Goal: Task Accomplishment & Management: Manage account settings

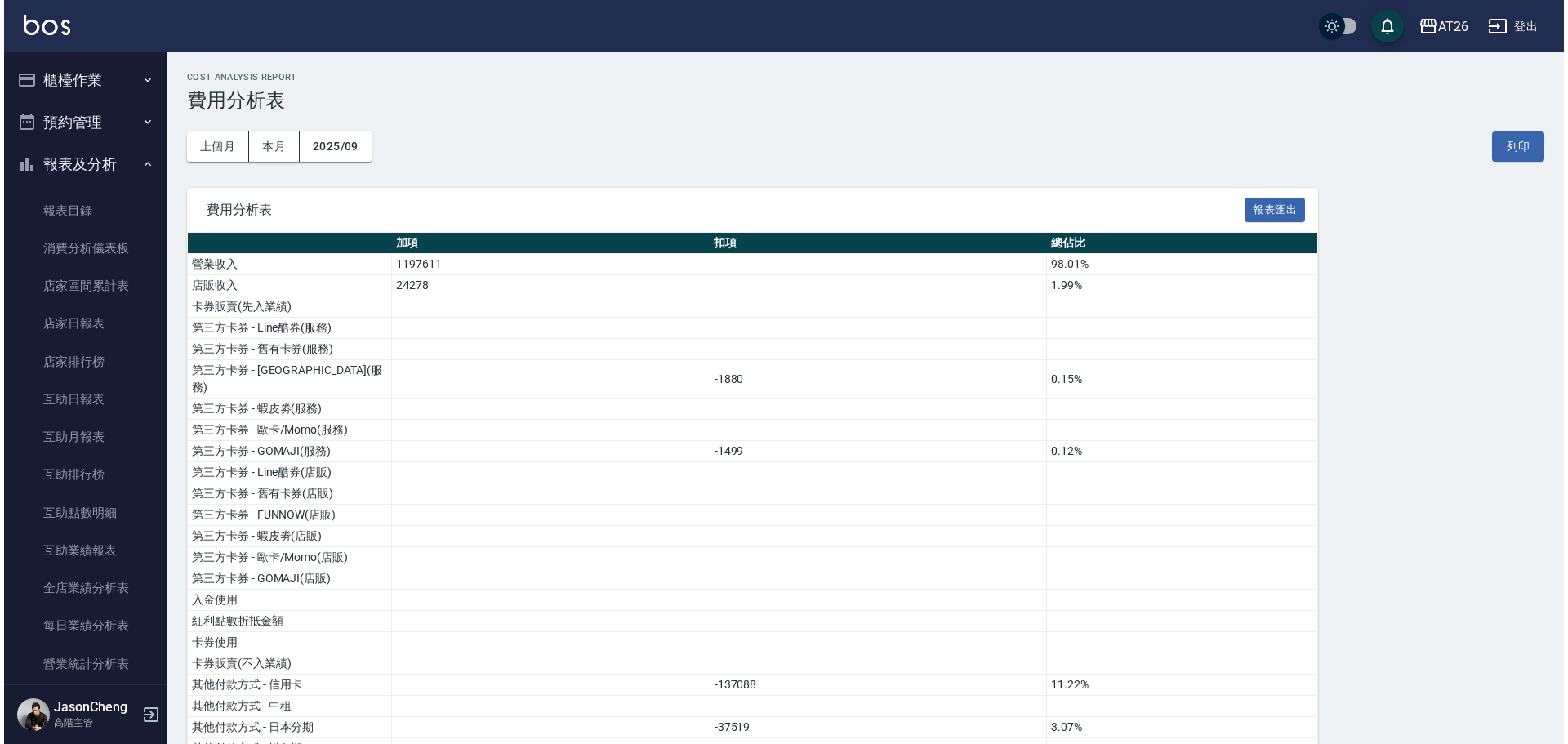
scroll to position [1388, 0]
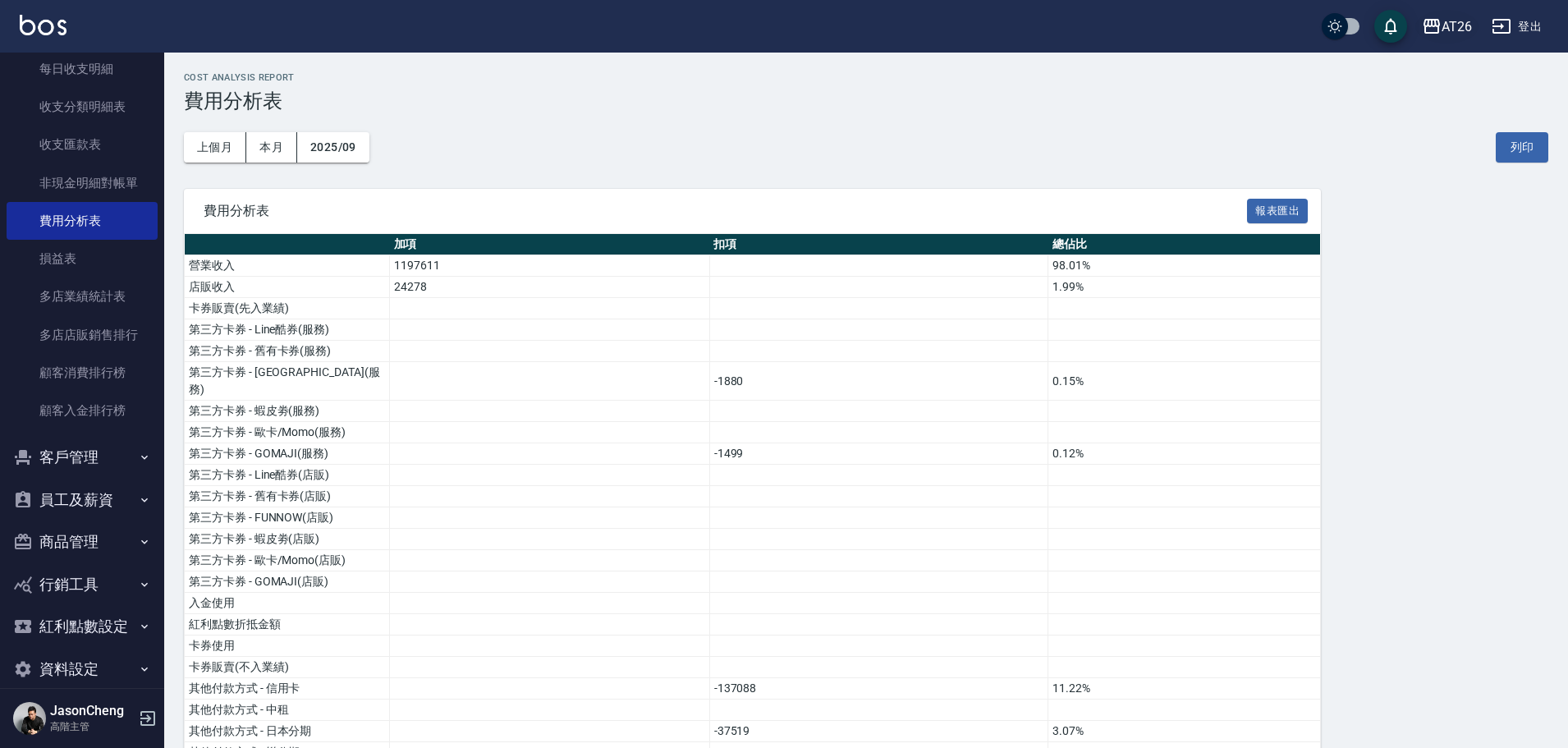
click at [1443, 25] on div "AT26" at bounding box center [1457, 27] width 31 height 20
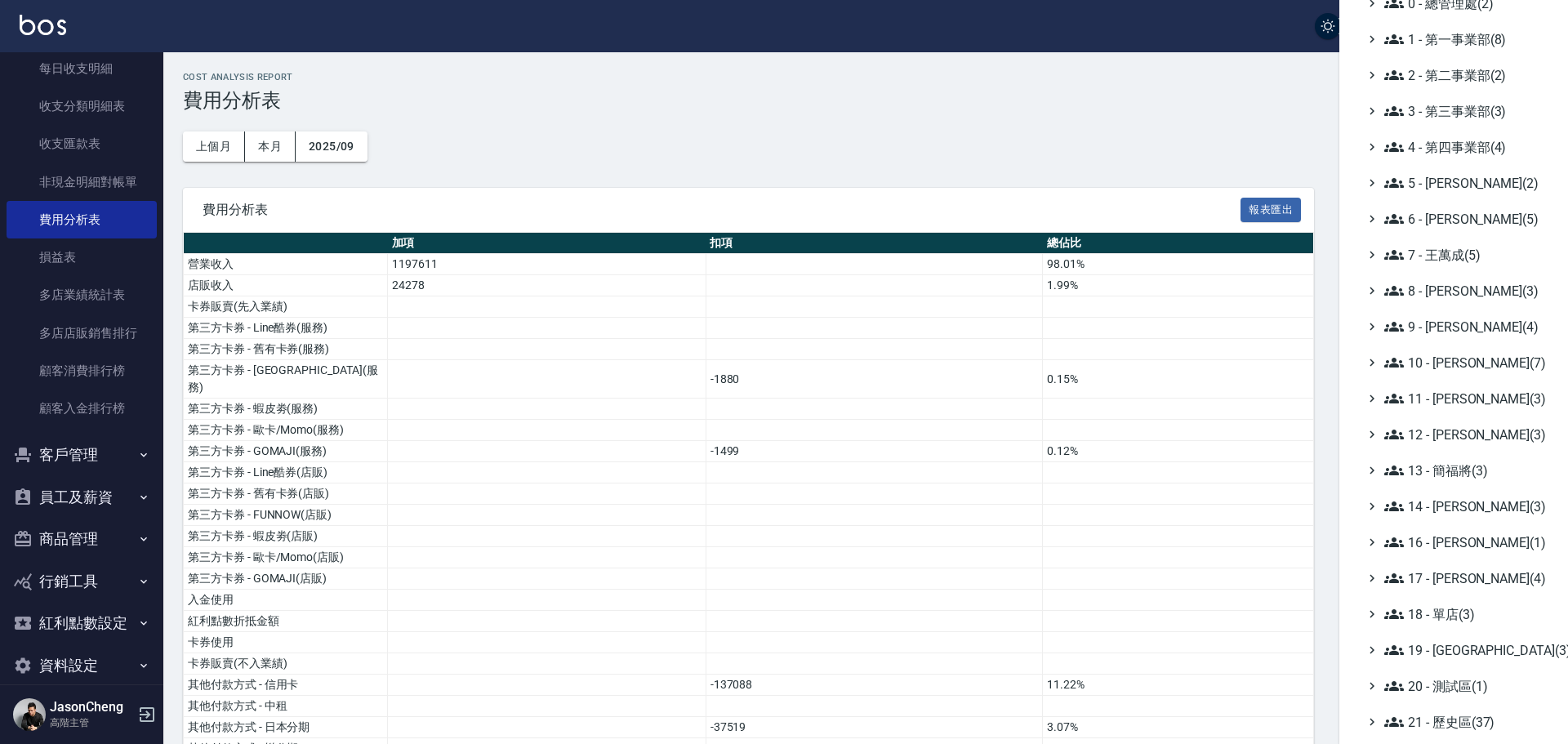
scroll to position [191, 0]
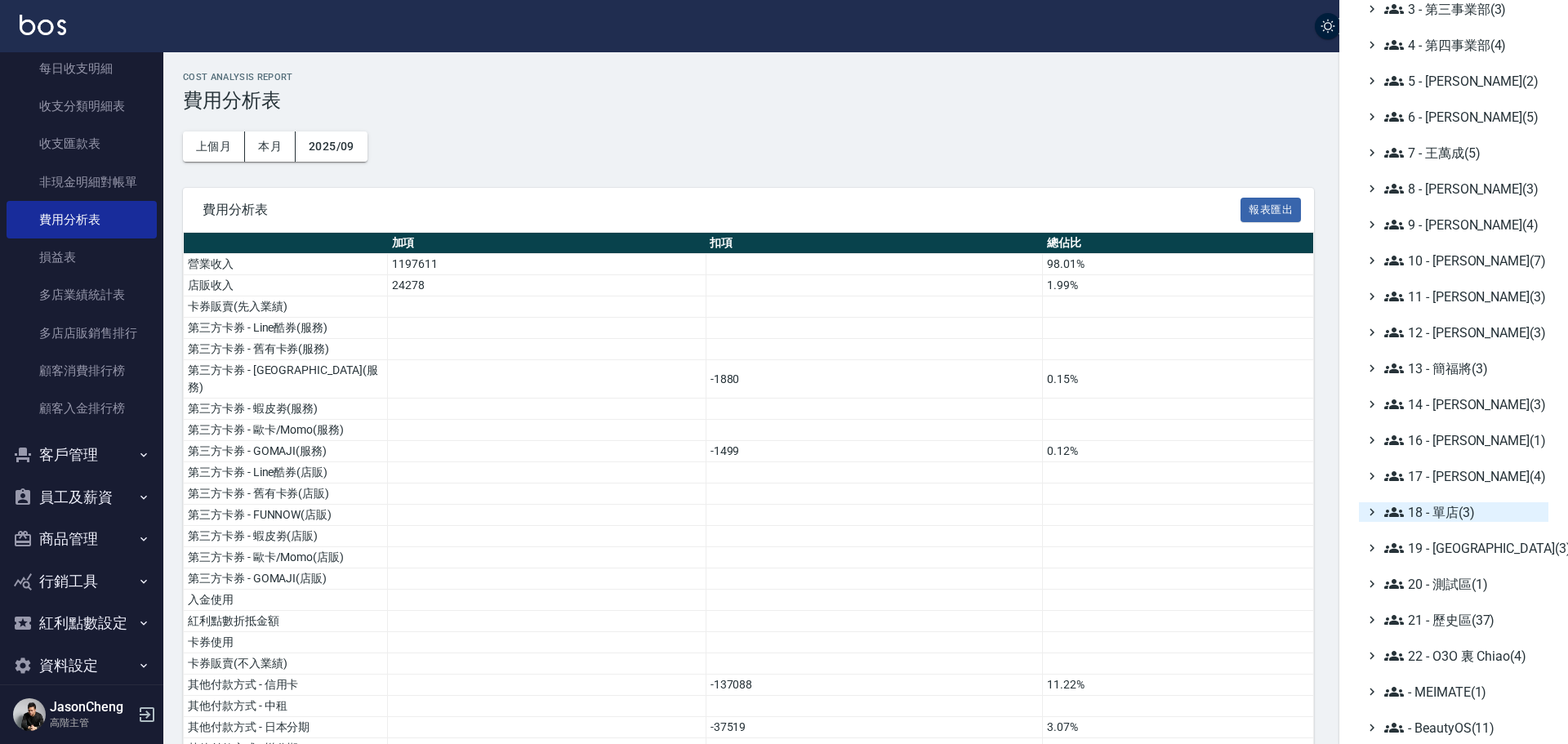
click at [1471, 509] on span "18 - 單店(3)" at bounding box center [1463, 511] width 158 height 19
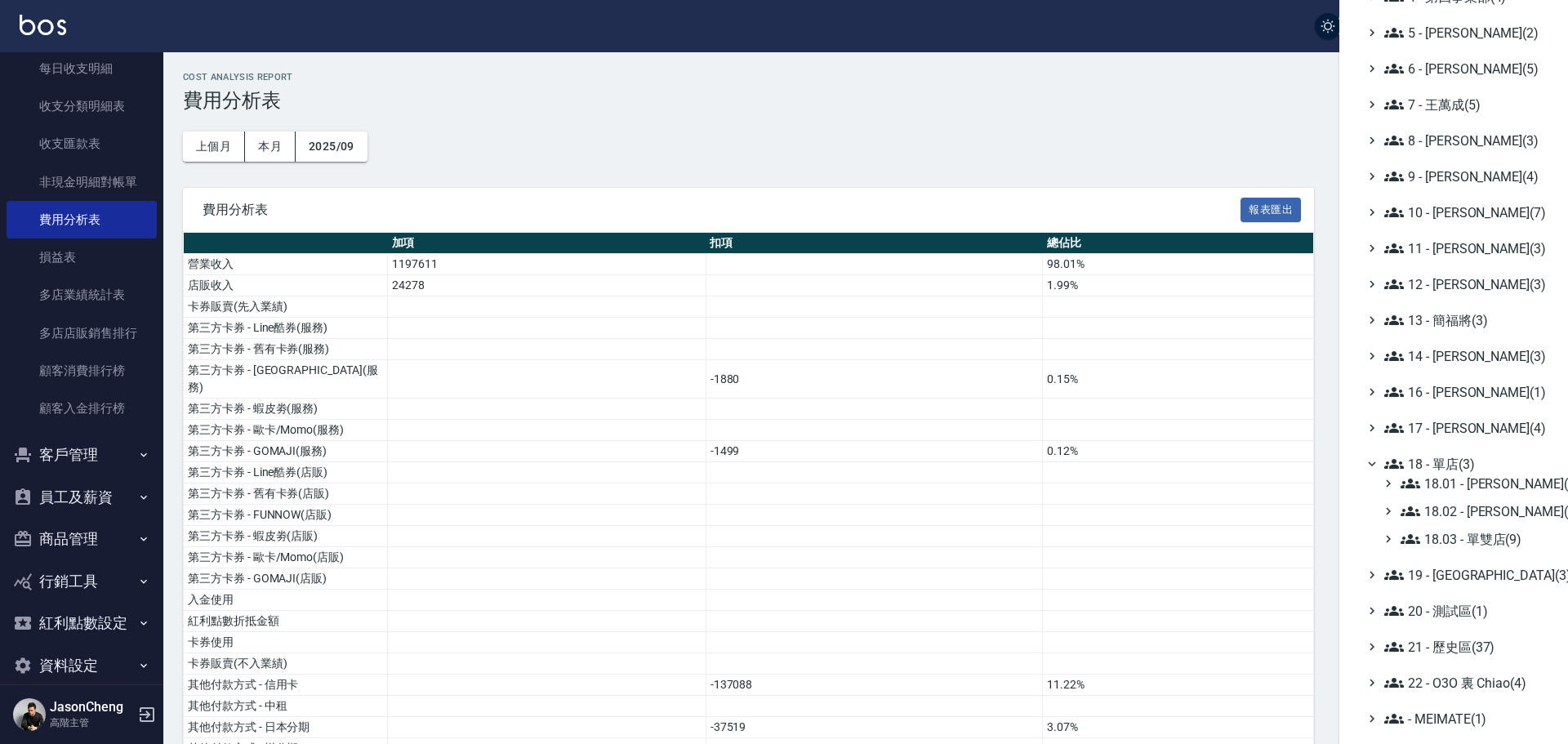
scroll to position [265, 0]
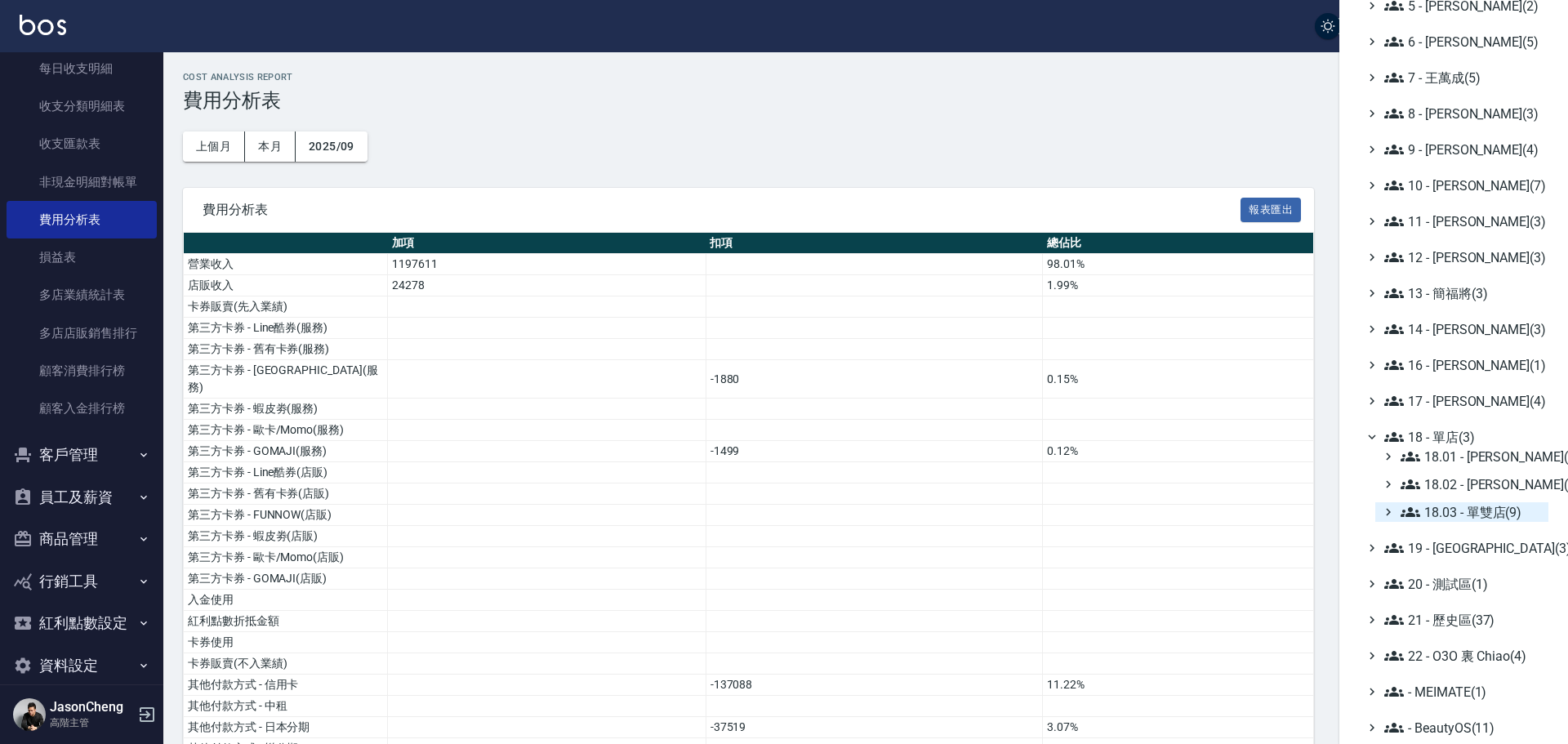
click at [1497, 514] on span "18.03 - 單雙店(9)" at bounding box center [1470, 511] width 141 height 19
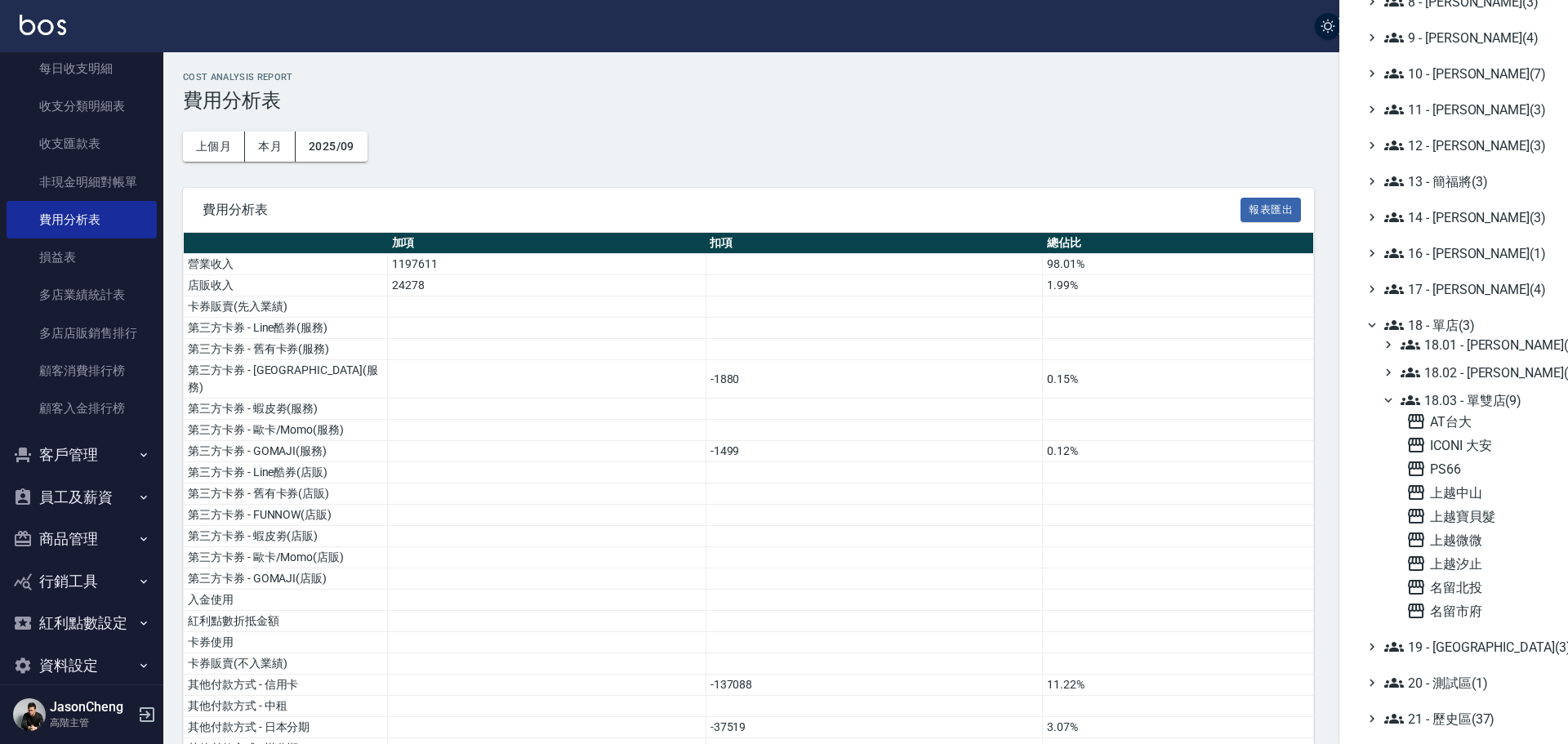
scroll to position [428, 0]
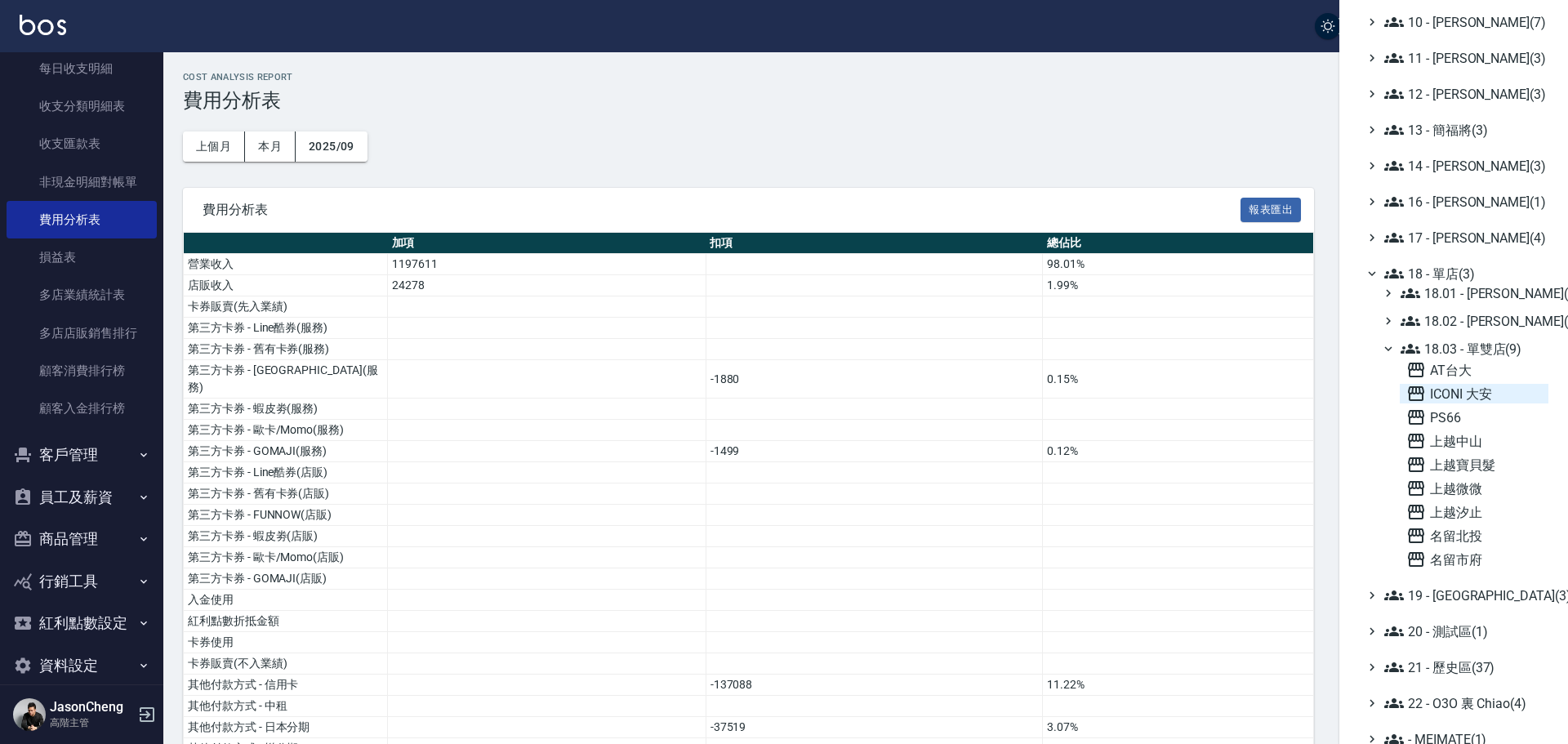
click at [1481, 396] on span "ICONI 大安" at bounding box center [1473, 393] width 135 height 19
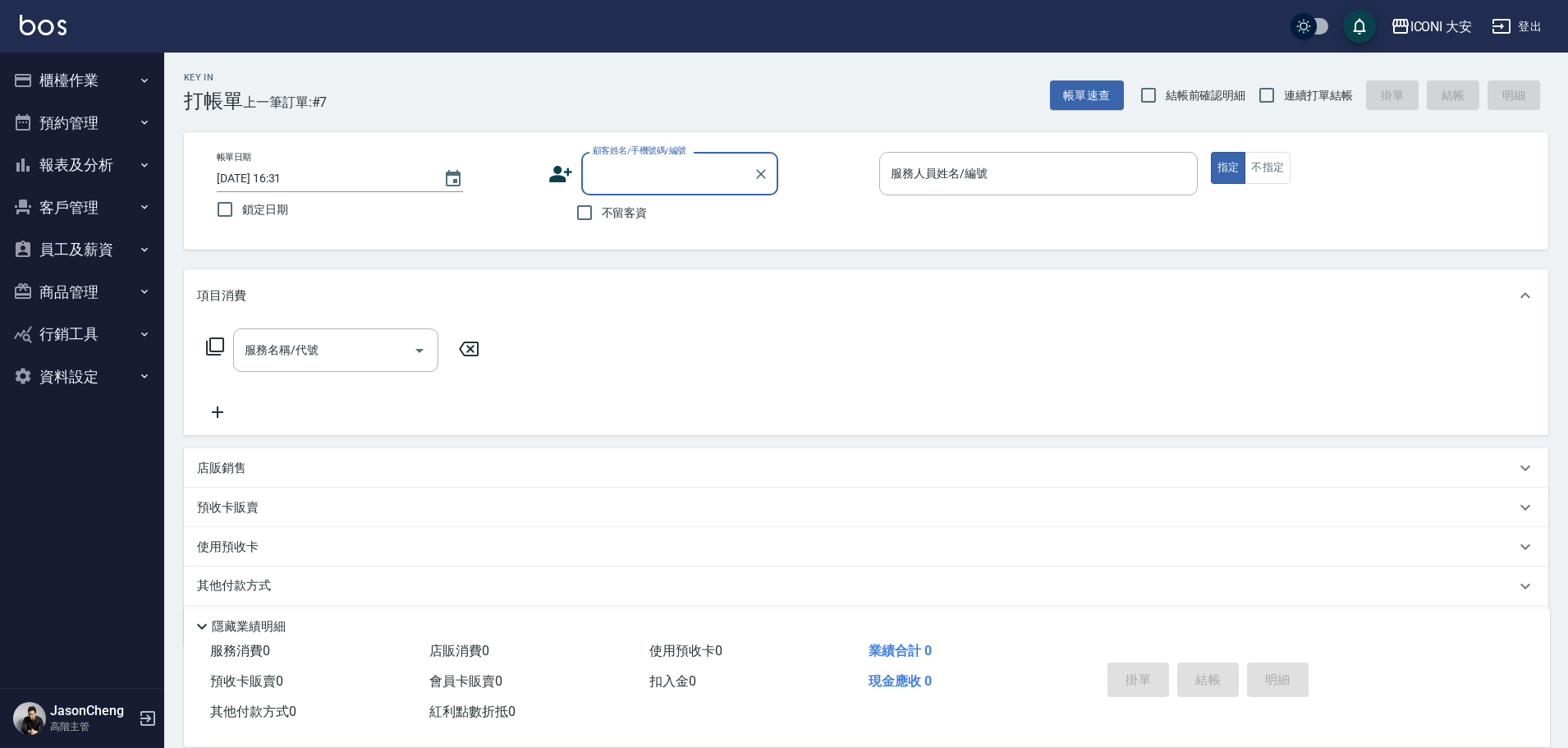
click at [61, 84] on button "櫃檯作業" at bounding box center [82, 81] width 151 height 43
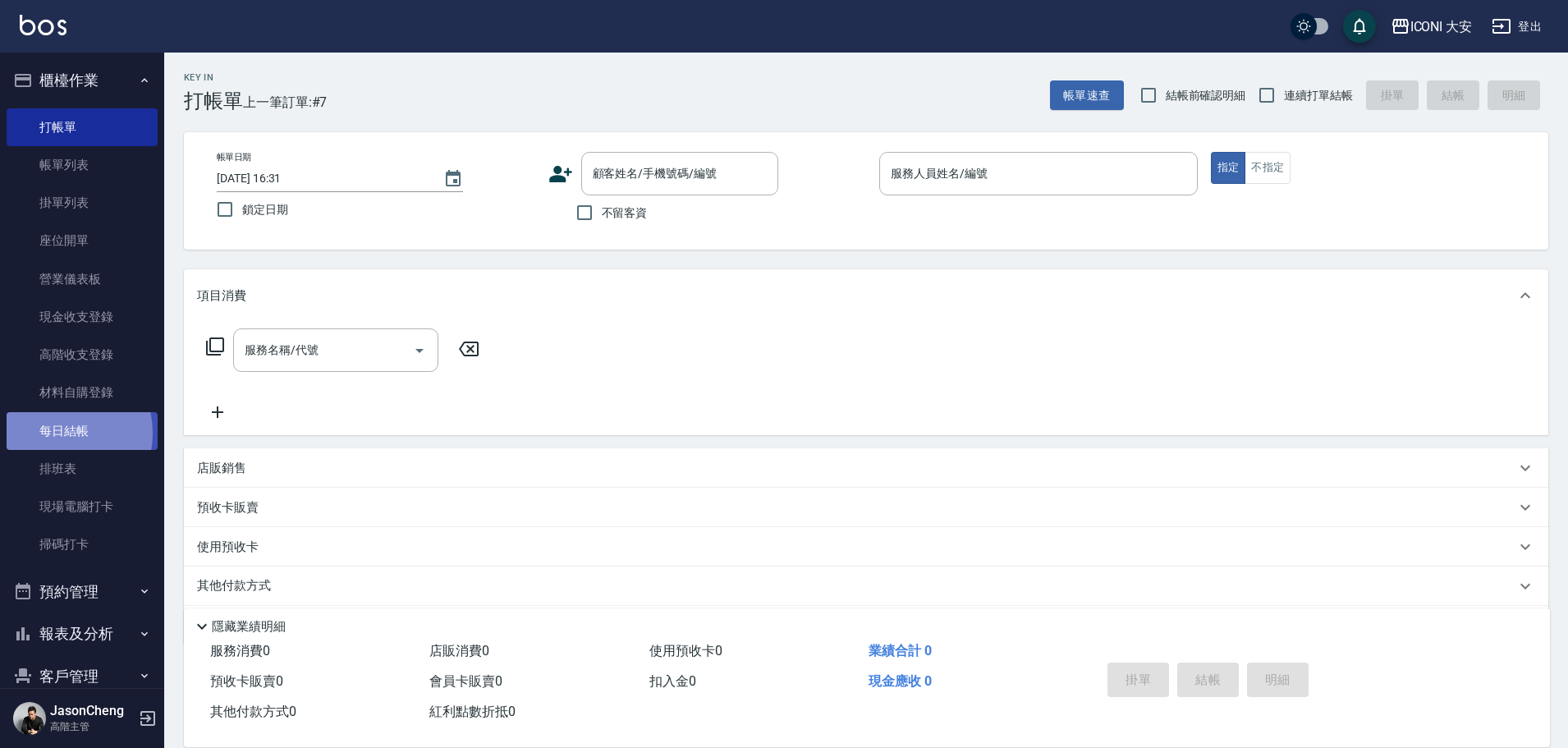
click at [56, 432] on link "每日結帳" at bounding box center [82, 430] width 151 height 38
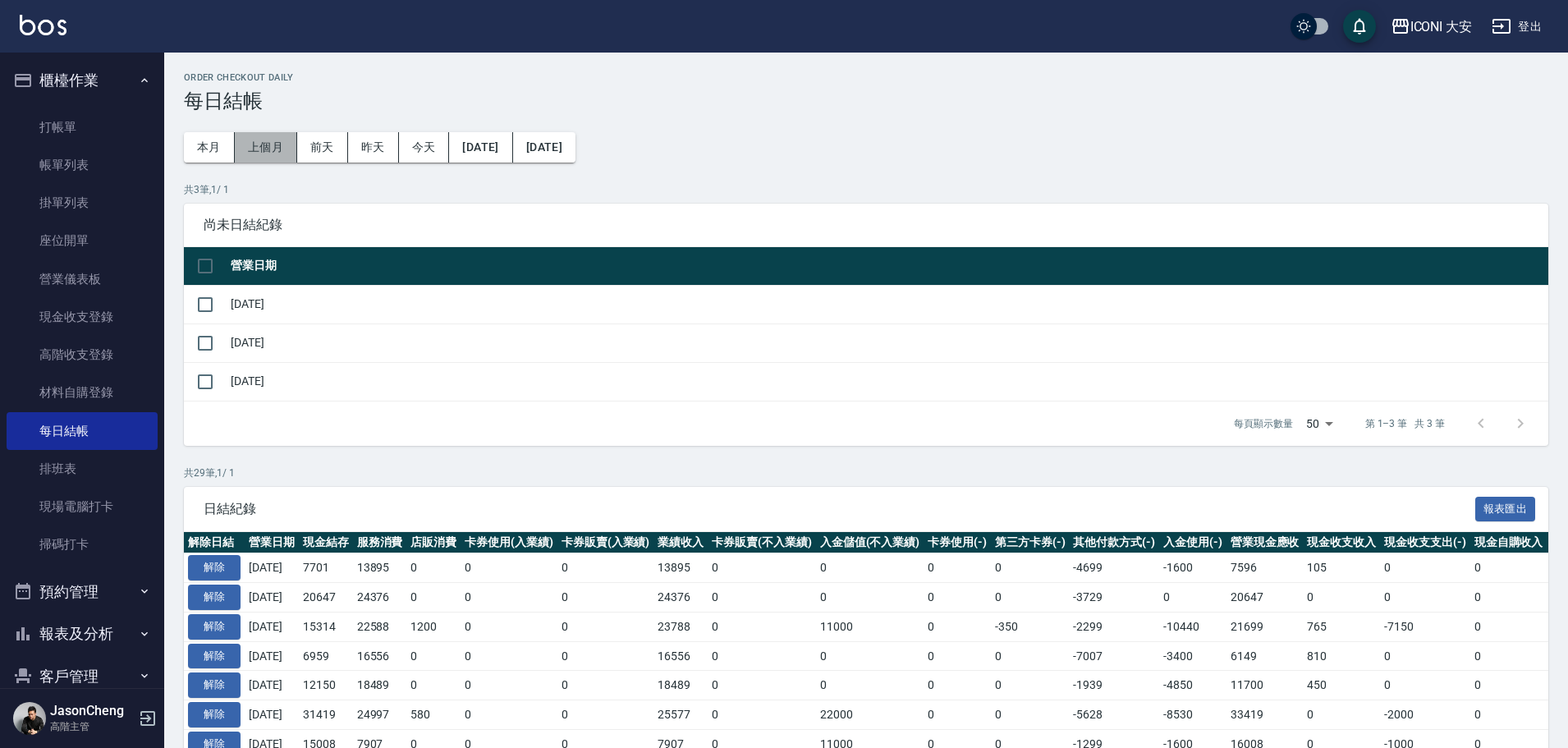
click at [264, 143] on button "上個月" at bounding box center [266, 147] width 62 height 31
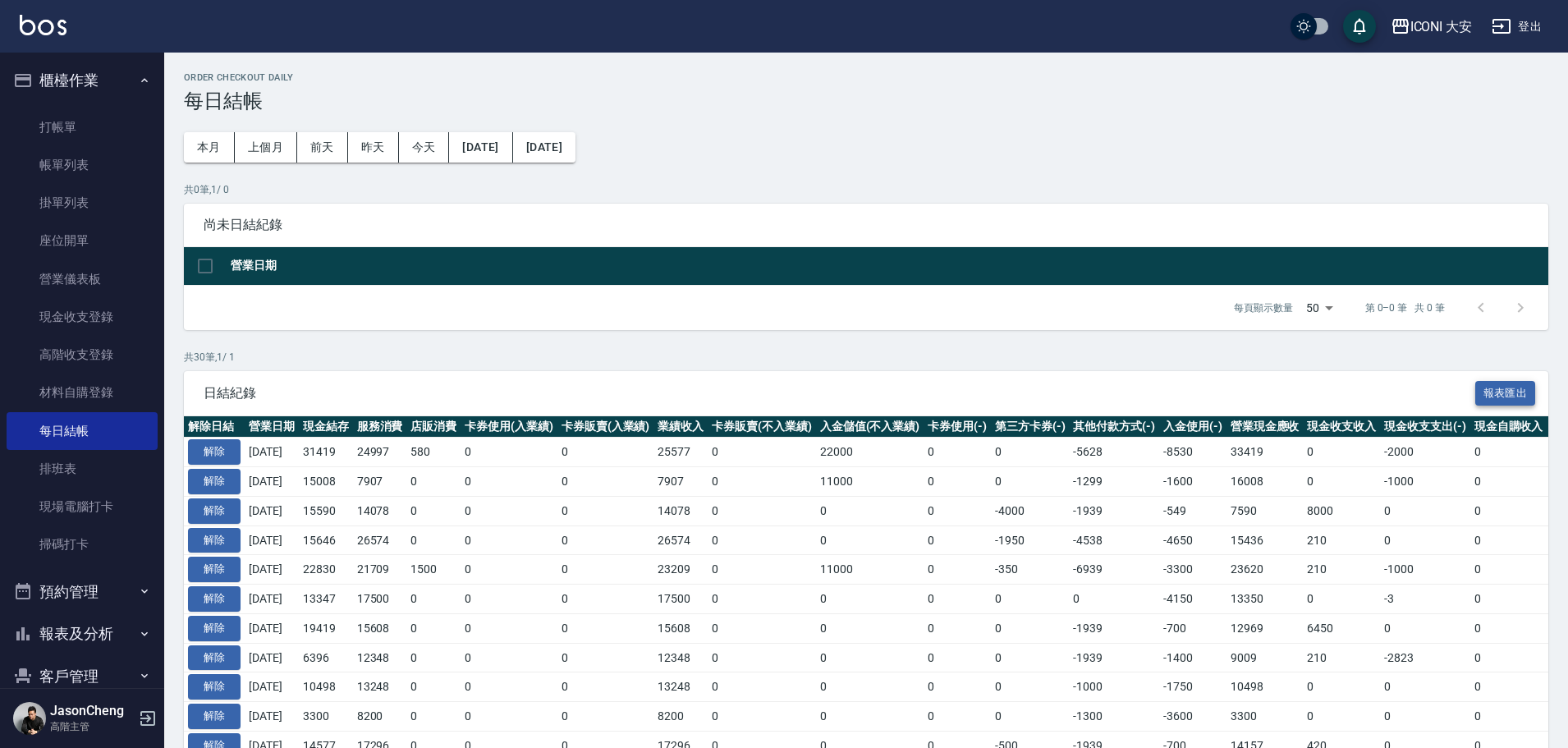
click at [1500, 394] on button "報表匯出" at bounding box center [1506, 393] width 61 height 25
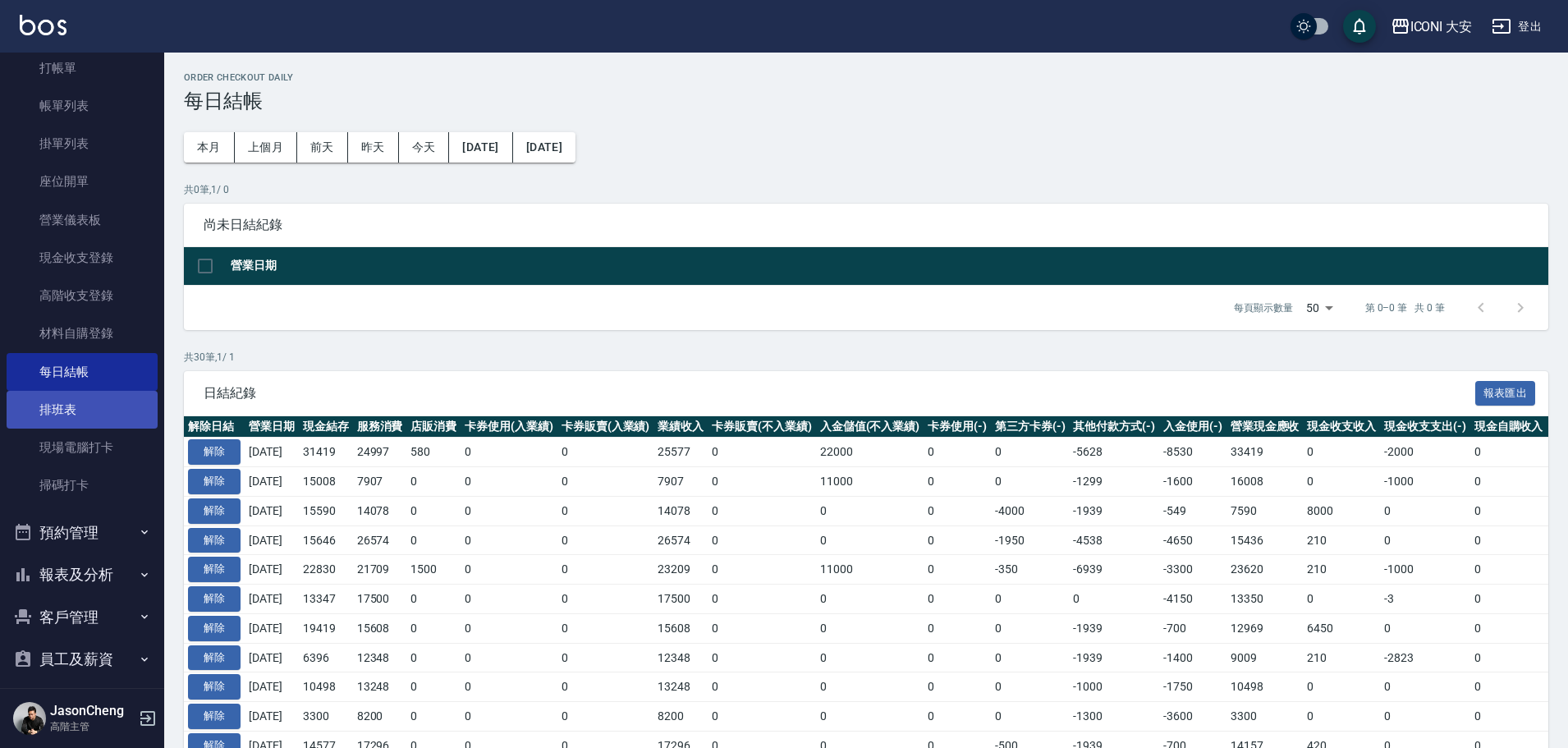
scroll to position [198, 0]
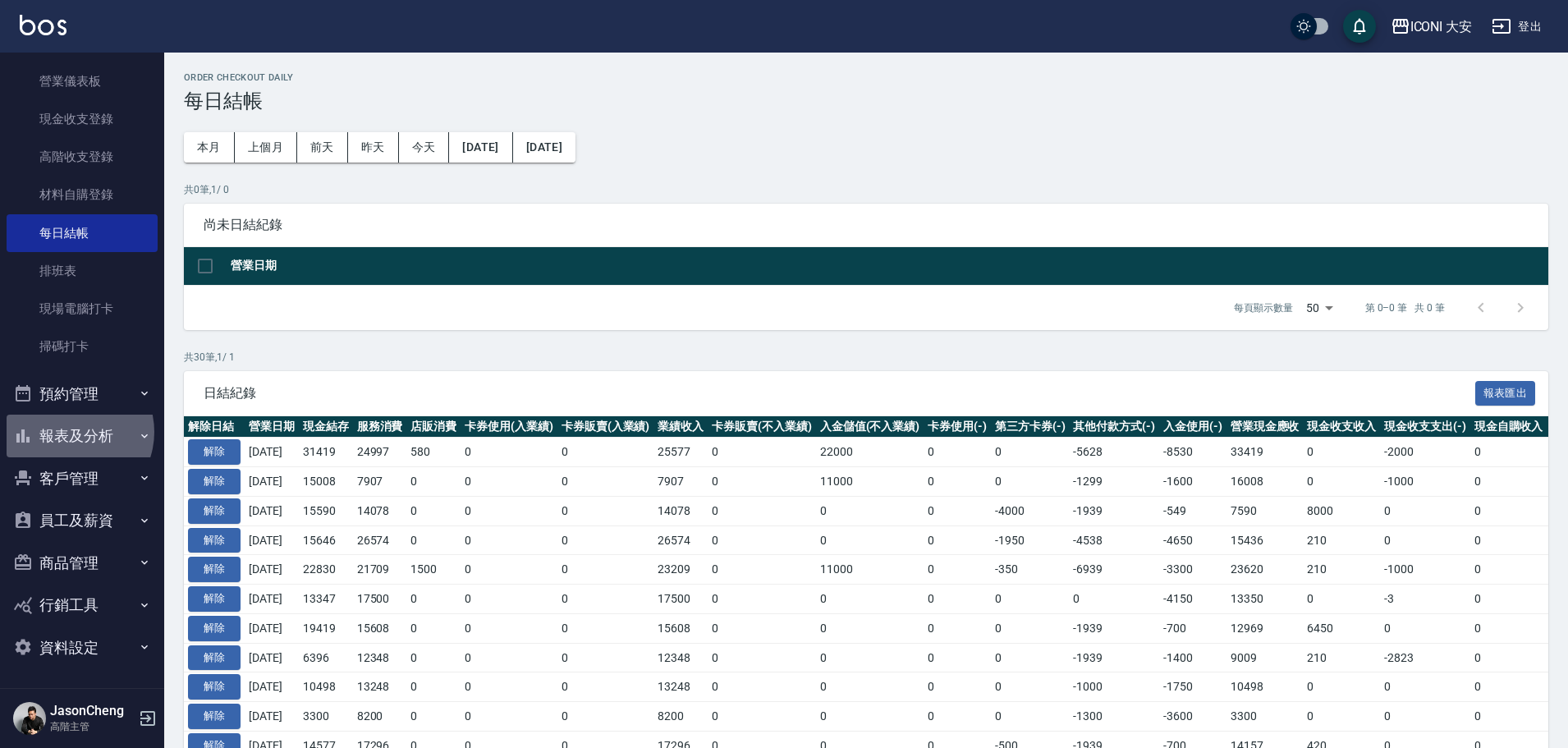
click at [66, 432] on button "報表及分析" at bounding box center [82, 436] width 151 height 43
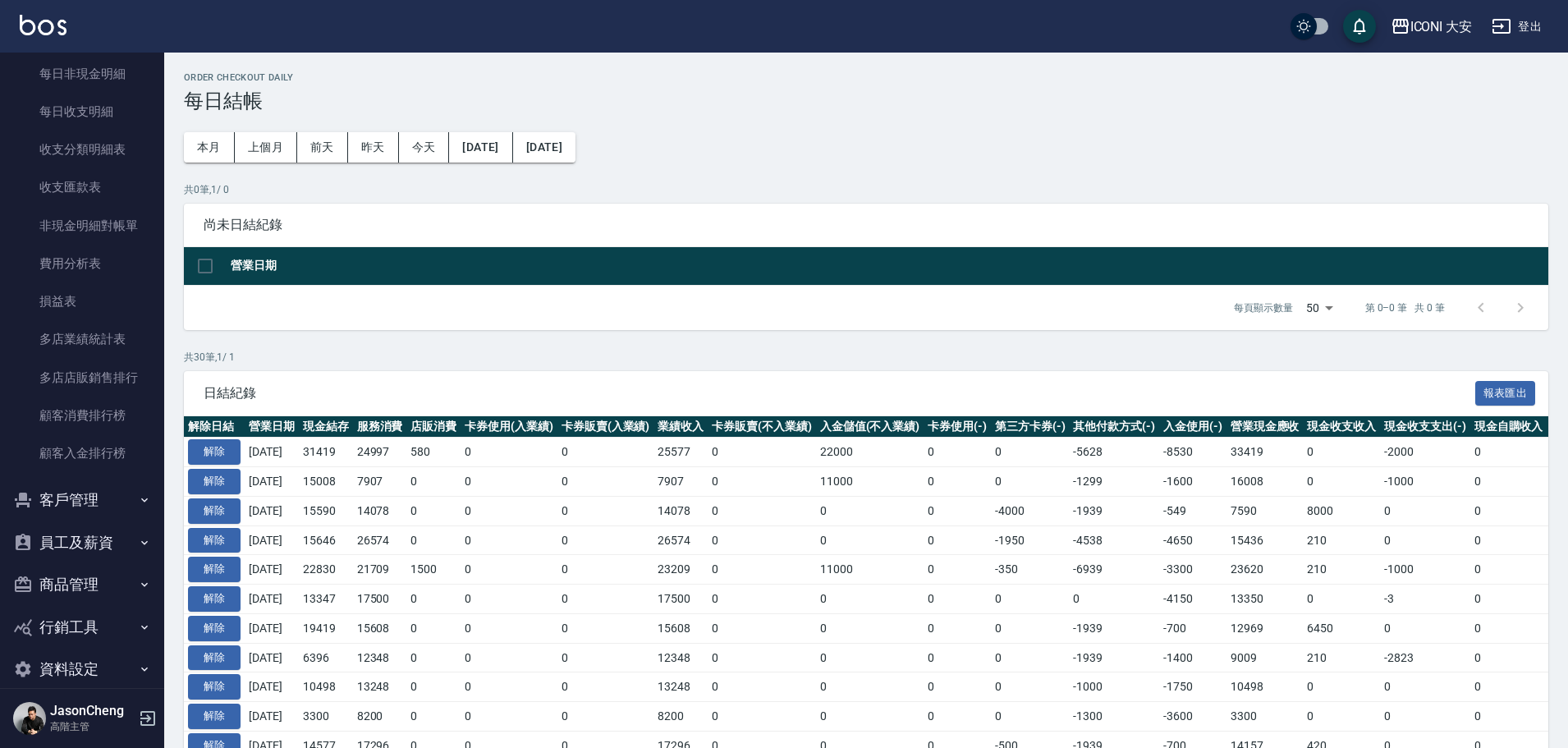
scroll to position [1843, 0]
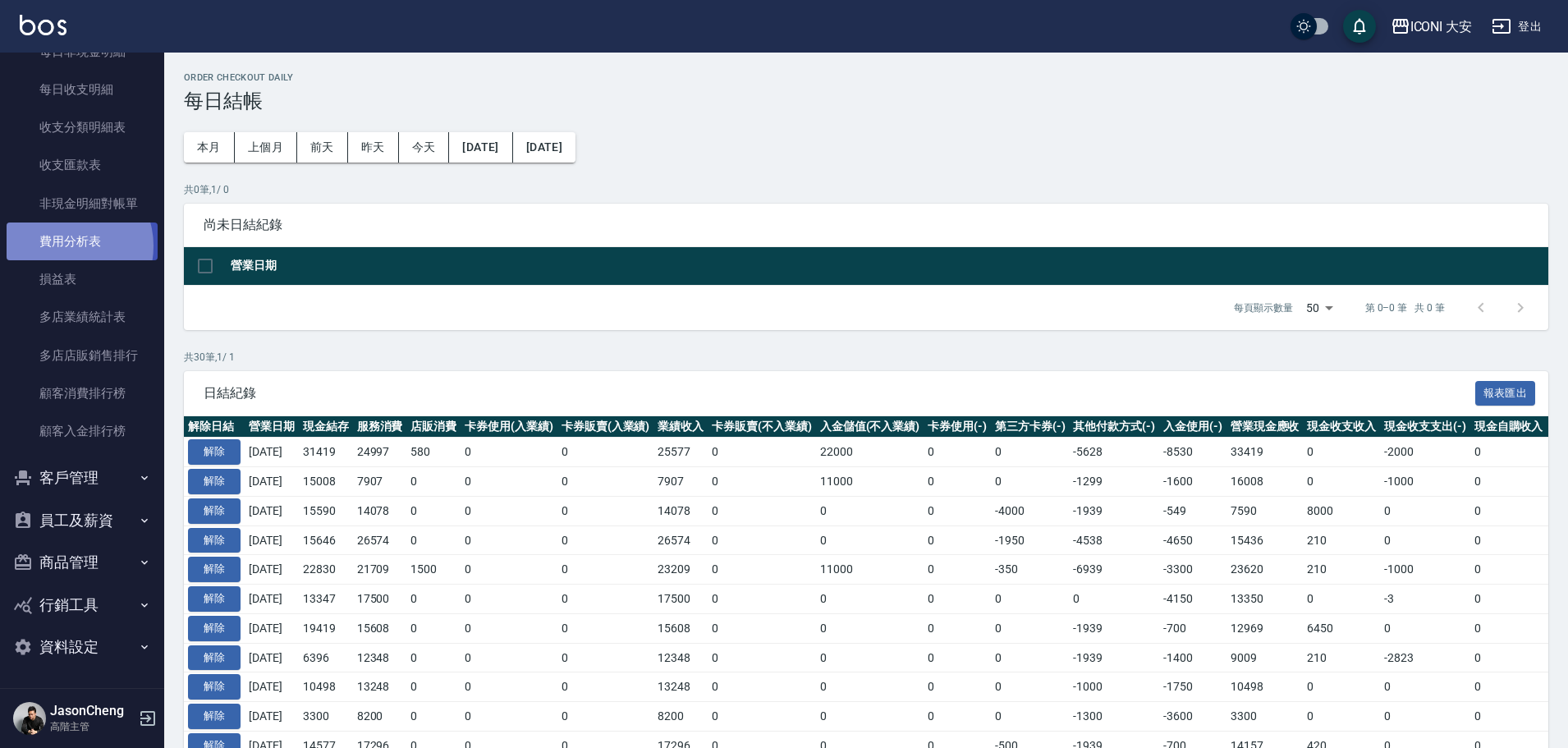
click at [68, 246] on link "費用分析表" at bounding box center [82, 241] width 151 height 38
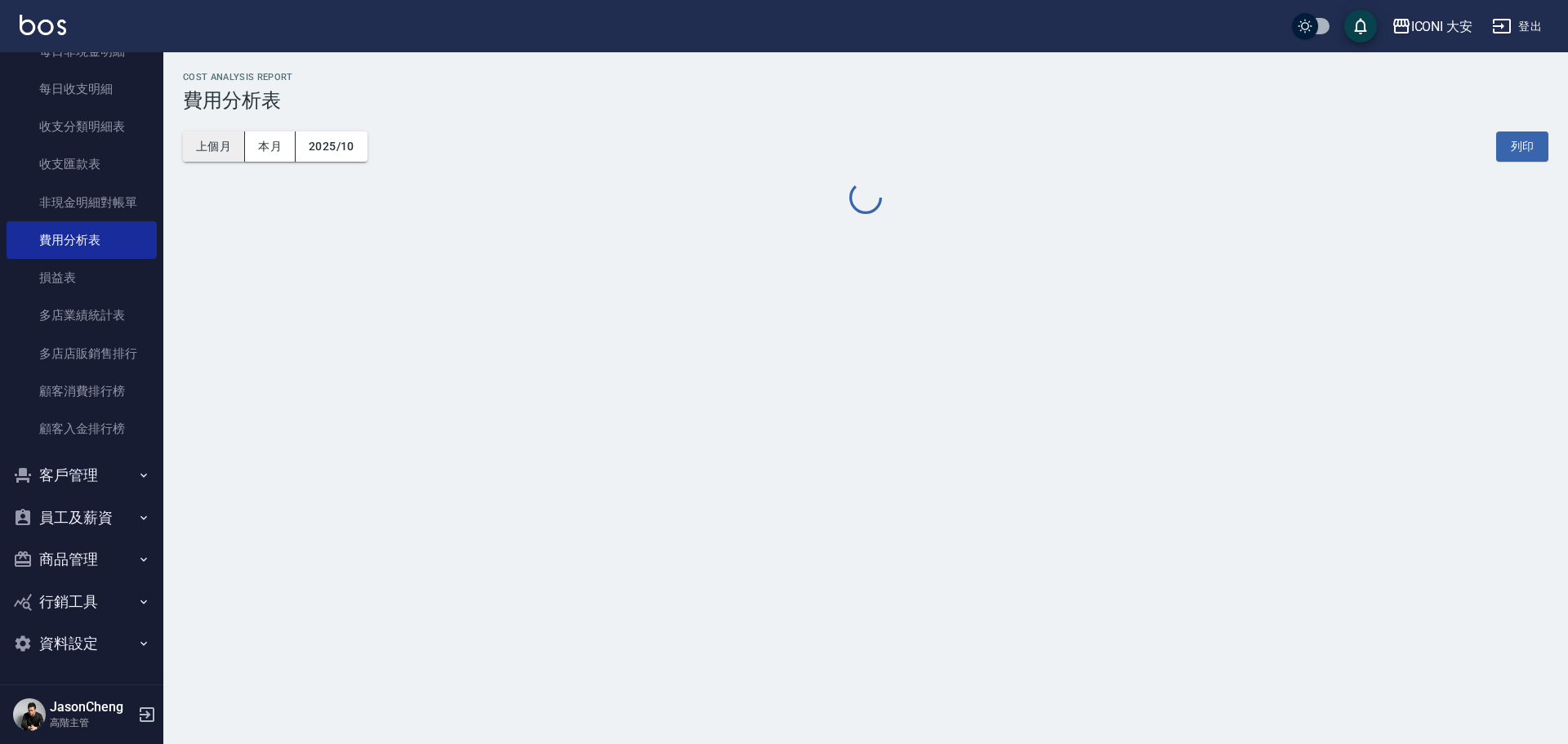
click at [215, 145] on button "上個月" at bounding box center [214, 146] width 62 height 30
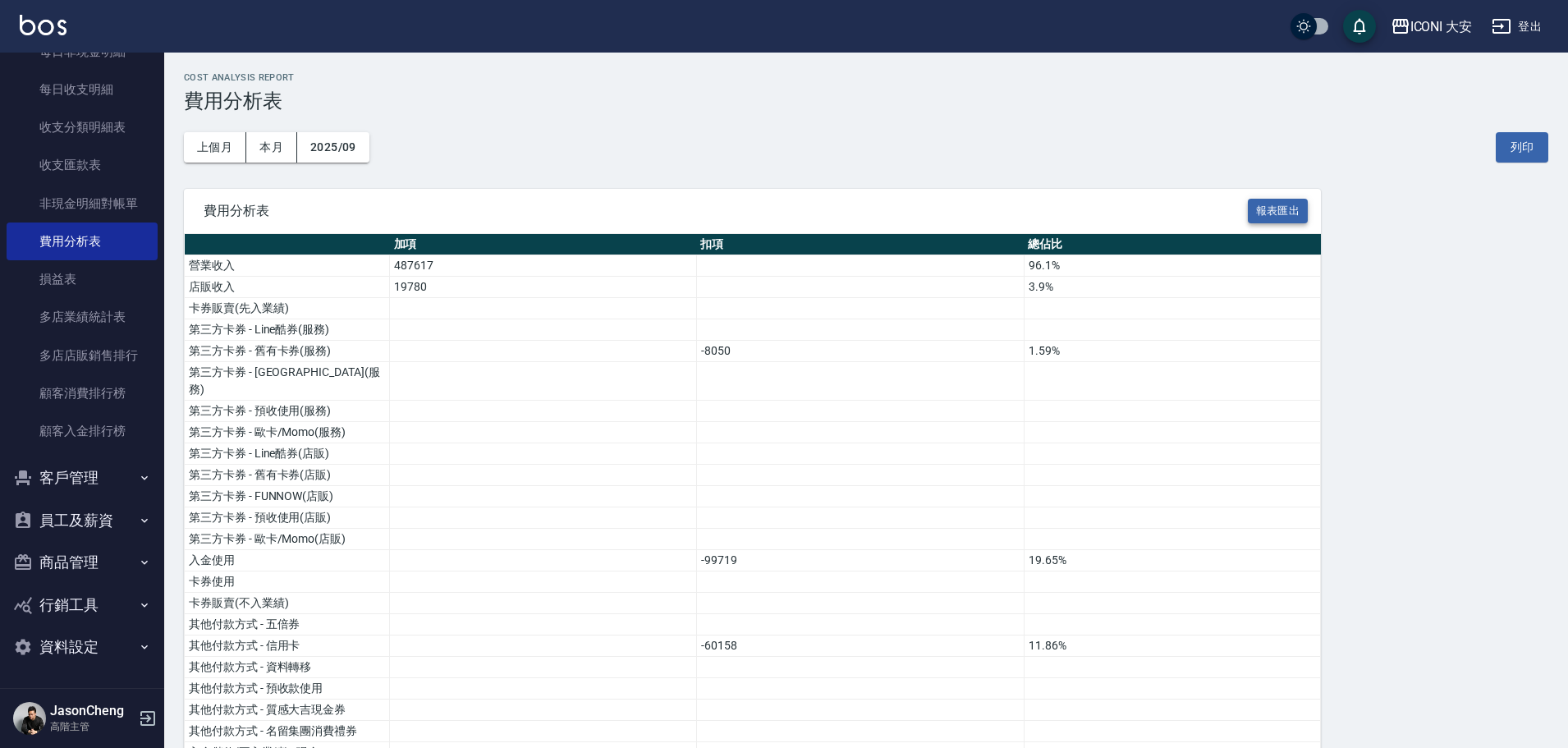
click at [1279, 215] on button "報表匯出" at bounding box center [1278, 211] width 61 height 25
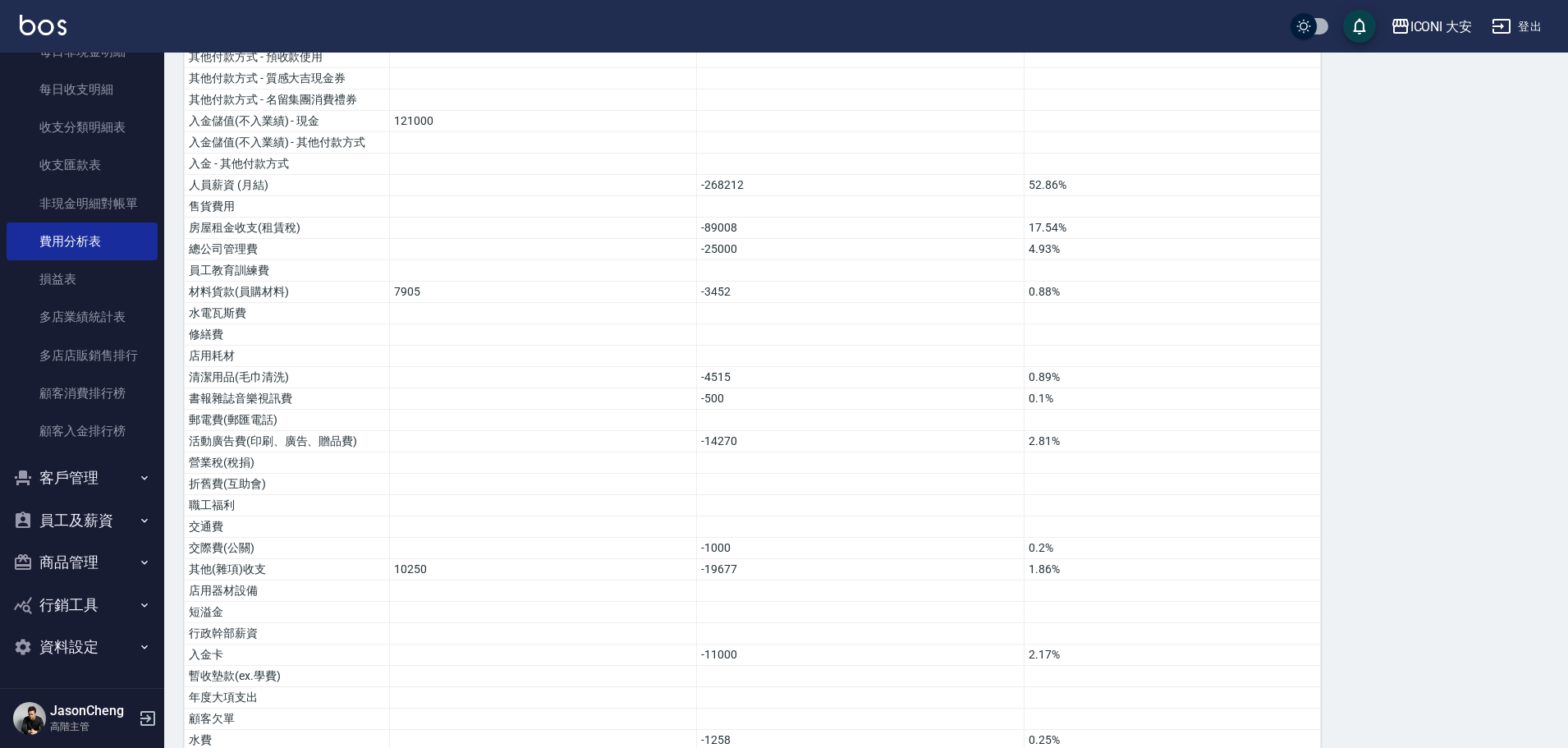
scroll to position [656, 0]
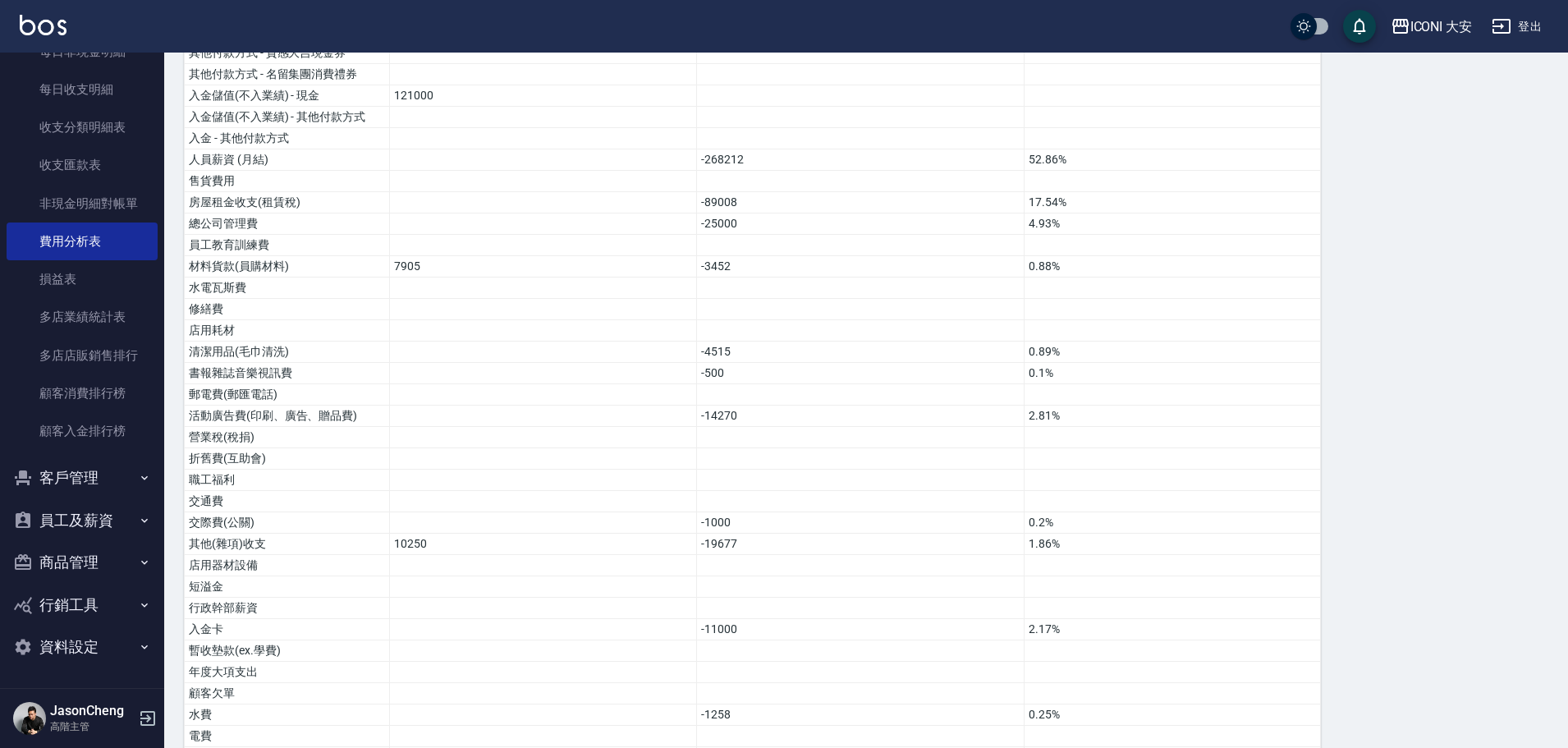
click at [69, 524] on button "員工及薪資" at bounding box center [82, 520] width 151 height 43
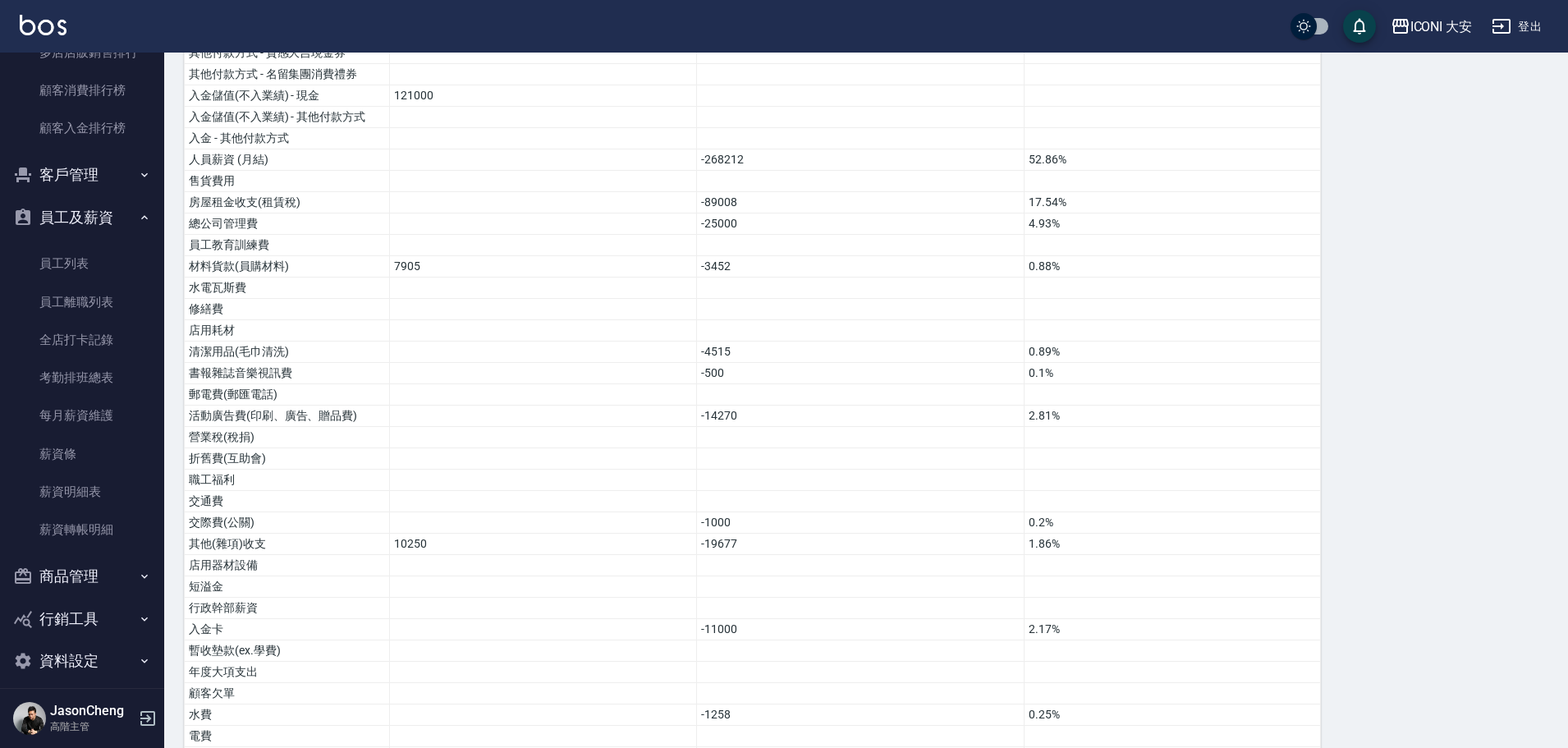
scroll to position [2160, 0]
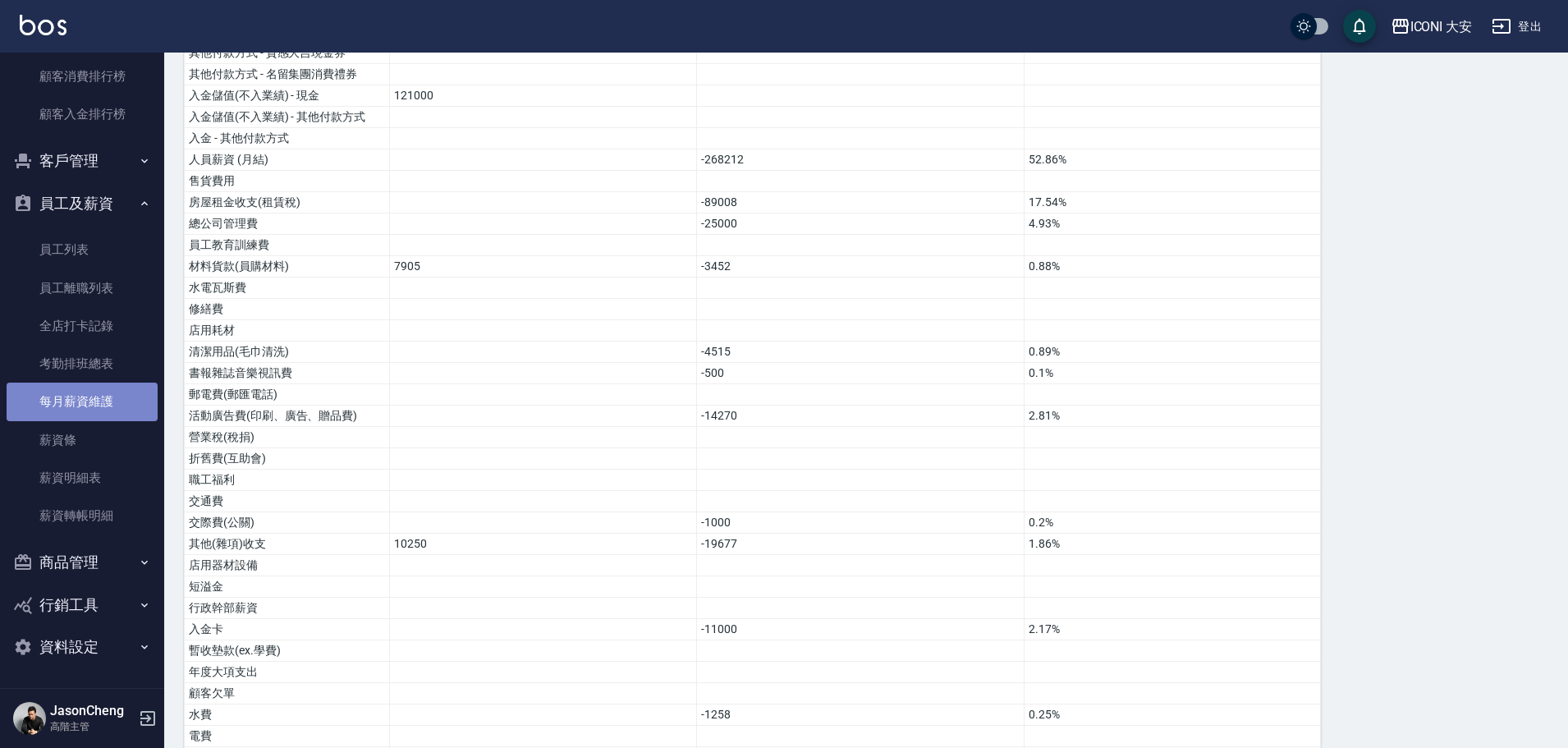
click at [92, 398] on link "每月薪資維護" at bounding box center [82, 401] width 151 height 38
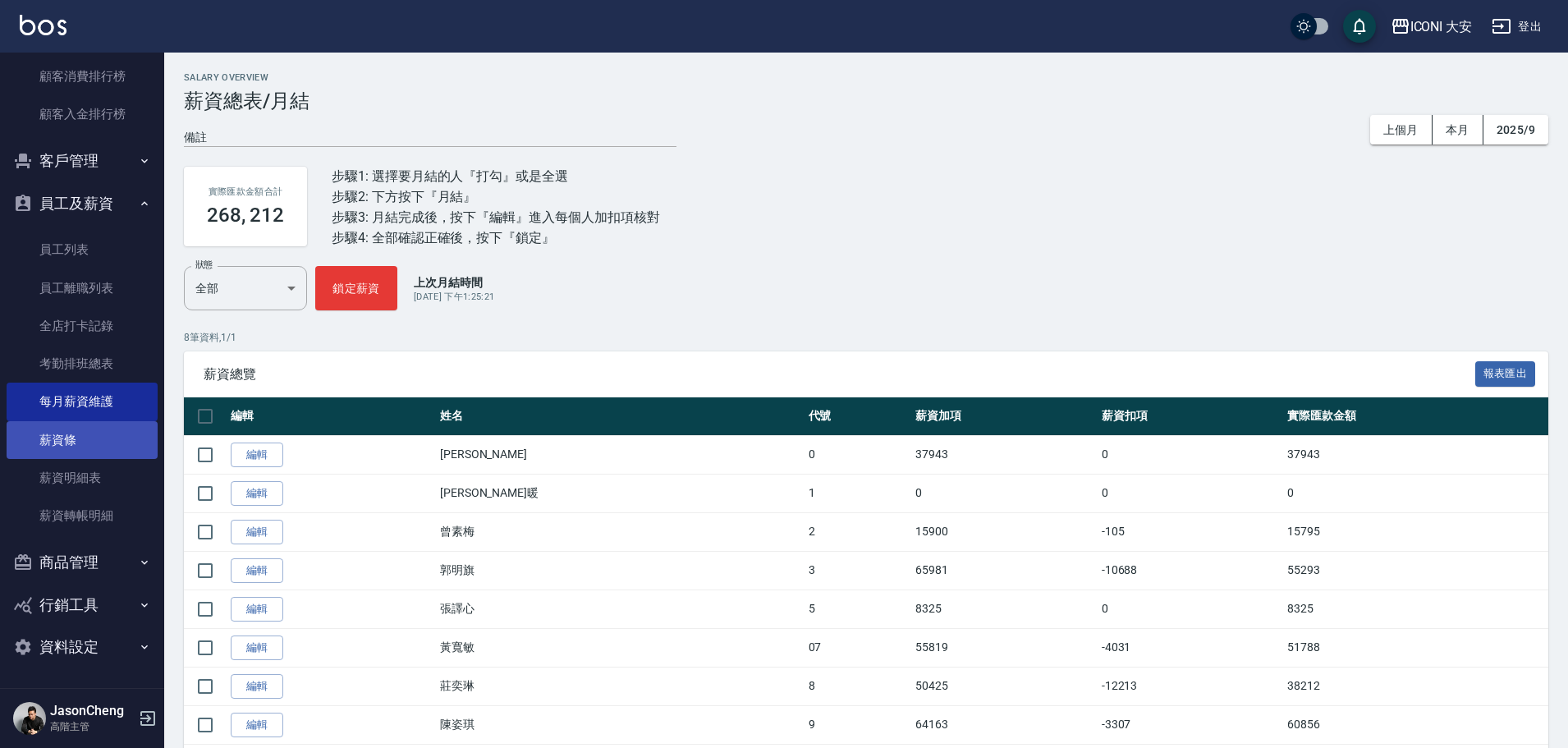
click at [63, 442] on link "薪資條" at bounding box center [82, 440] width 151 height 38
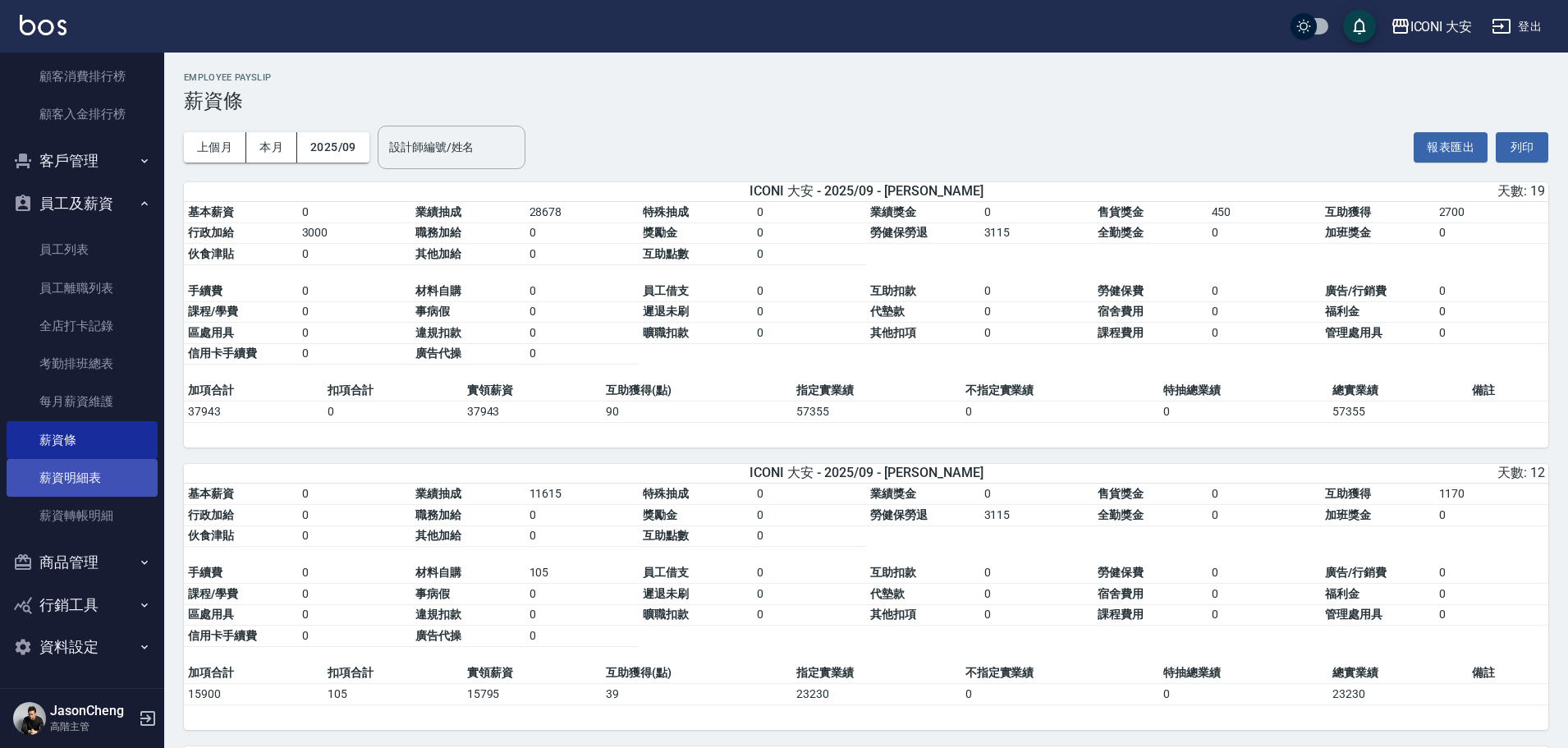
click at [64, 479] on link "薪資明細表" at bounding box center [82, 478] width 151 height 38
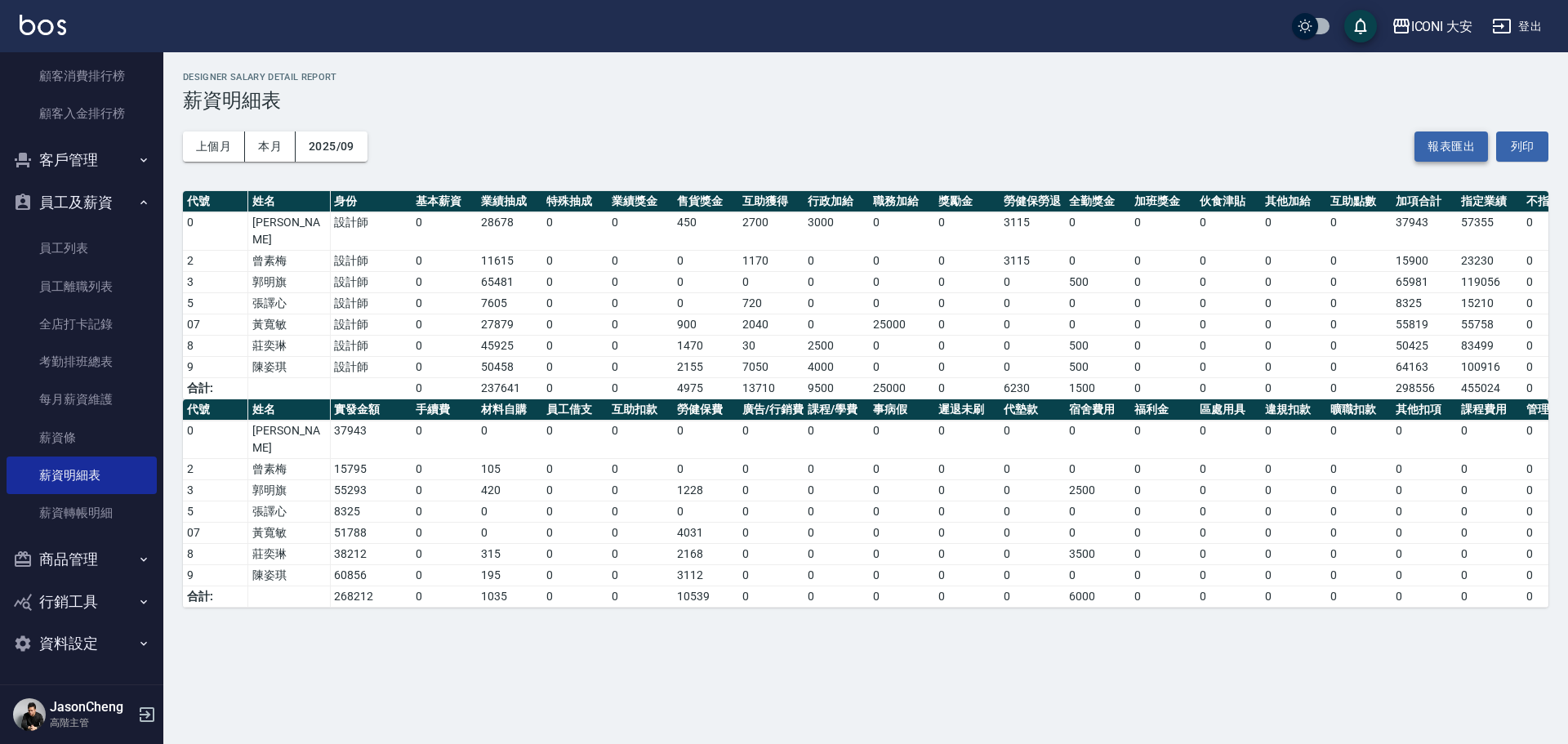
click at [1431, 147] on button "報表匯出" at bounding box center [1451, 146] width 74 height 30
click at [1428, 32] on div "ICONI 大安" at bounding box center [1442, 27] width 62 height 20
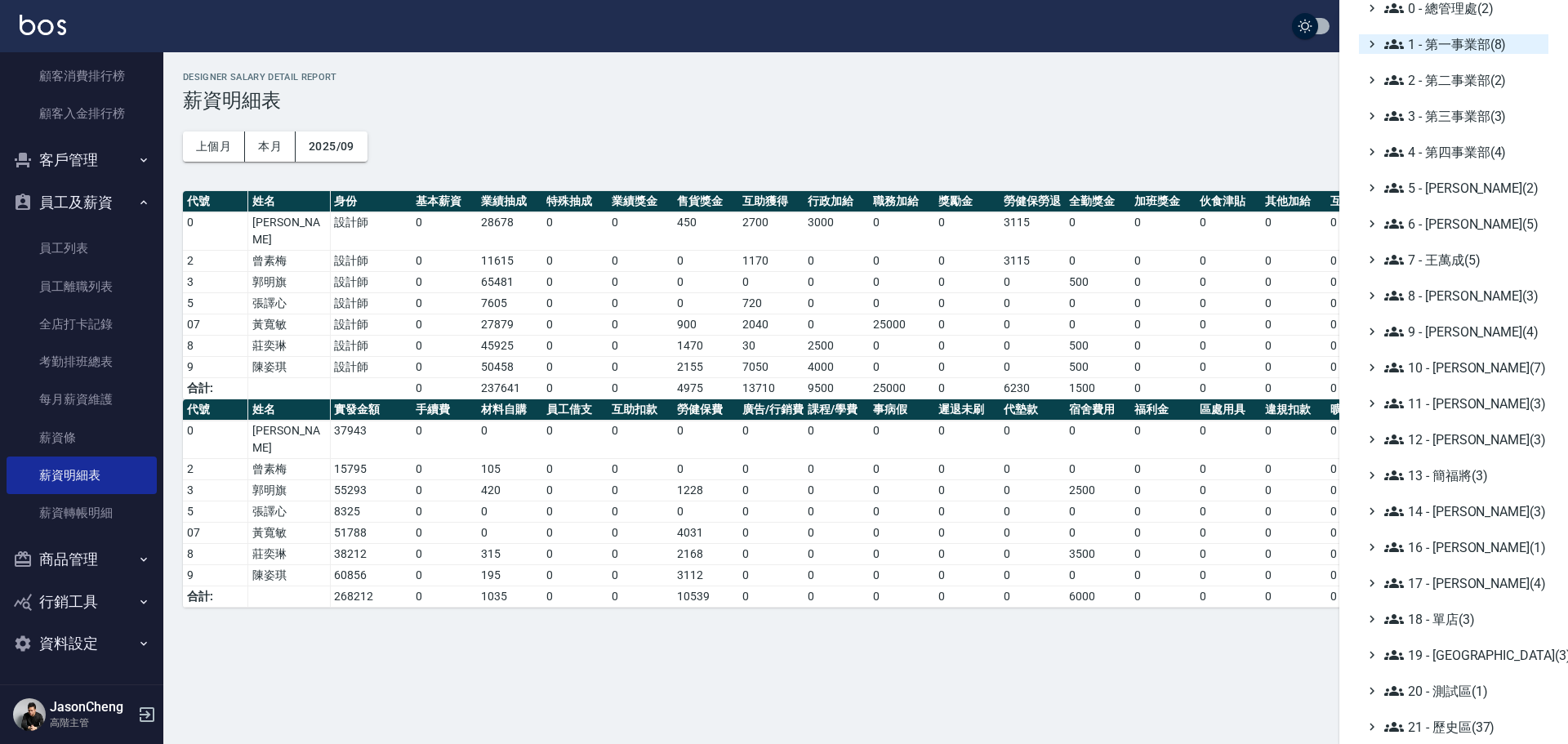
scroll to position [191, 0]
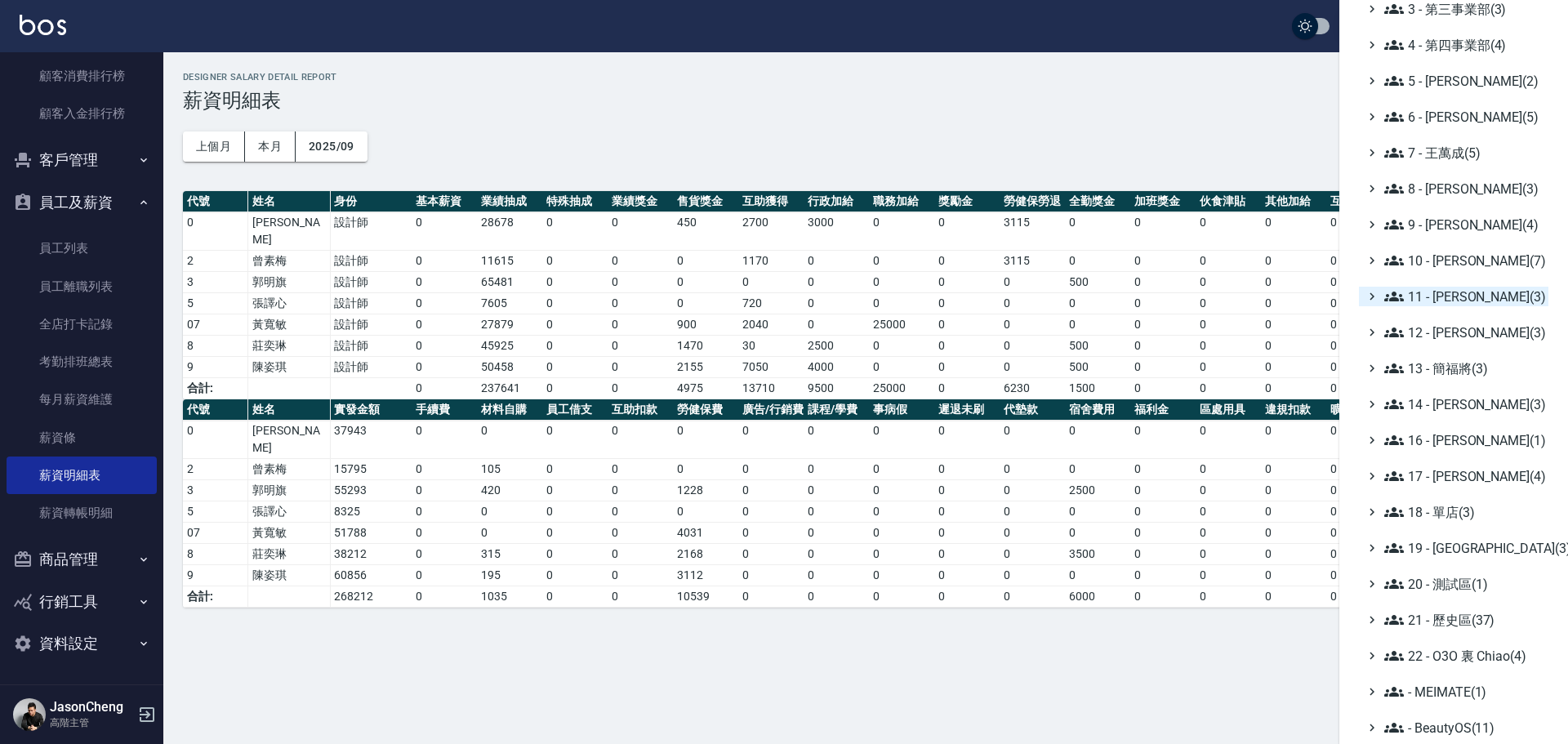
click at [1448, 298] on span "11 - 陳清江(3)" at bounding box center [1463, 296] width 158 height 19
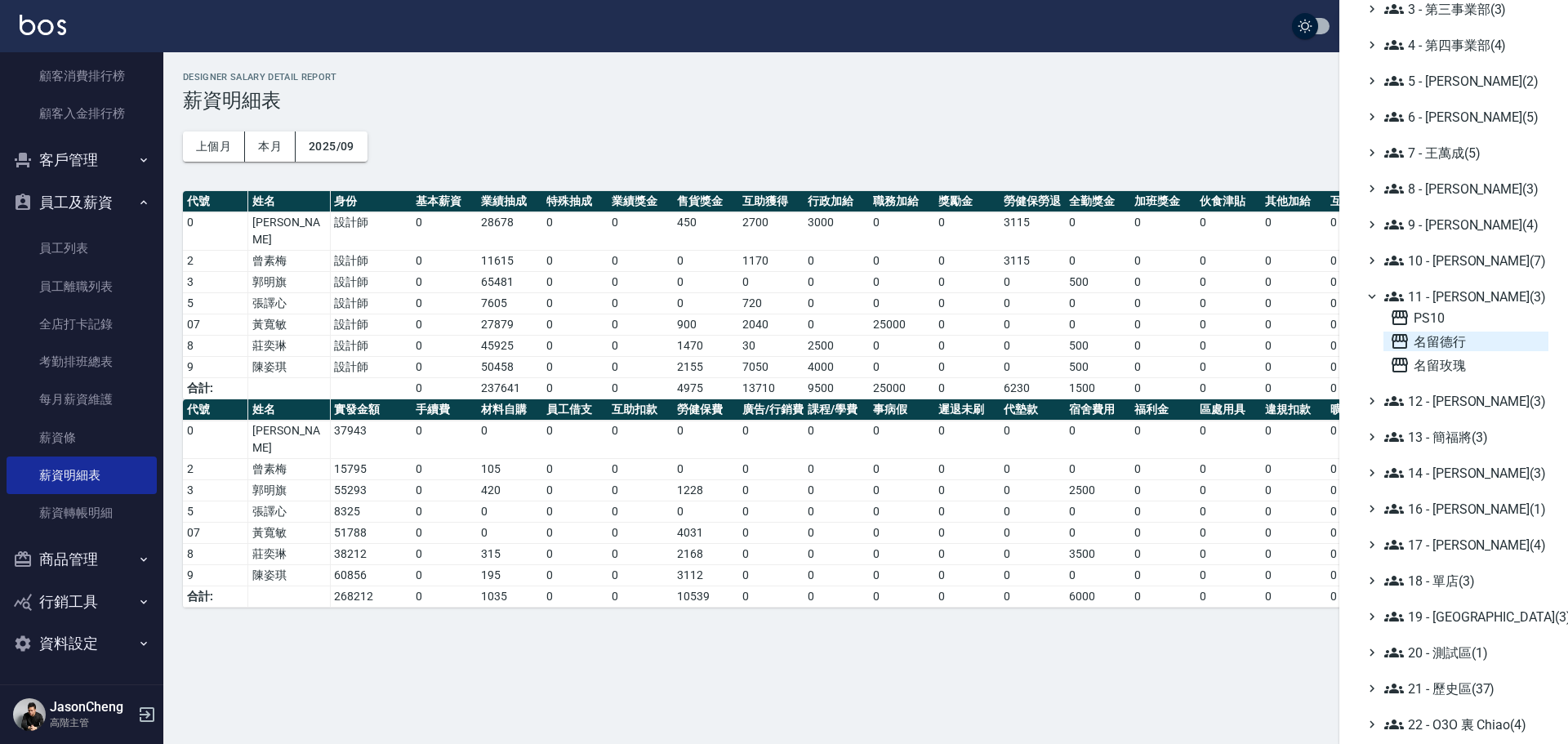
click at [1442, 339] on span "名留德行" at bounding box center [1466, 341] width 152 height 19
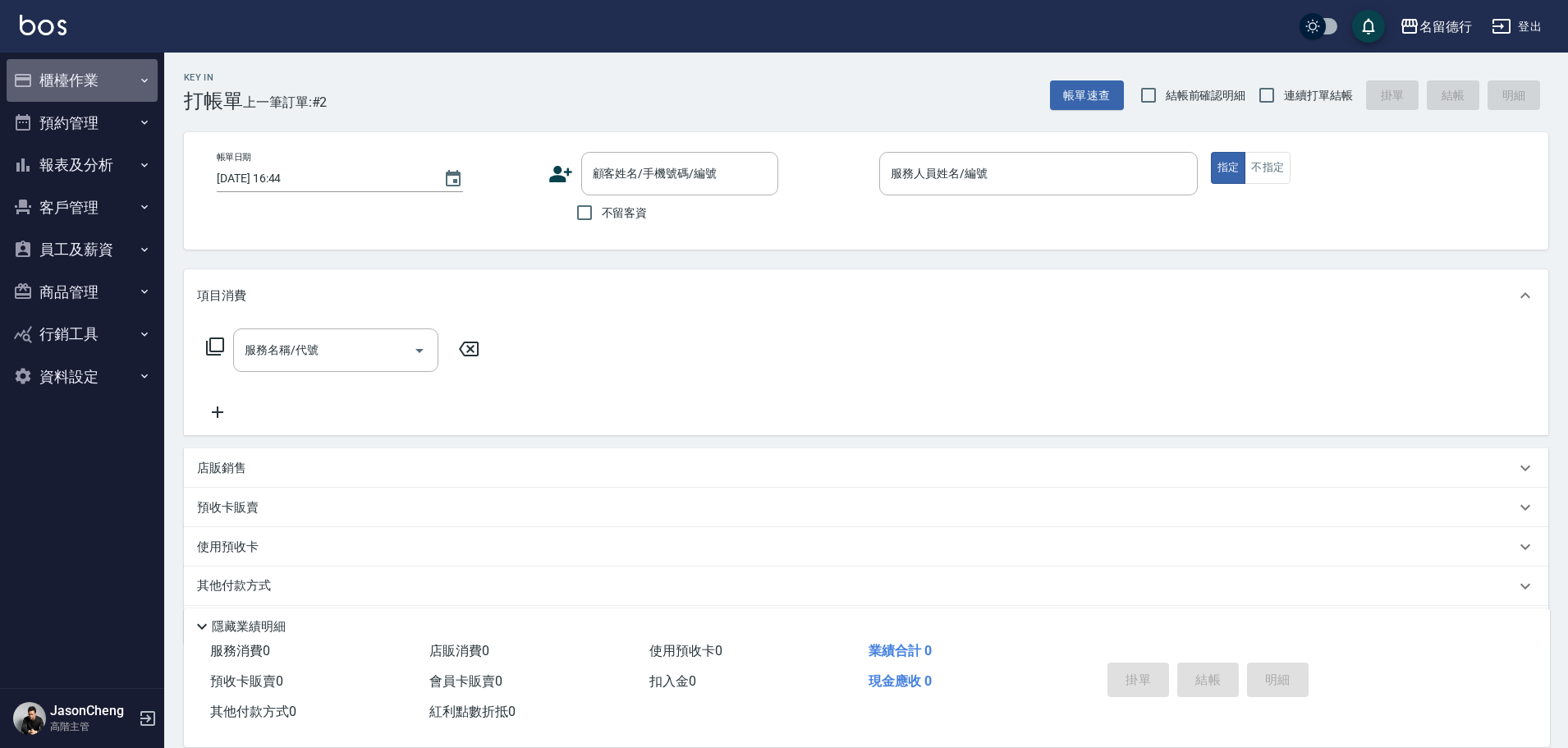
click at [92, 86] on button "櫃檯作業" at bounding box center [82, 81] width 151 height 43
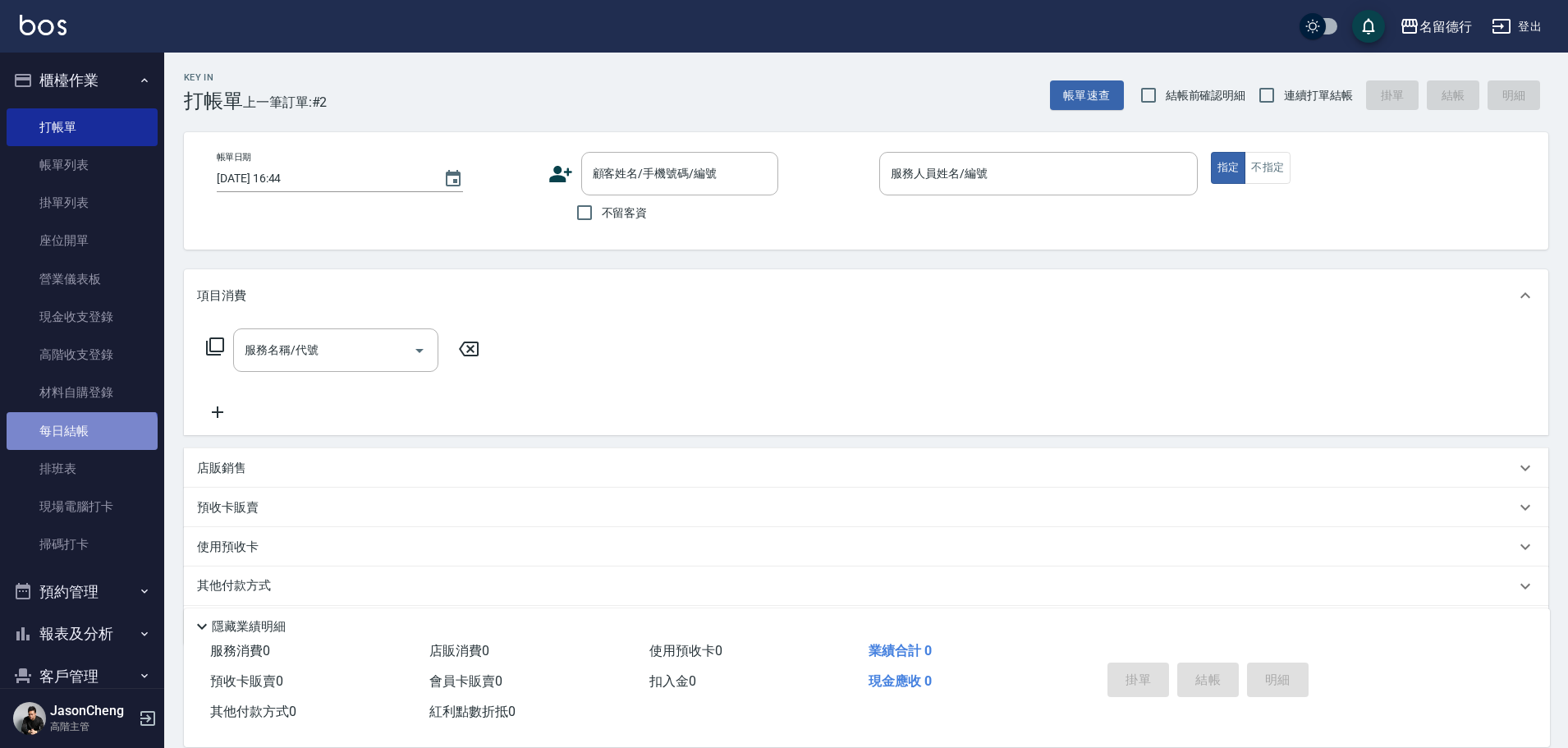
click at [81, 437] on link "每日結帳" at bounding box center [82, 430] width 151 height 38
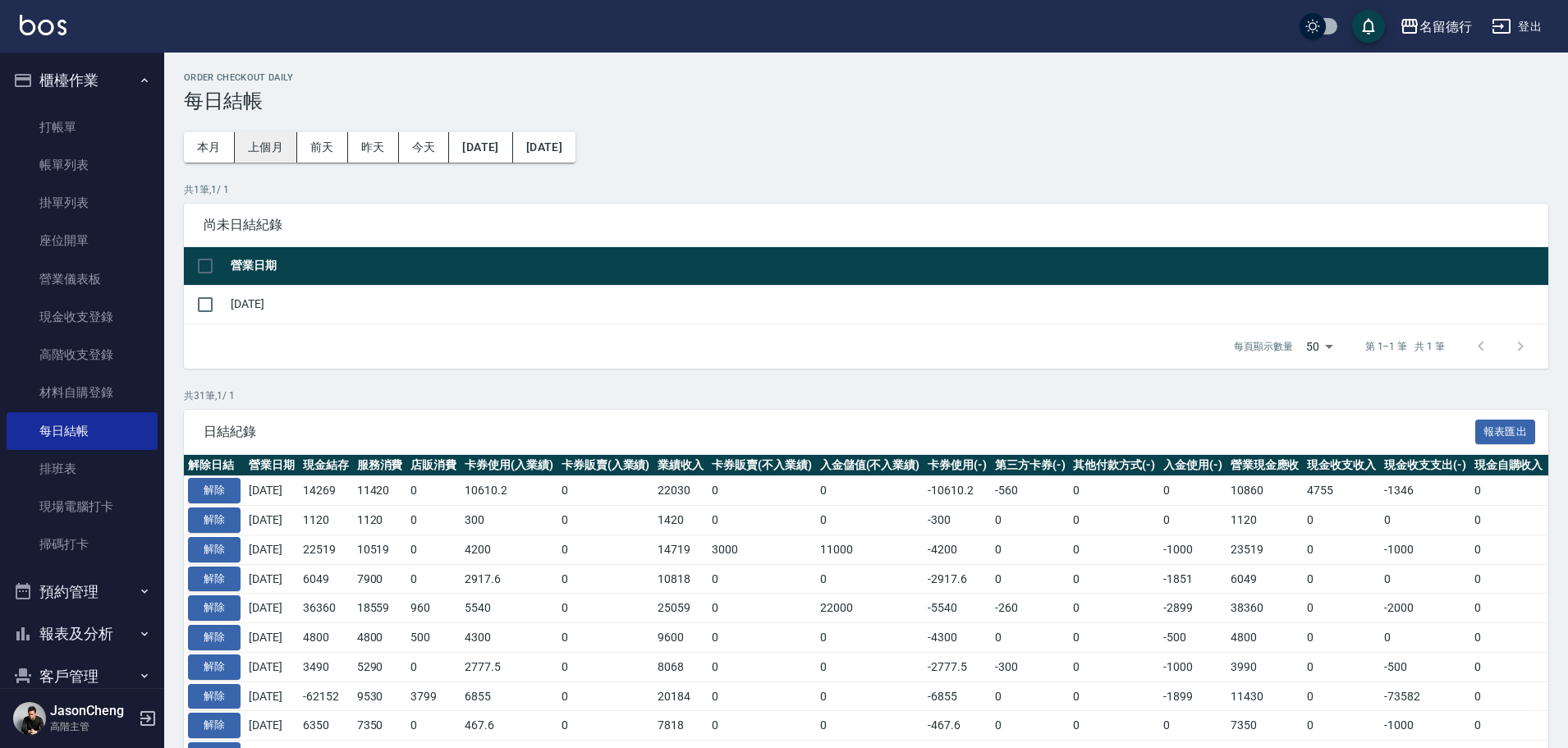
click at [279, 141] on button "上個月" at bounding box center [266, 147] width 62 height 31
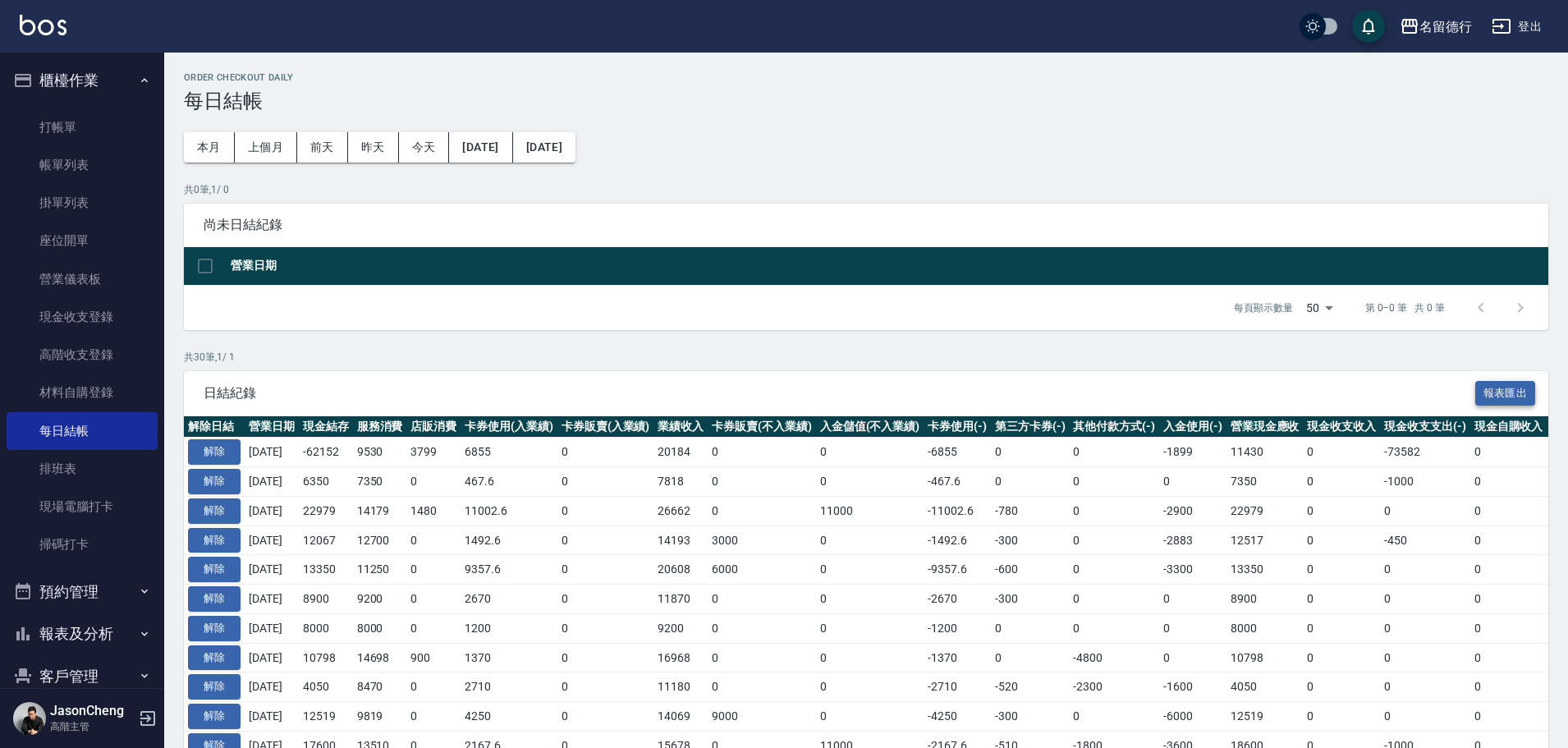
click at [1493, 383] on button "報表匯出" at bounding box center [1506, 393] width 61 height 25
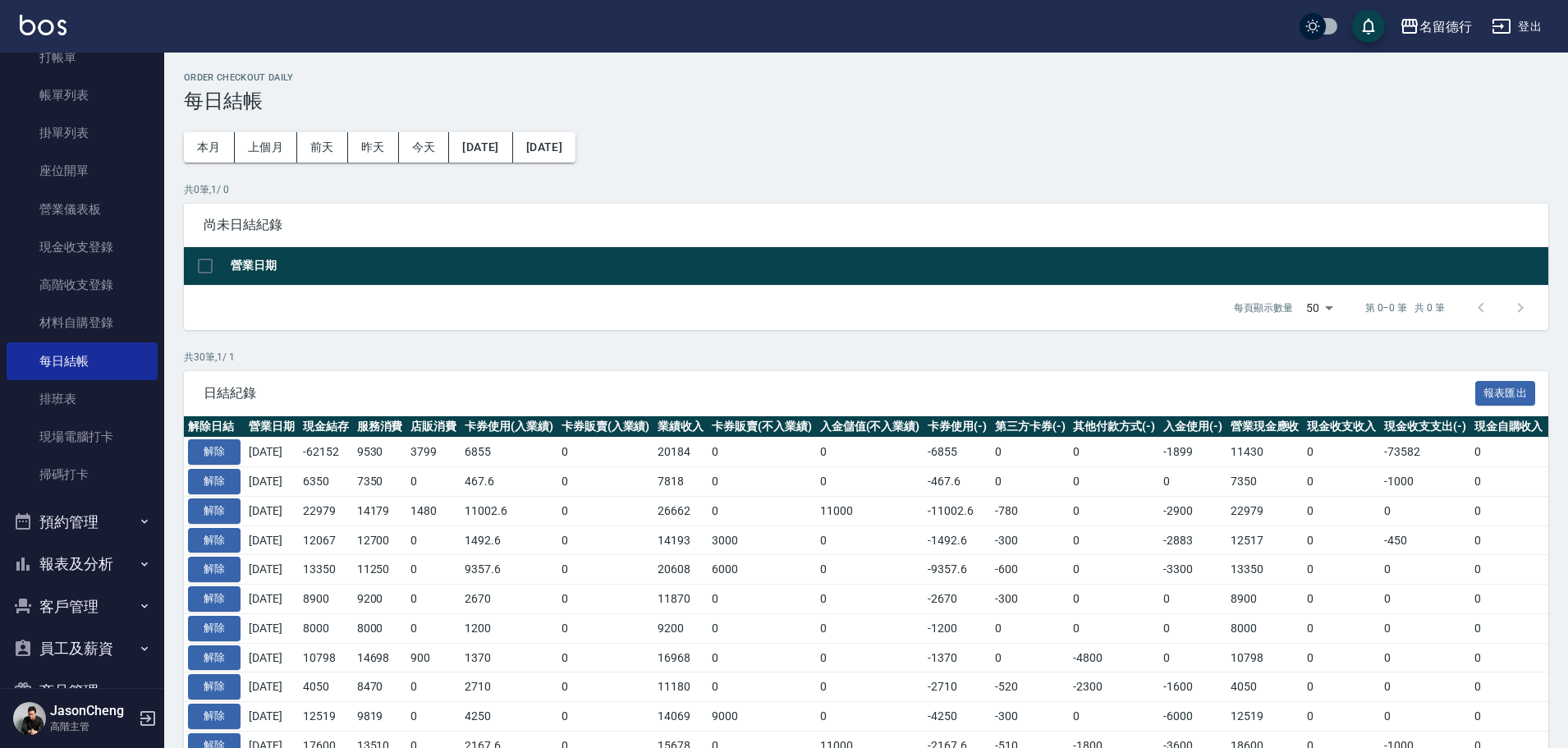
scroll to position [198, 0]
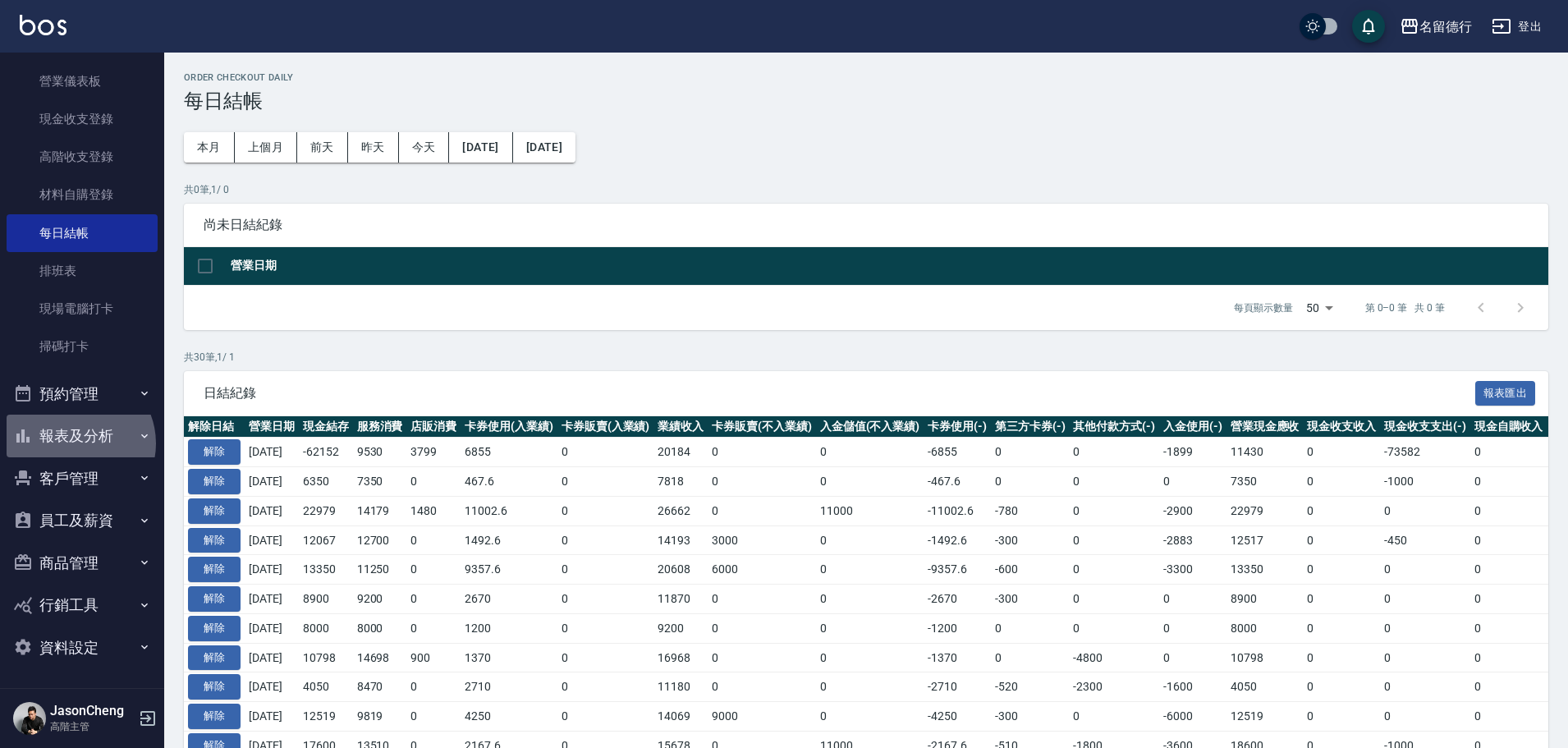
click at [76, 443] on button "報表及分析" at bounding box center [82, 436] width 151 height 43
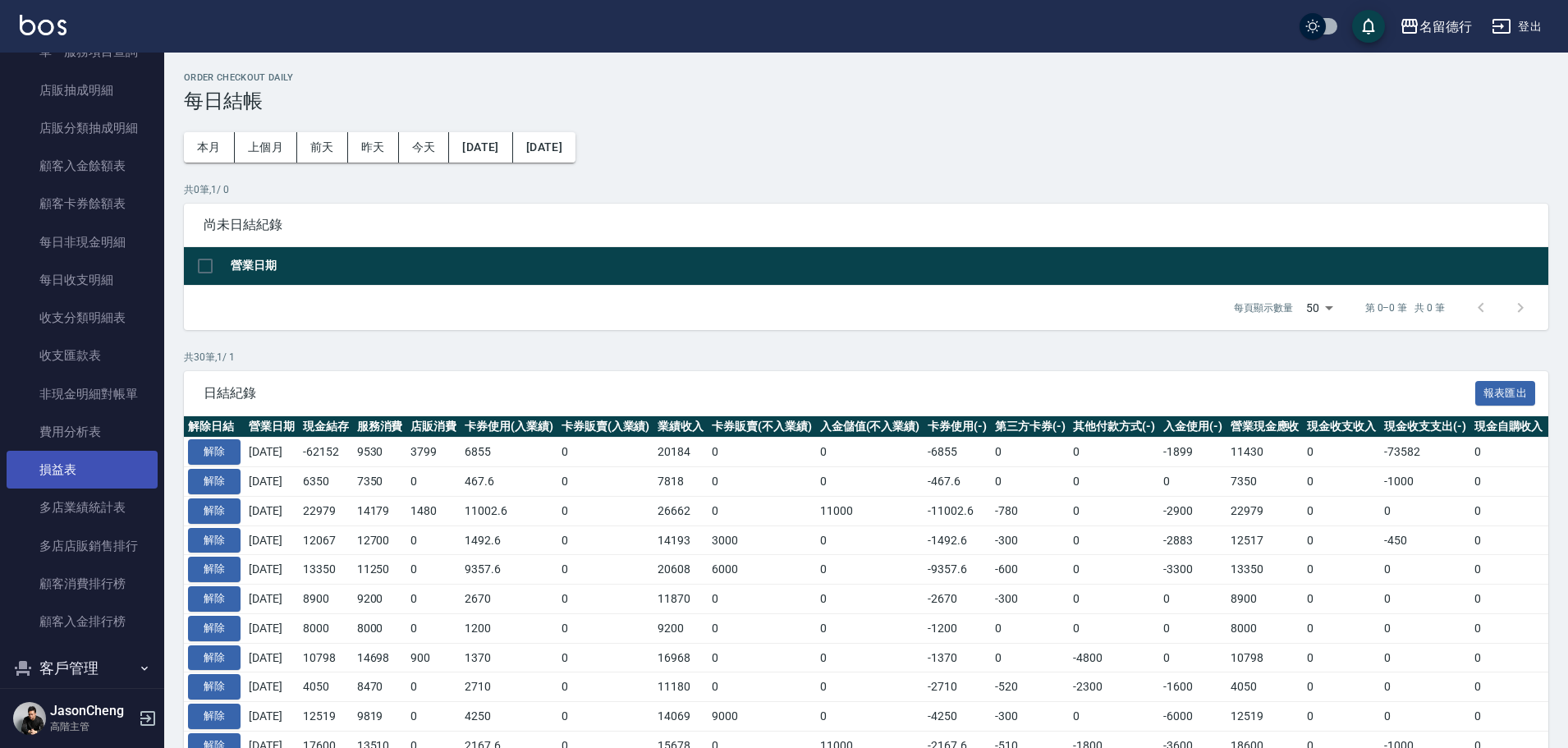
scroll to position [1675, 0]
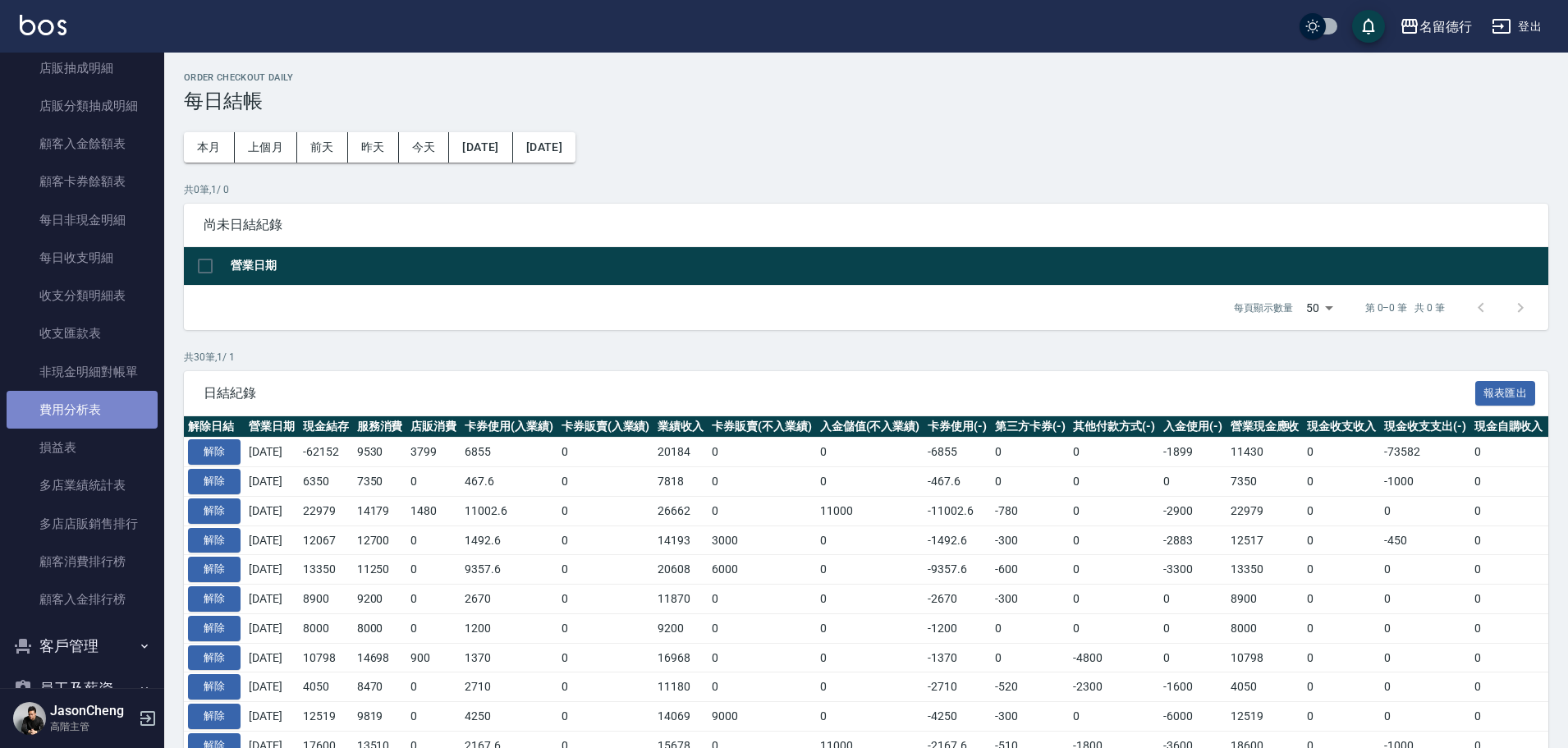
click at [86, 404] on link "費用分析表" at bounding box center [82, 409] width 151 height 38
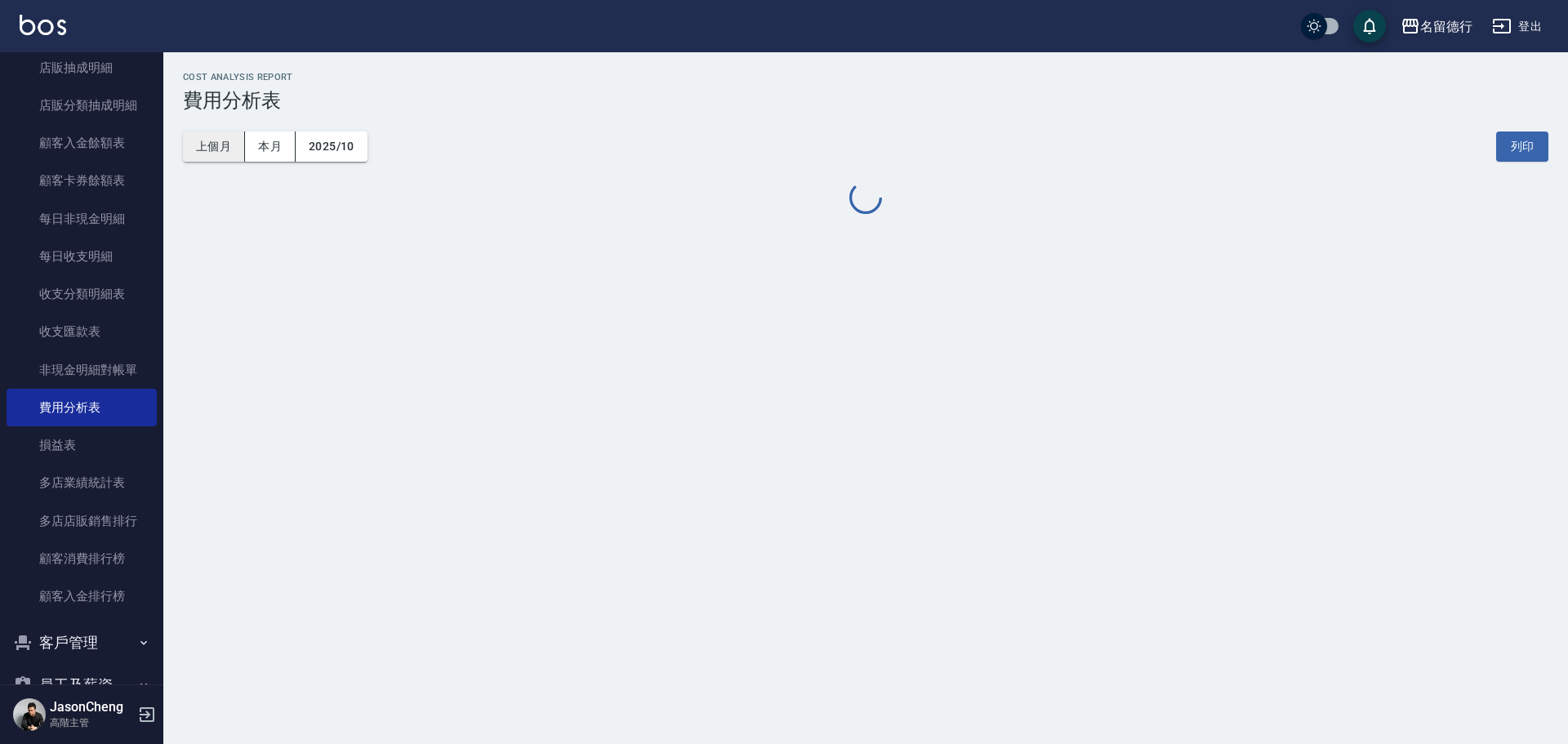
click at [212, 149] on button "上個月" at bounding box center [214, 146] width 62 height 30
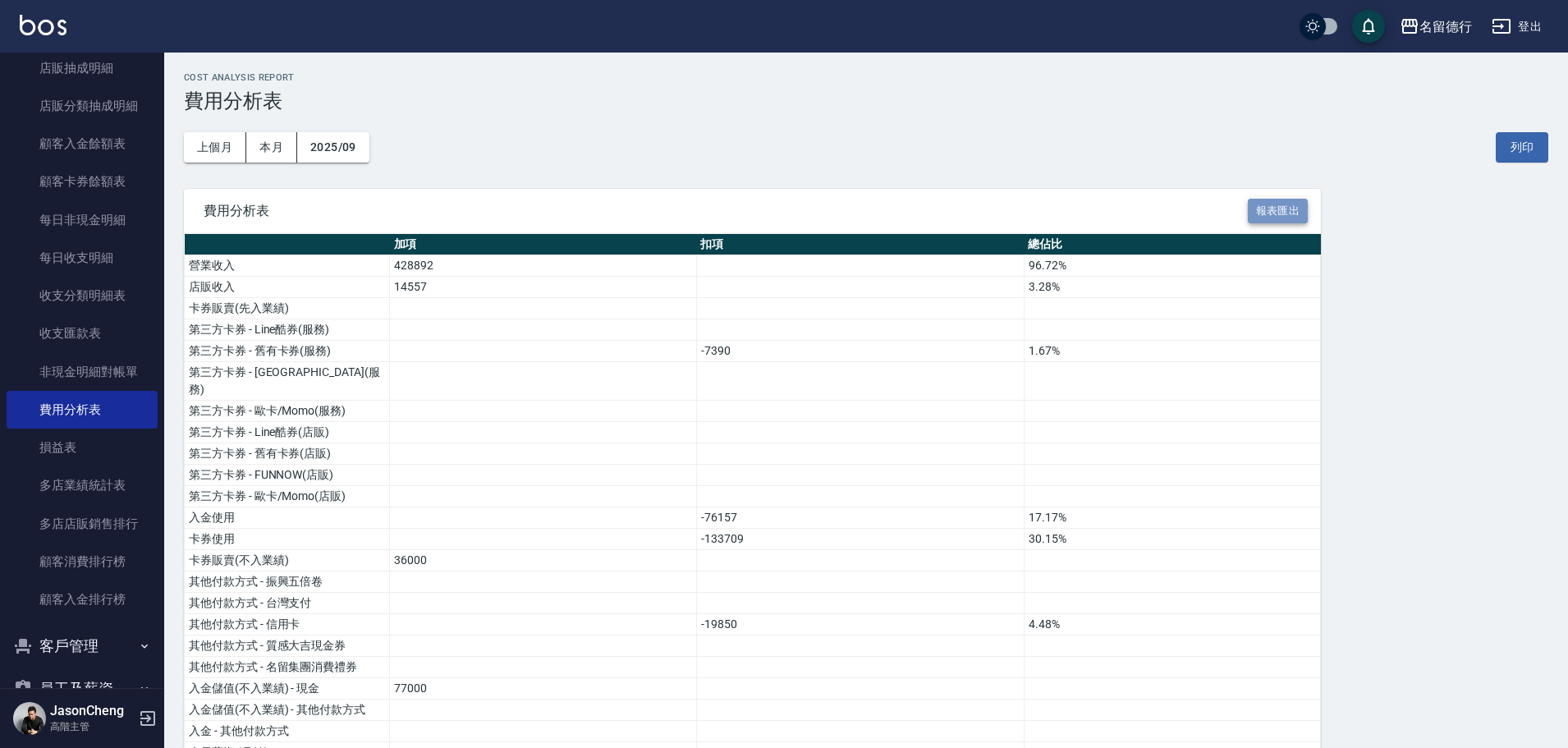
click at [1268, 207] on button "報表匯出" at bounding box center [1278, 211] width 61 height 25
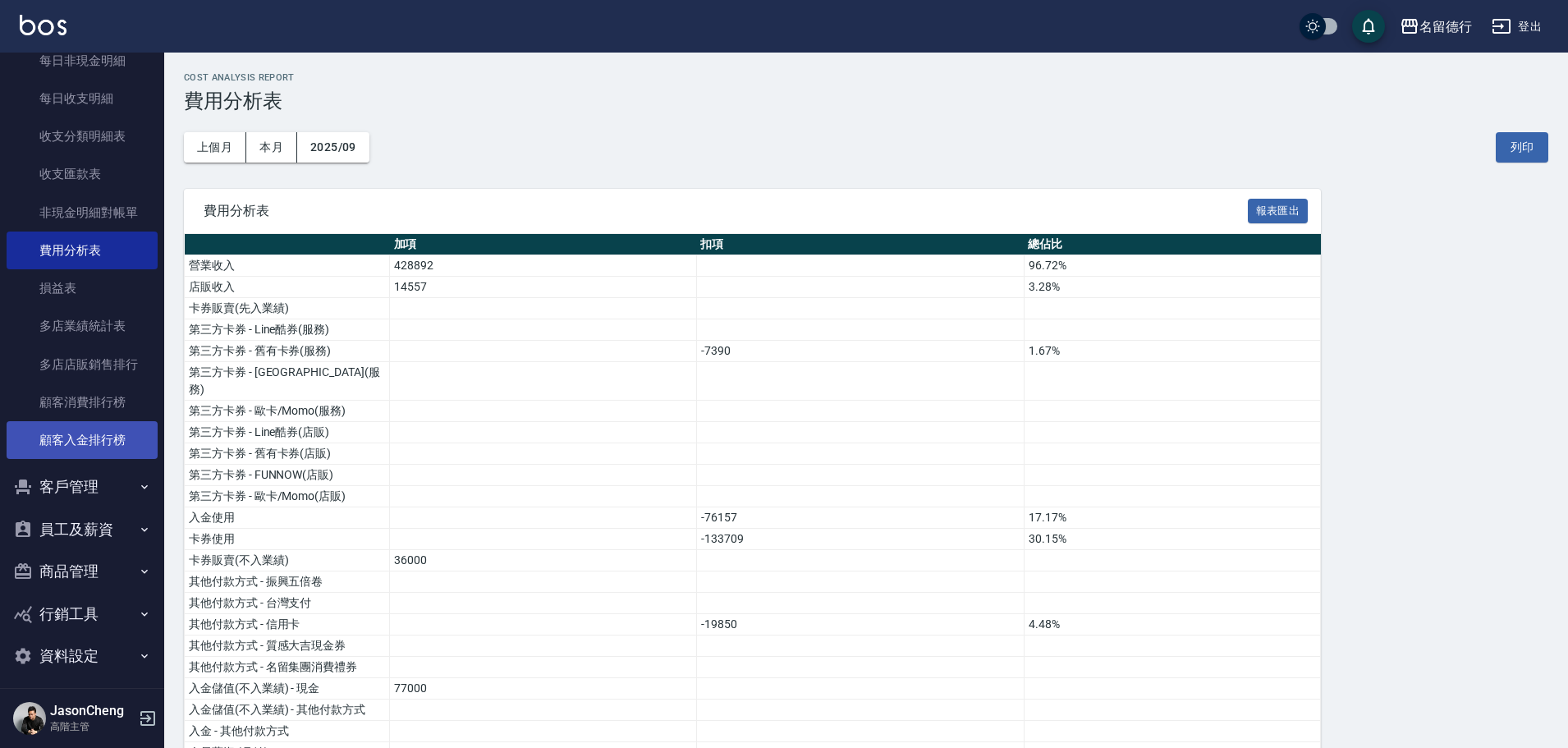
scroll to position [1843, 0]
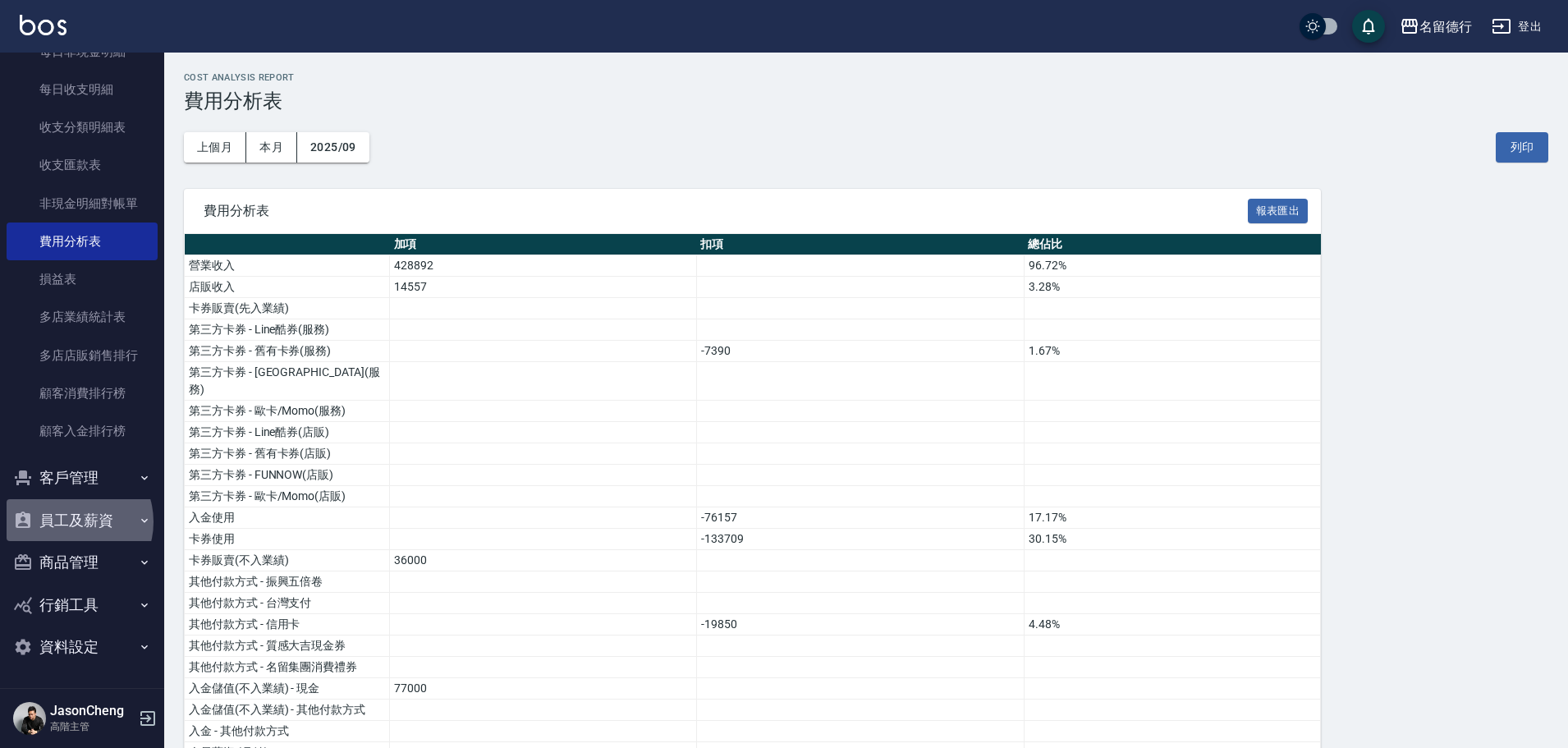
click at [72, 522] on button "員工及薪資" at bounding box center [82, 520] width 151 height 43
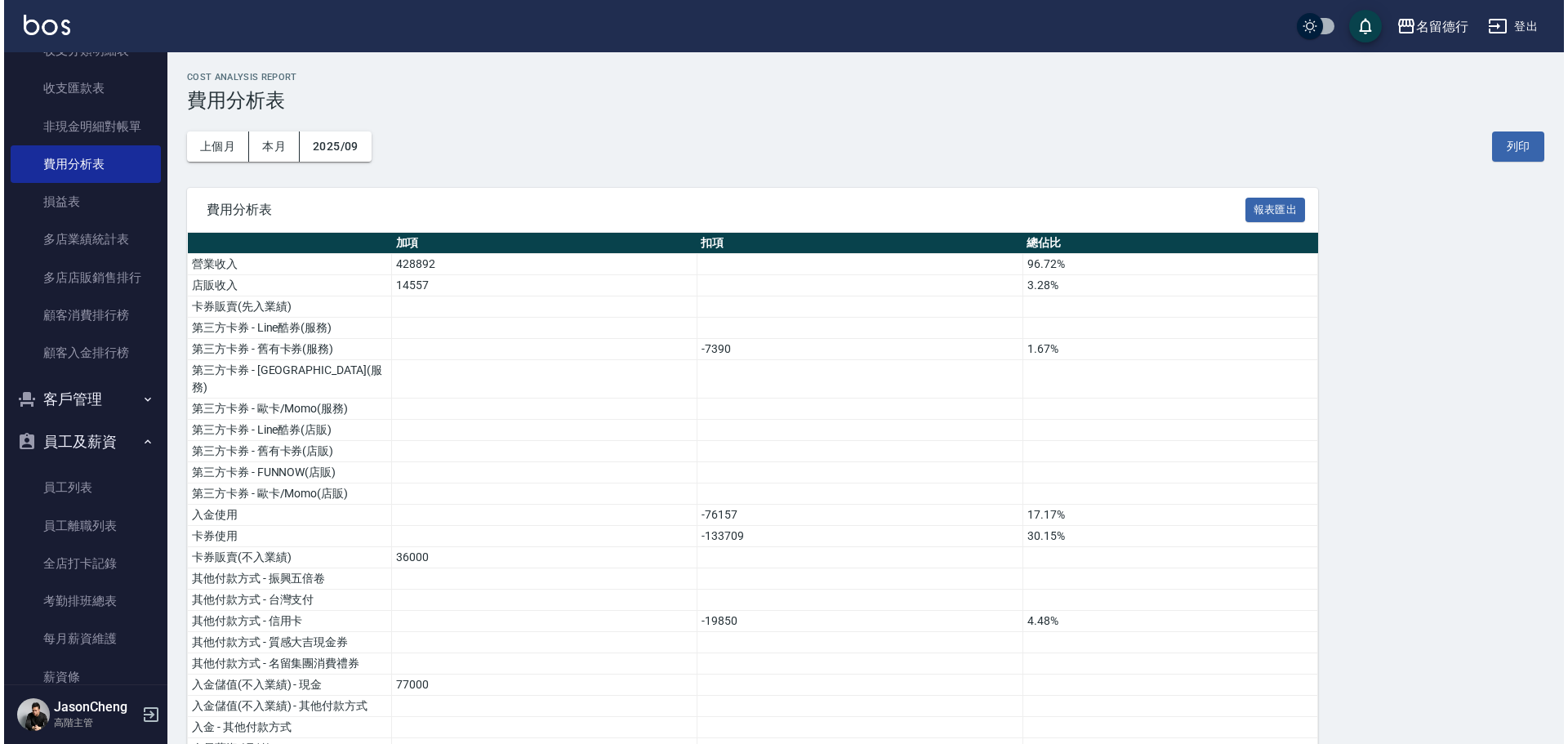
scroll to position [2148, 0]
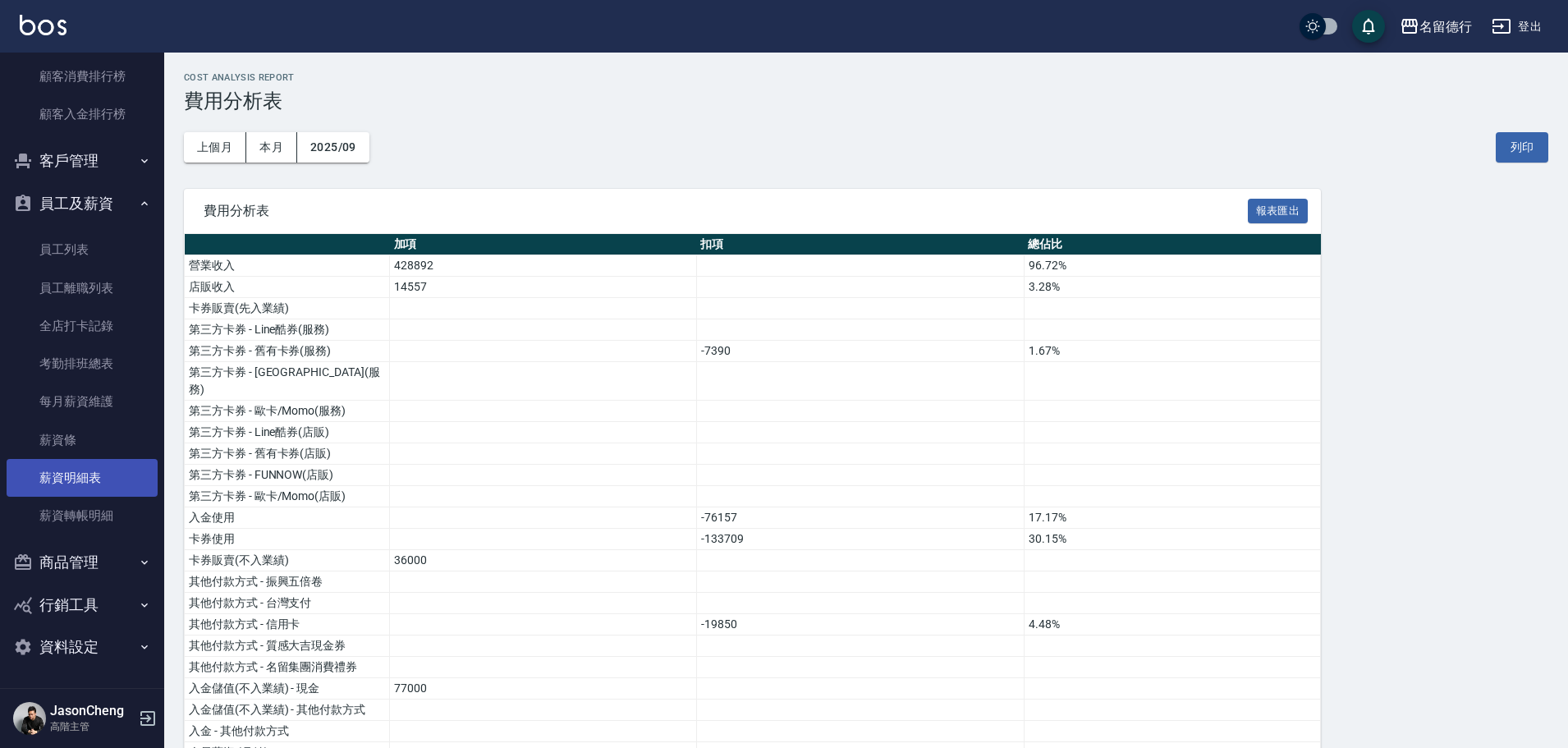
click at [81, 480] on link "薪資明細表" at bounding box center [82, 478] width 151 height 38
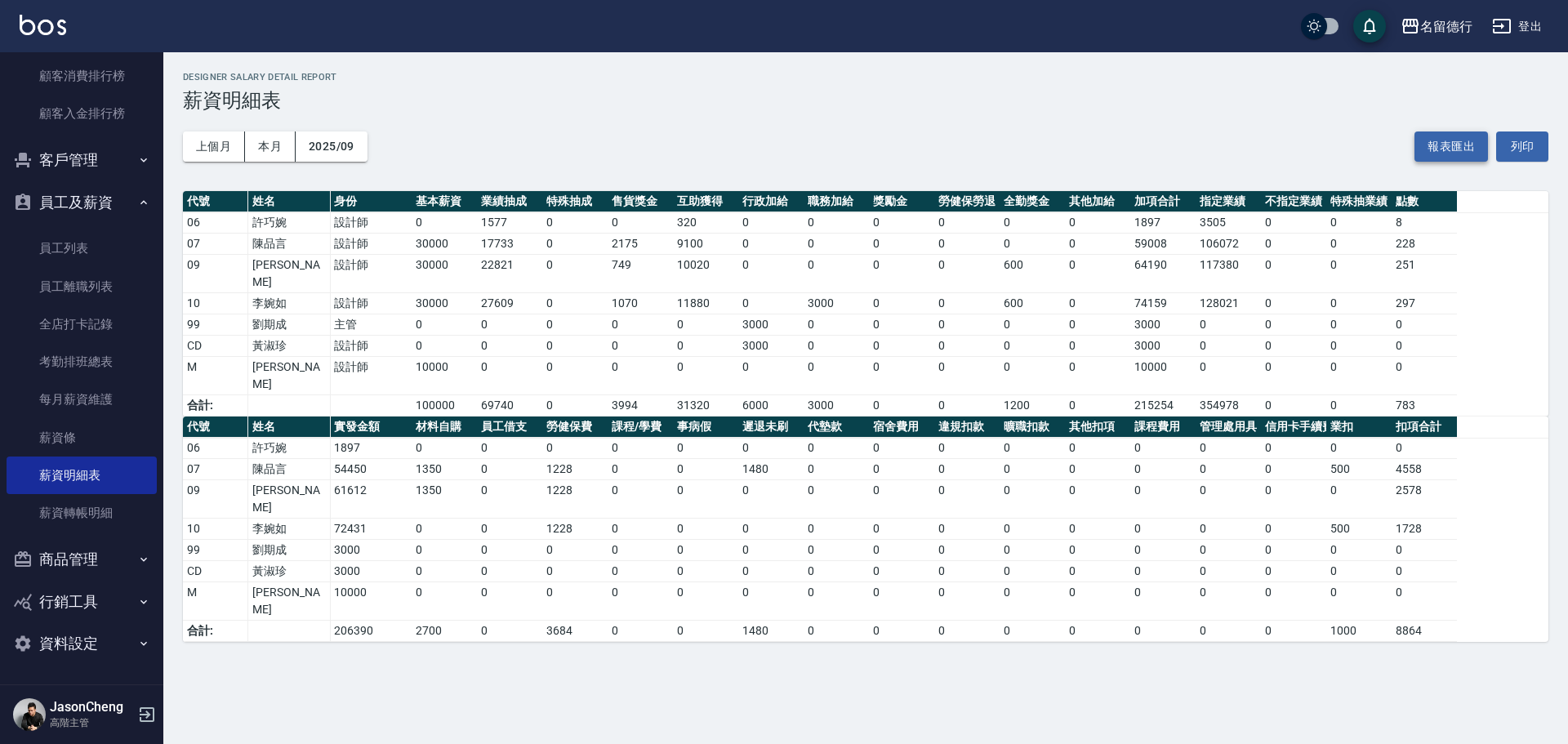
click at [1433, 139] on button "報表匯出" at bounding box center [1451, 146] width 74 height 30
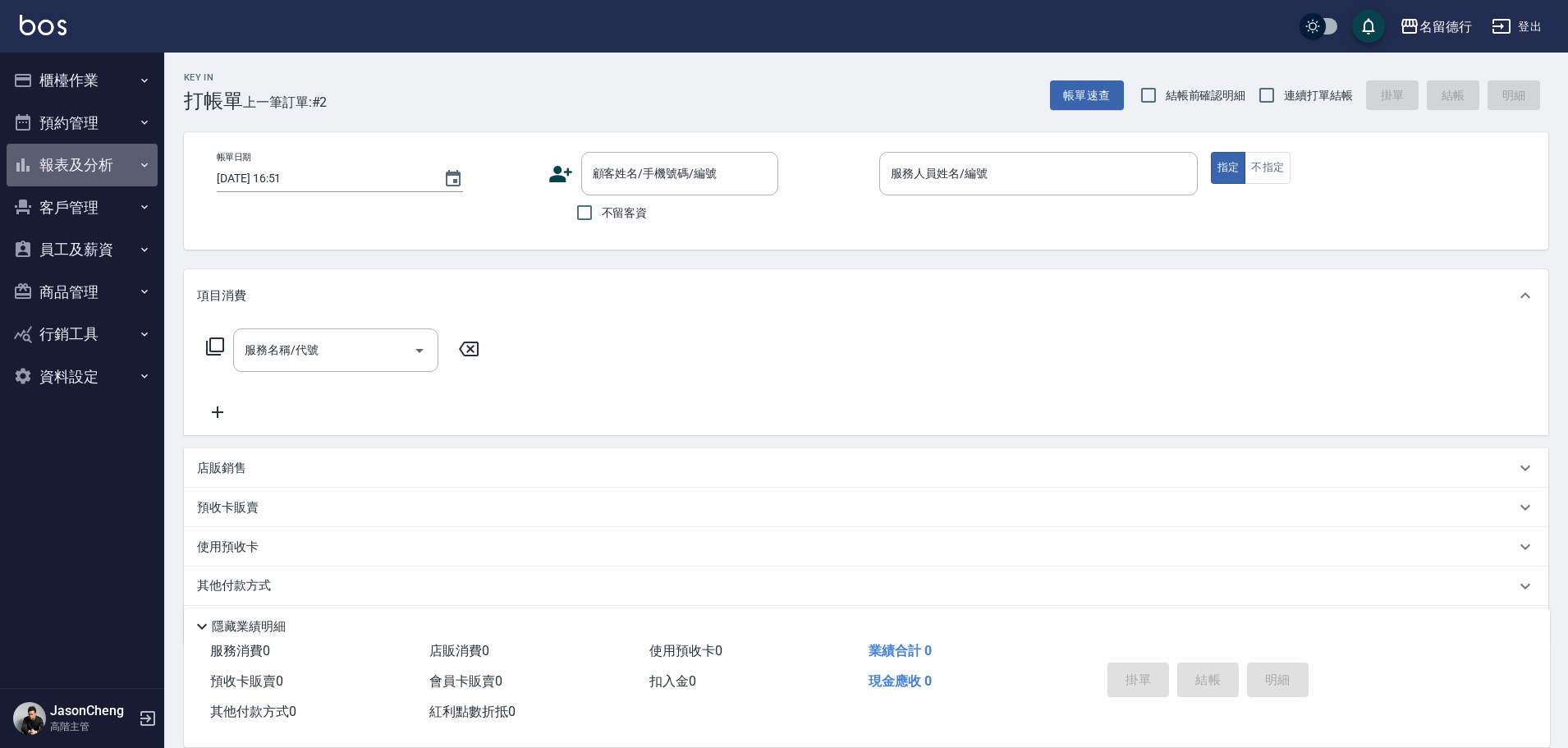
click at [81, 156] on button "報表及分析" at bounding box center [82, 165] width 151 height 43
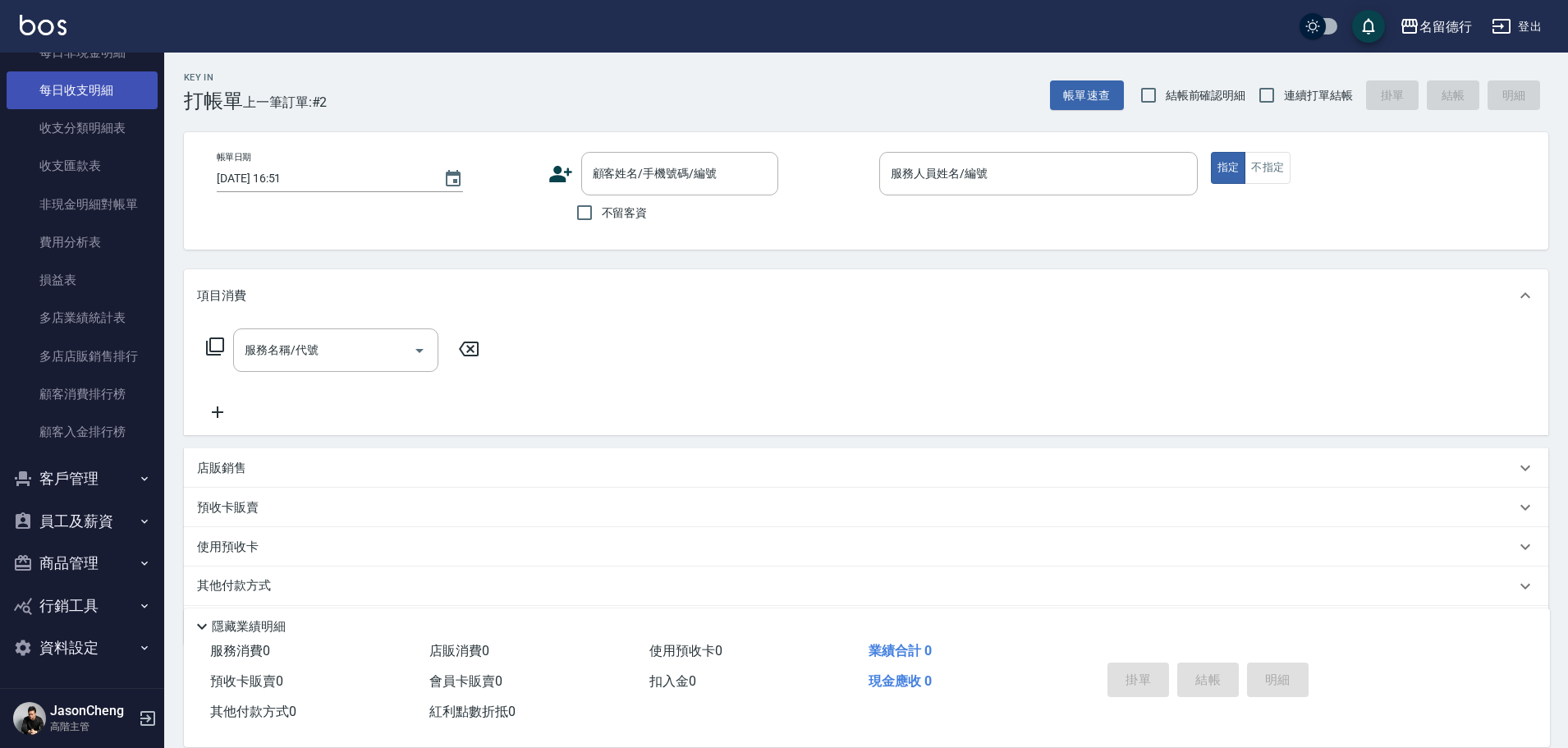
scroll to position [1375, 0]
click at [106, 127] on link "收支分類明細表" at bounding box center [82, 127] width 151 height 38
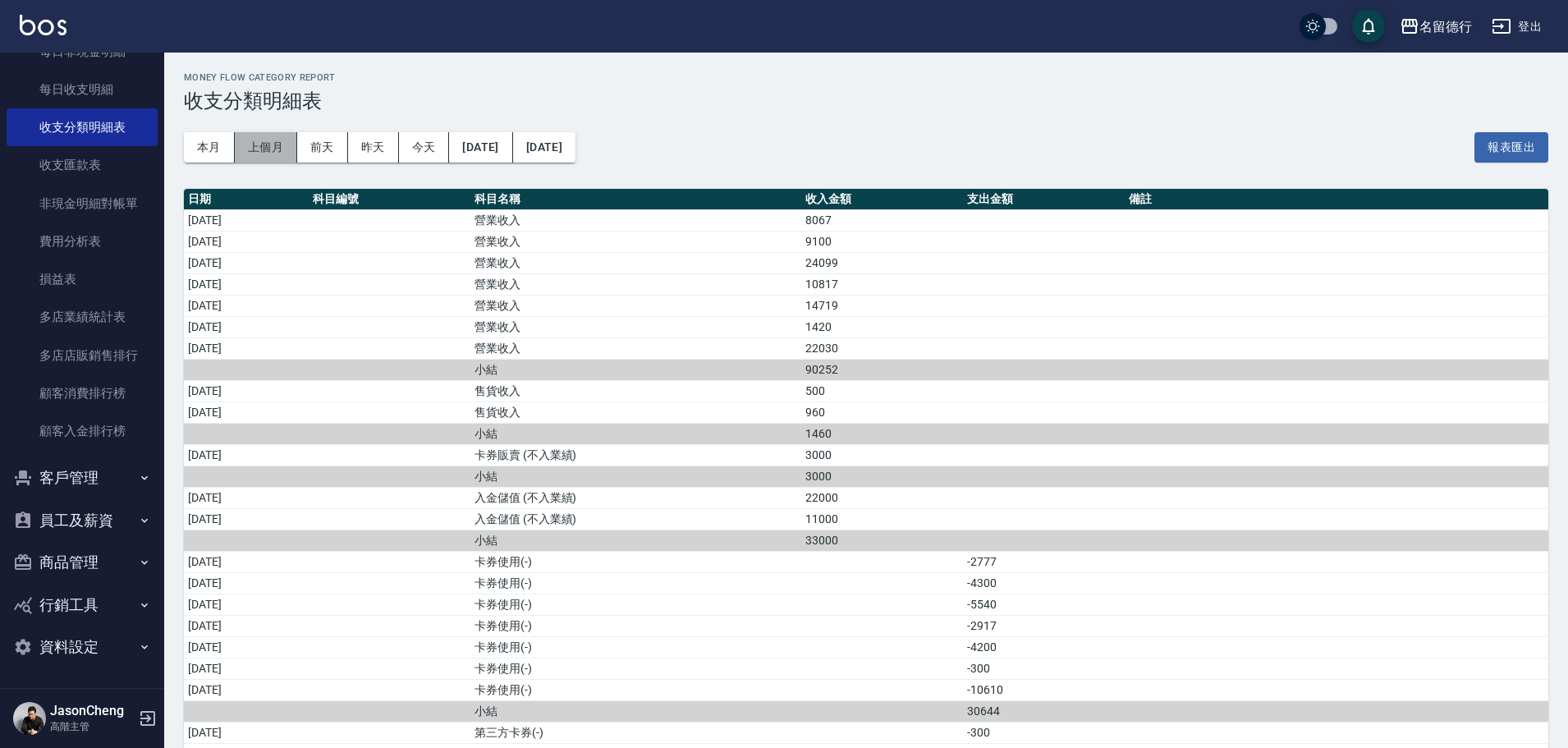
click at [264, 144] on button "上個月" at bounding box center [266, 147] width 62 height 31
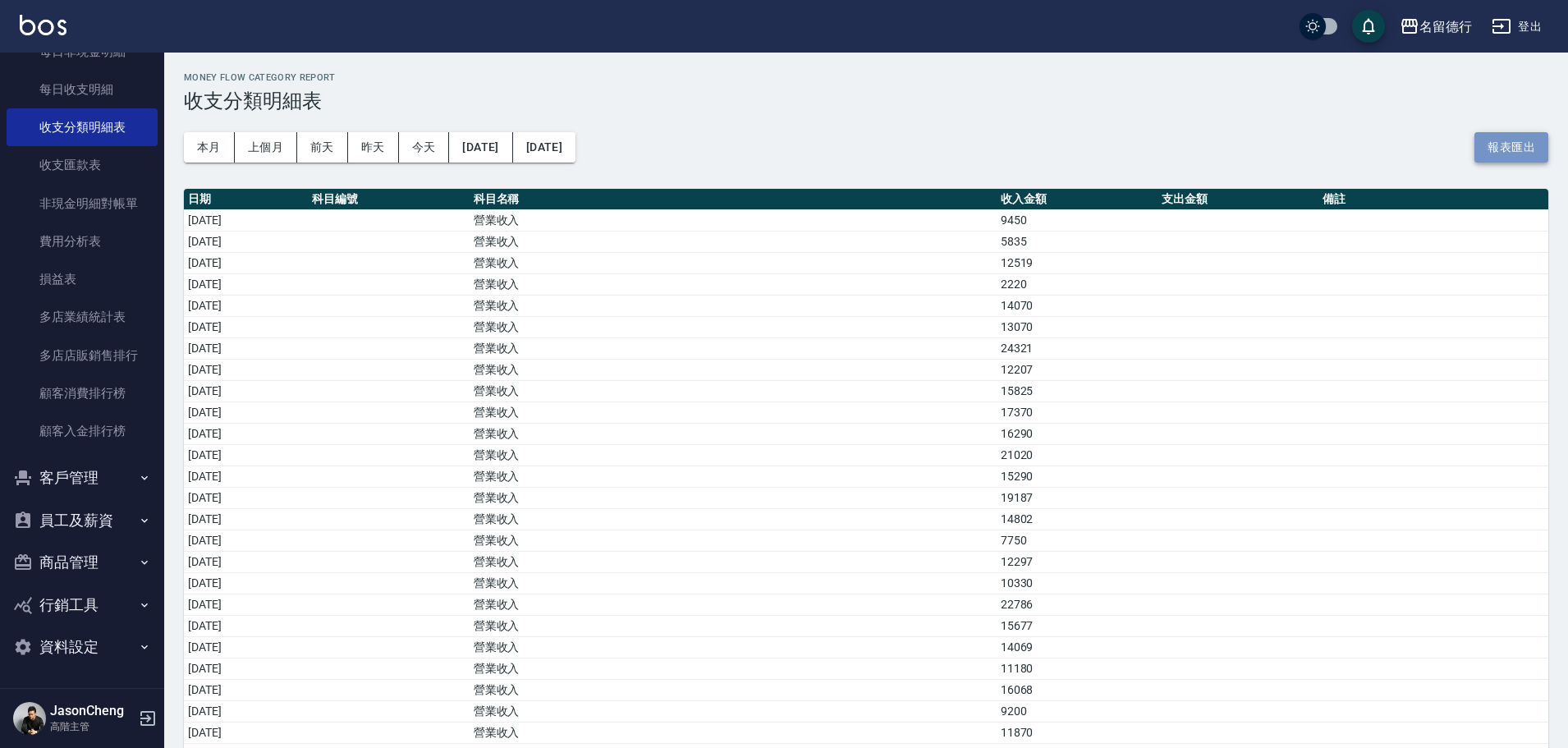
click at [1511, 156] on button "報表匯出" at bounding box center [1512, 147] width 74 height 31
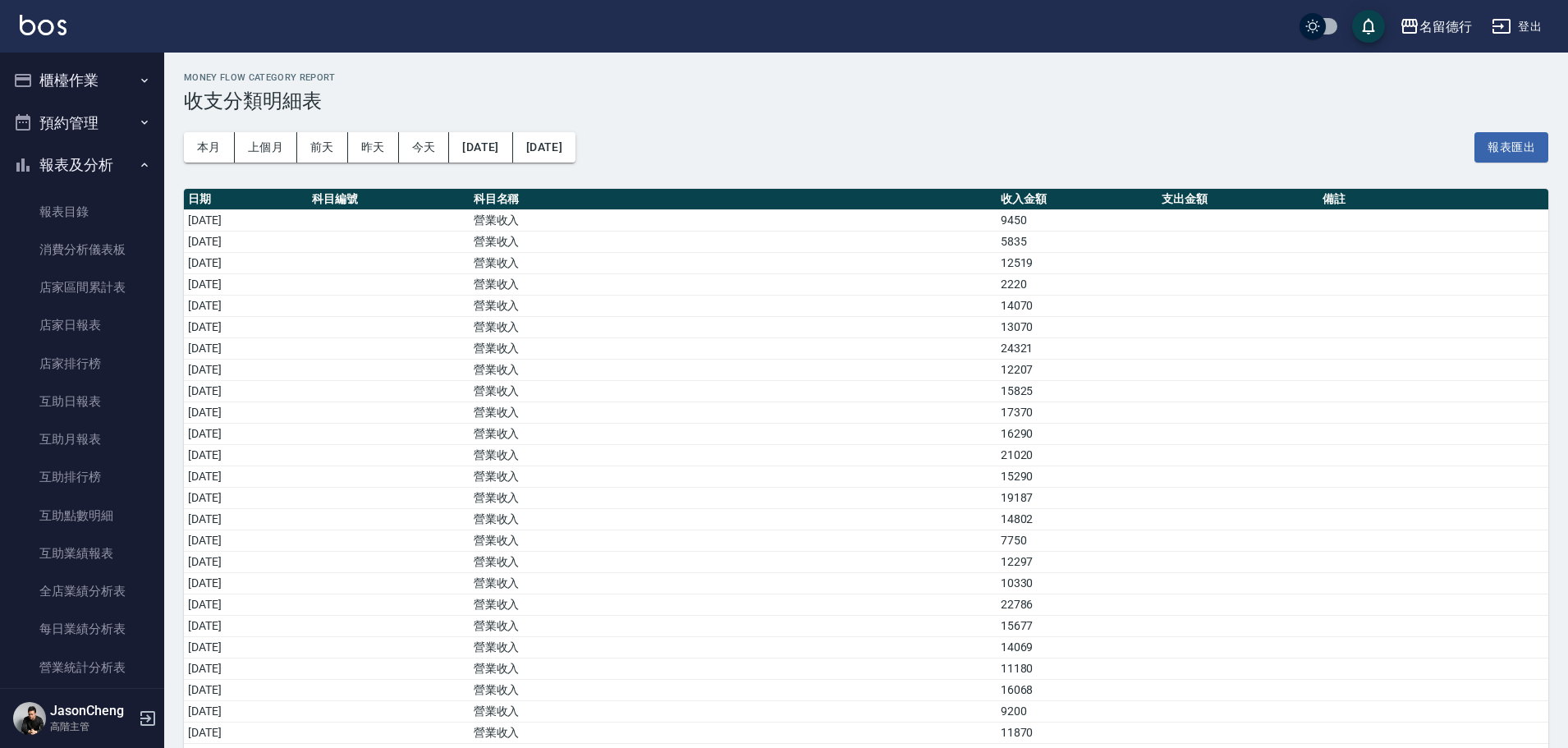
click at [86, 65] on button "櫃檯作業" at bounding box center [82, 81] width 151 height 43
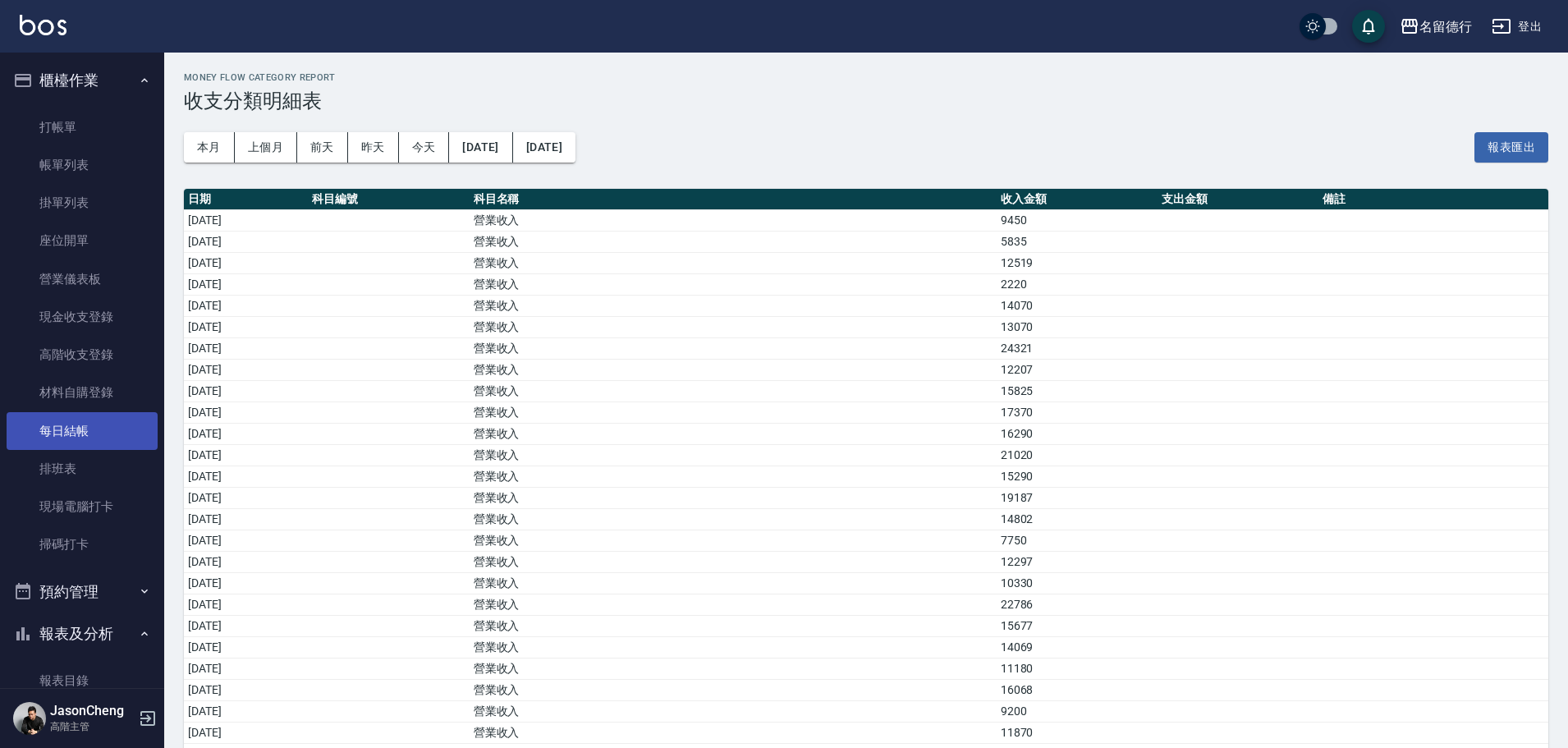
click at [71, 426] on link "每日結帳" at bounding box center [82, 430] width 151 height 38
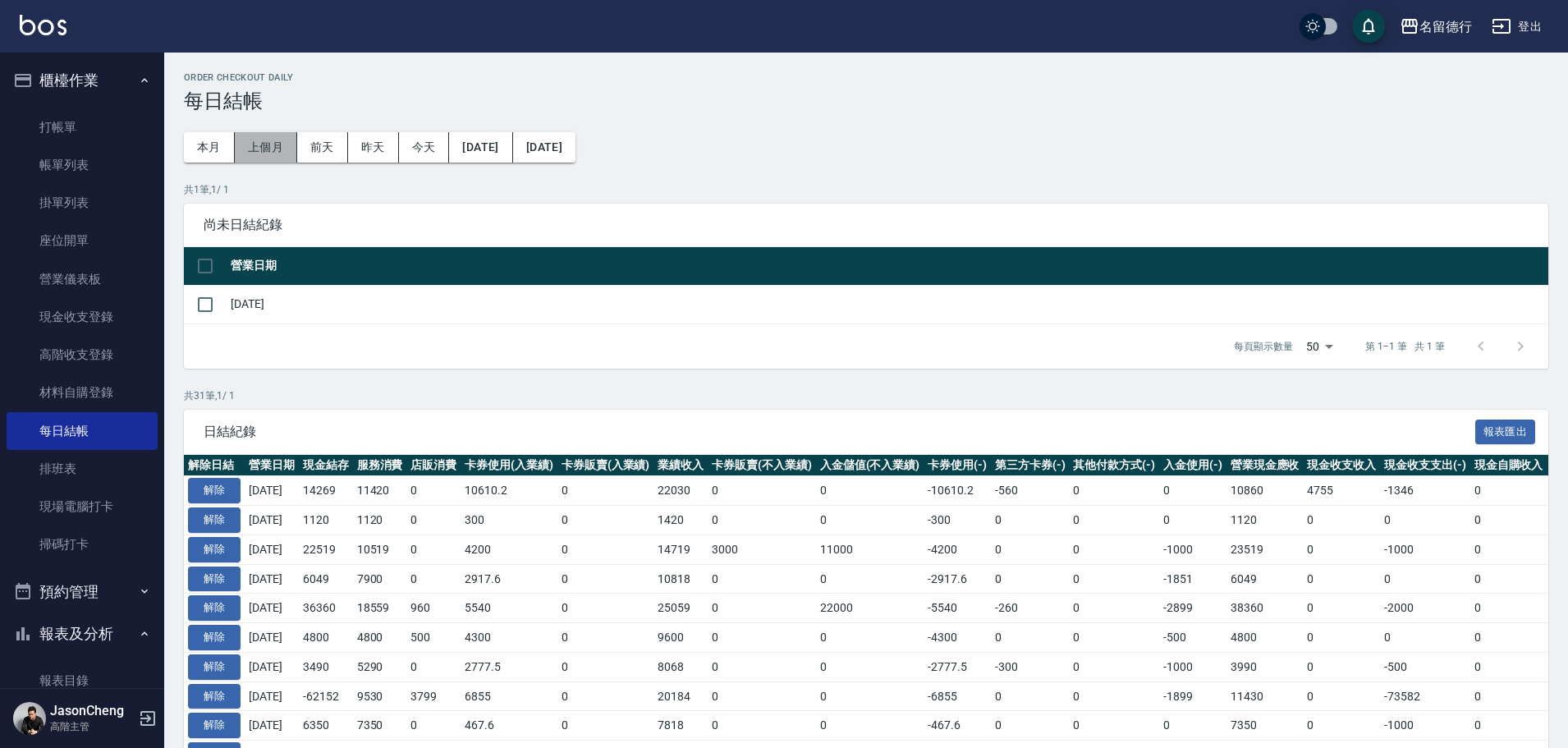
click at [265, 138] on button "上個月" at bounding box center [266, 147] width 62 height 31
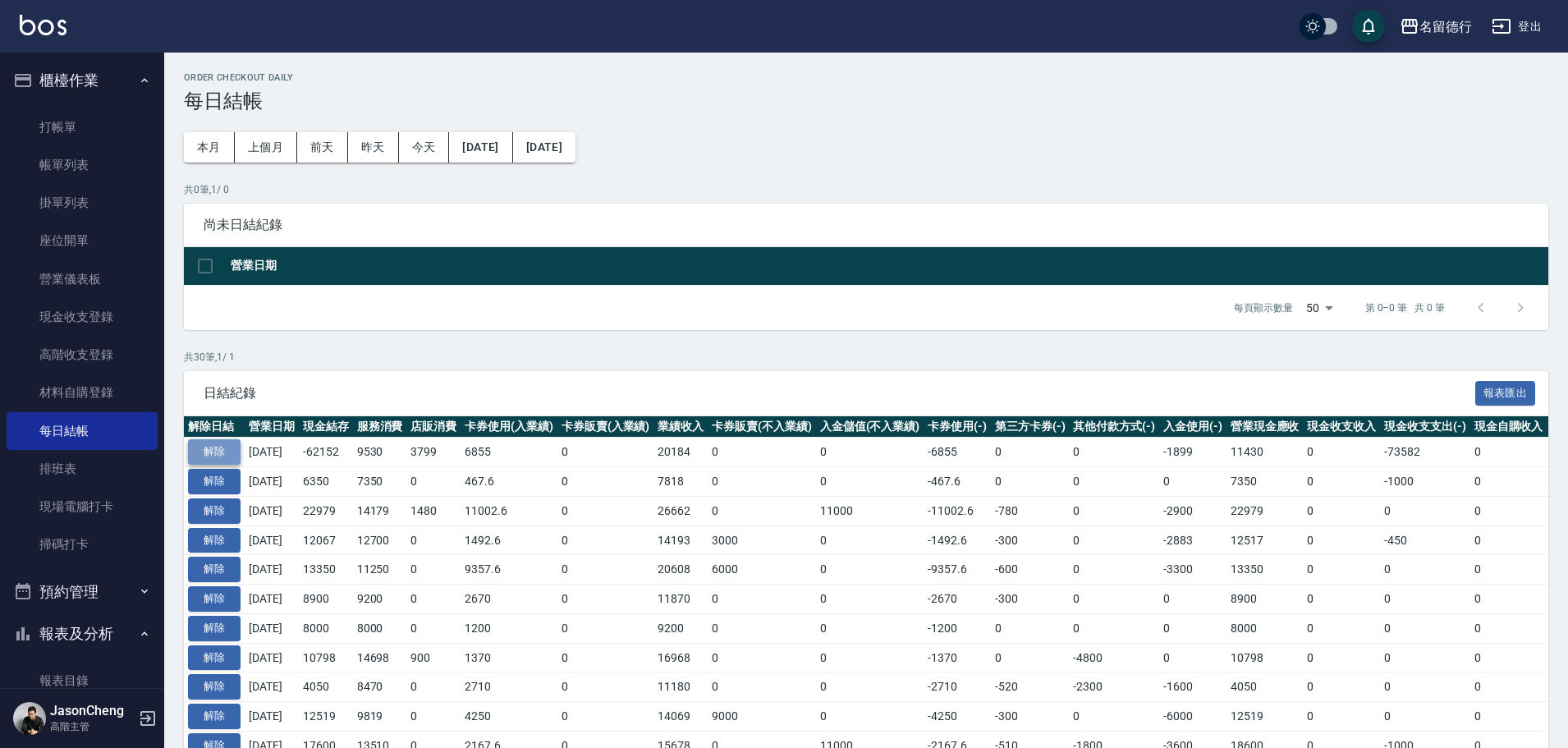
click at [207, 446] on button "解除" at bounding box center [214, 451] width 53 height 25
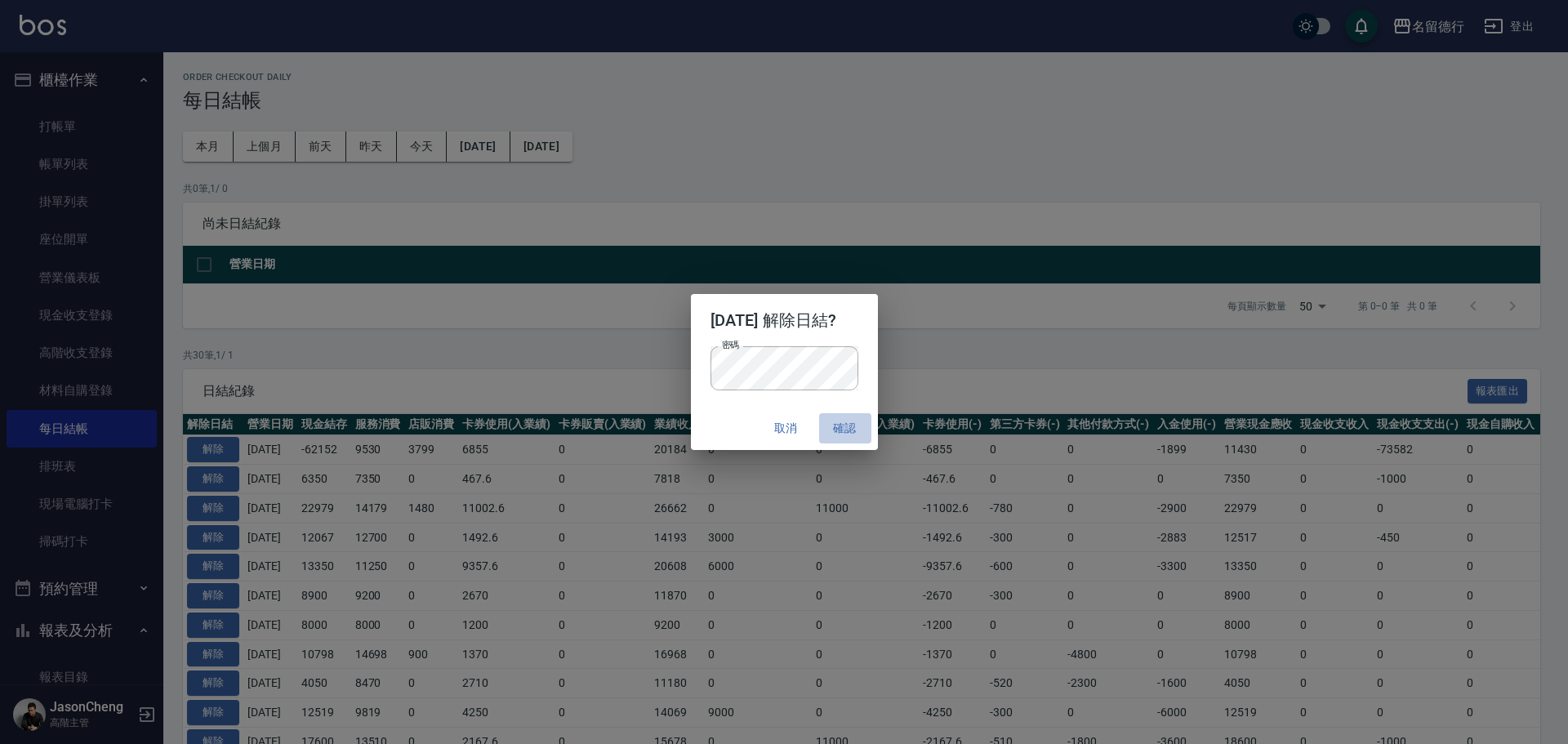
click at [849, 416] on button "確認" at bounding box center [845, 428] width 53 height 30
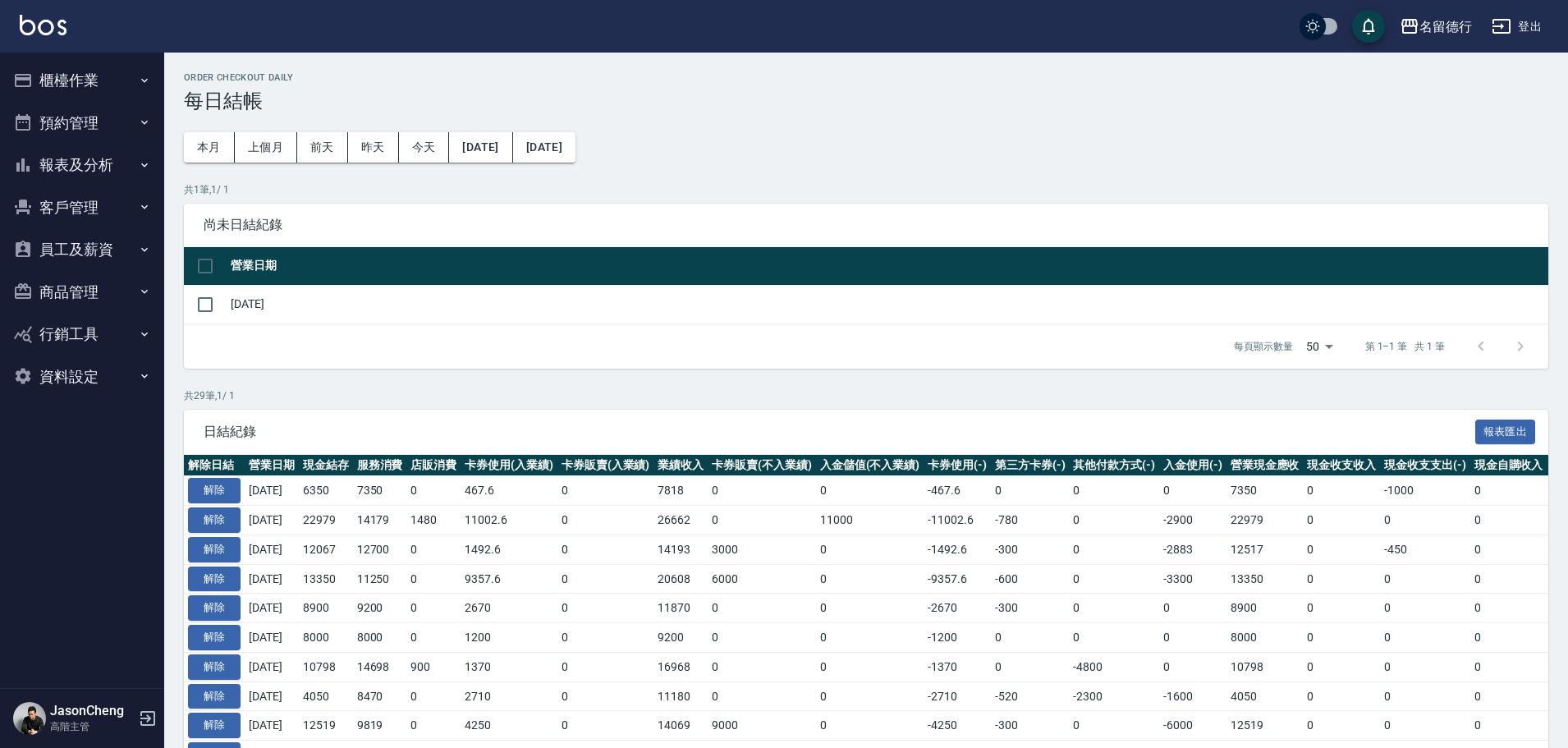
click at [81, 69] on button "櫃檯作業" at bounding box center [82, 81] width 151 height 43
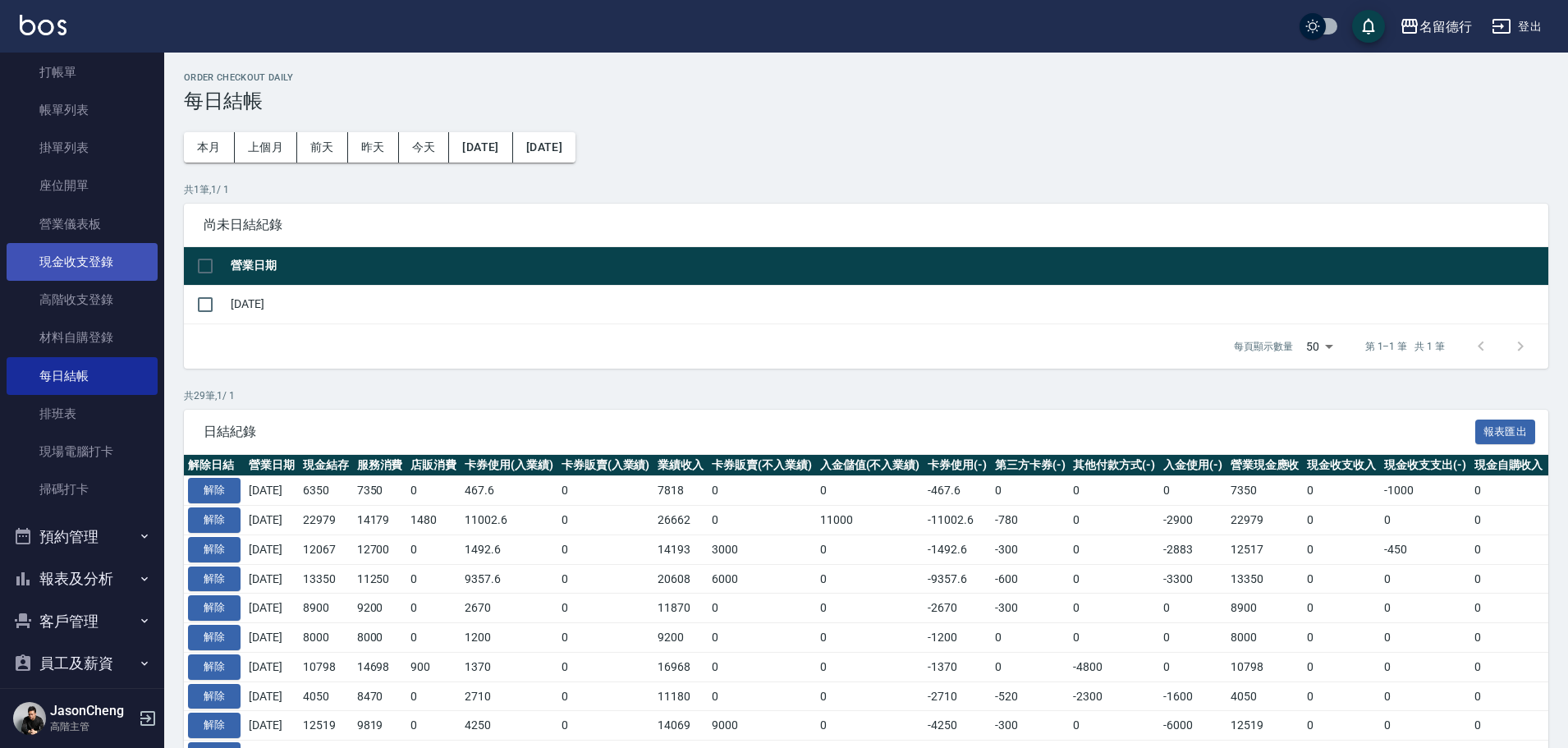
scroll to position [82, 0]
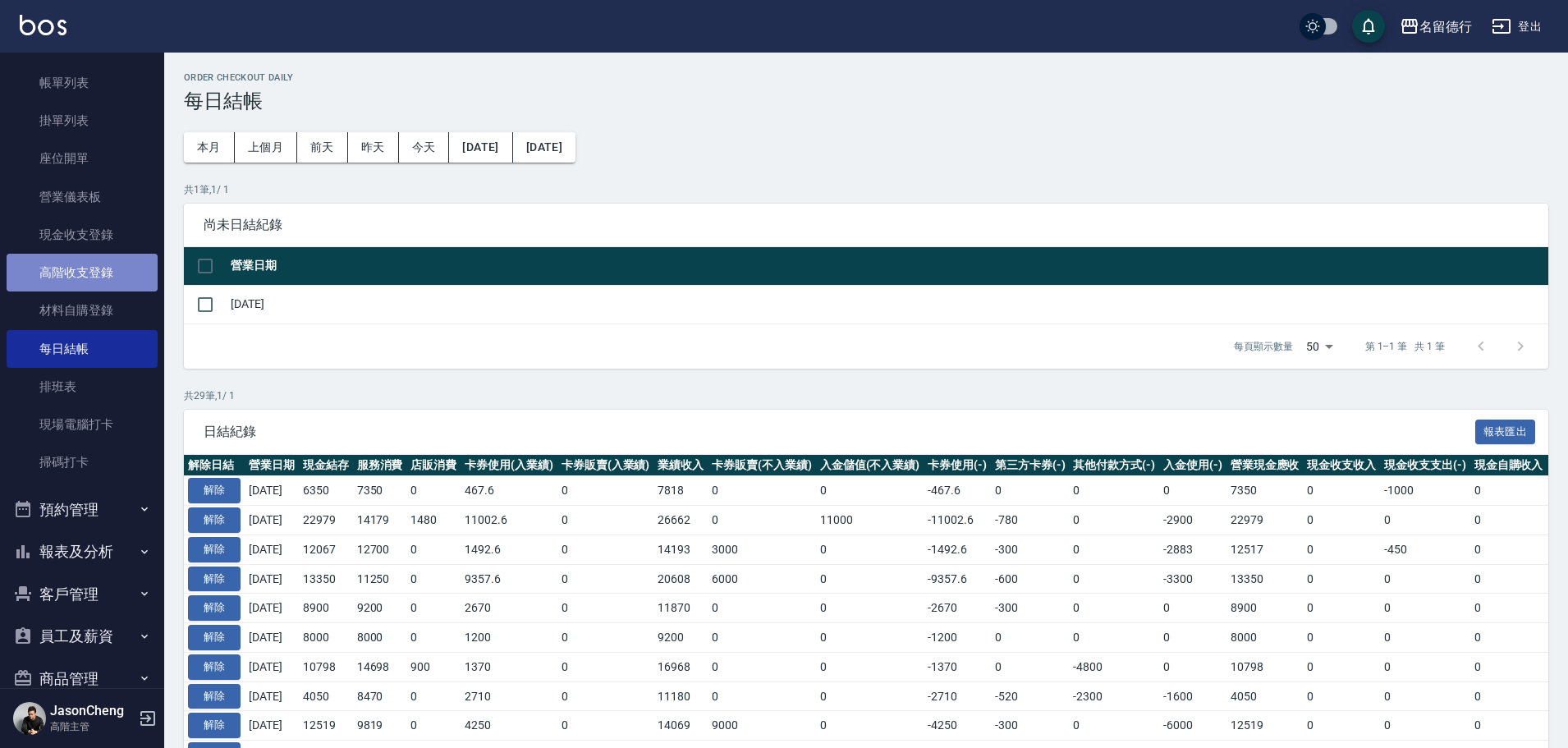
click at [95, 272] on link "高階收支登錄" at bounding box center [82, 272] width 151 height 38
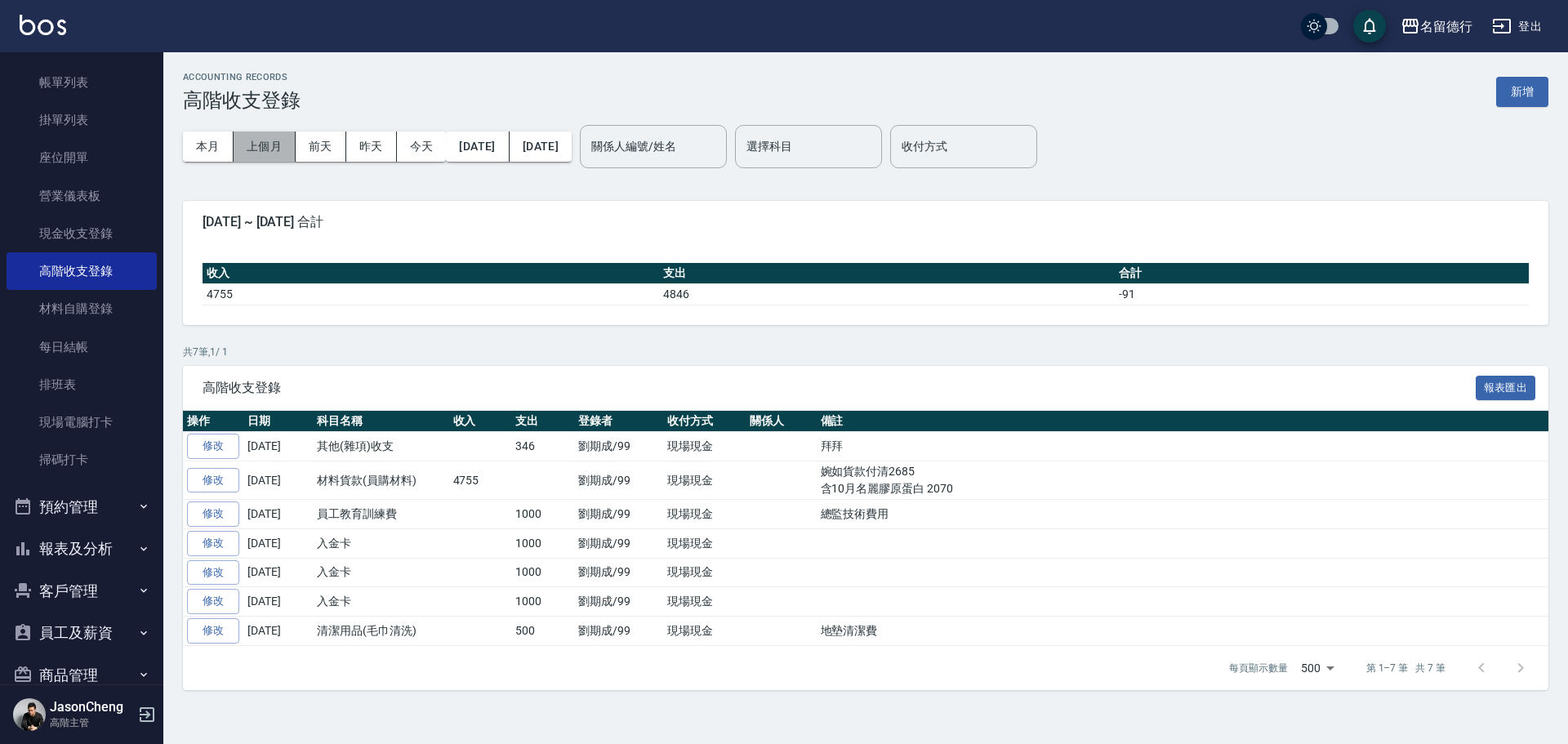
drag, startPoint x: 269, startPoint y: 147, endPoint x: 271, endPoint y: 157, distance: 10.2
click at [269, 146] on button "上個月" at bounding box center [264, 146] width 62 height 30
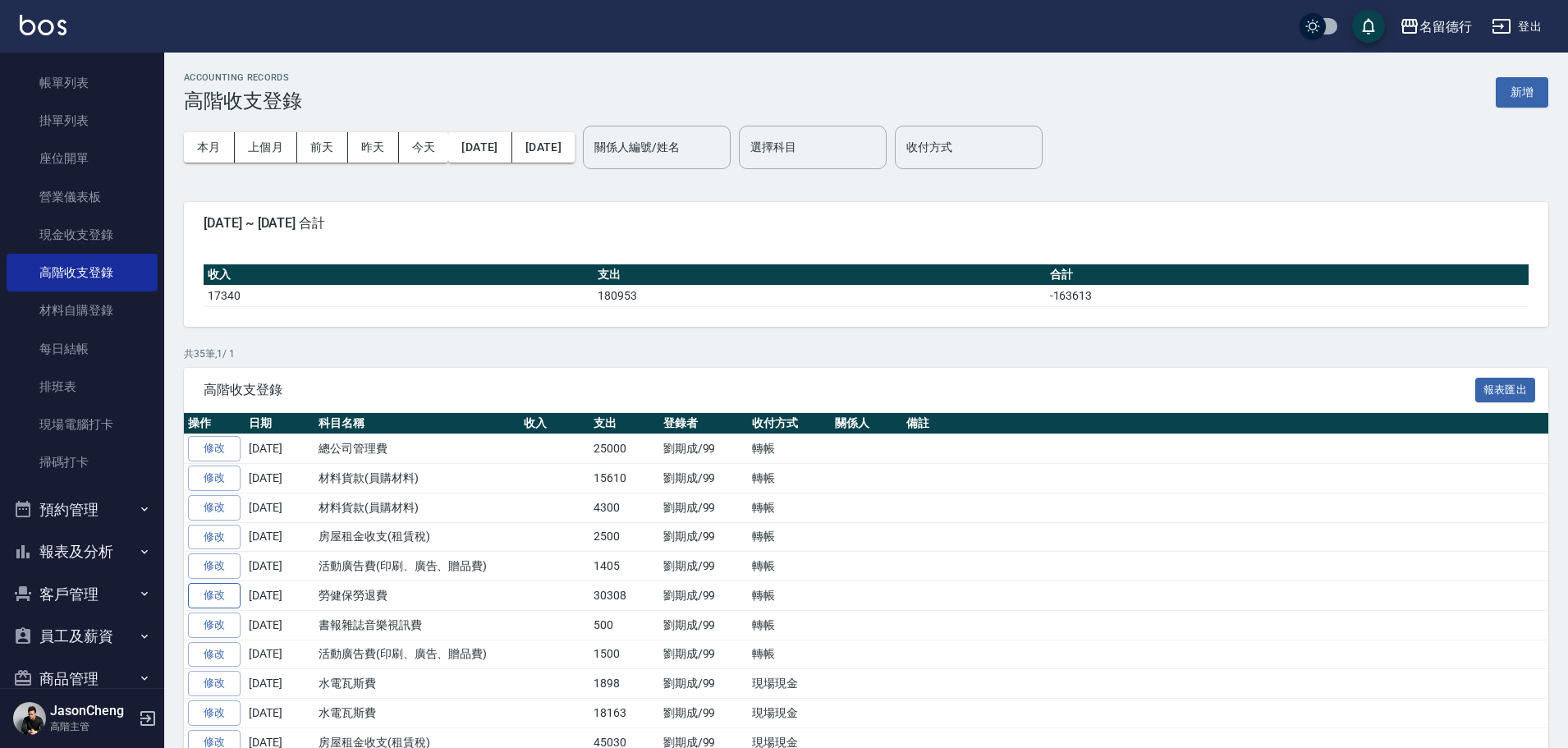
click at [225, 599] on link "修改" at bounding box center [214, 594] width 53 height 25
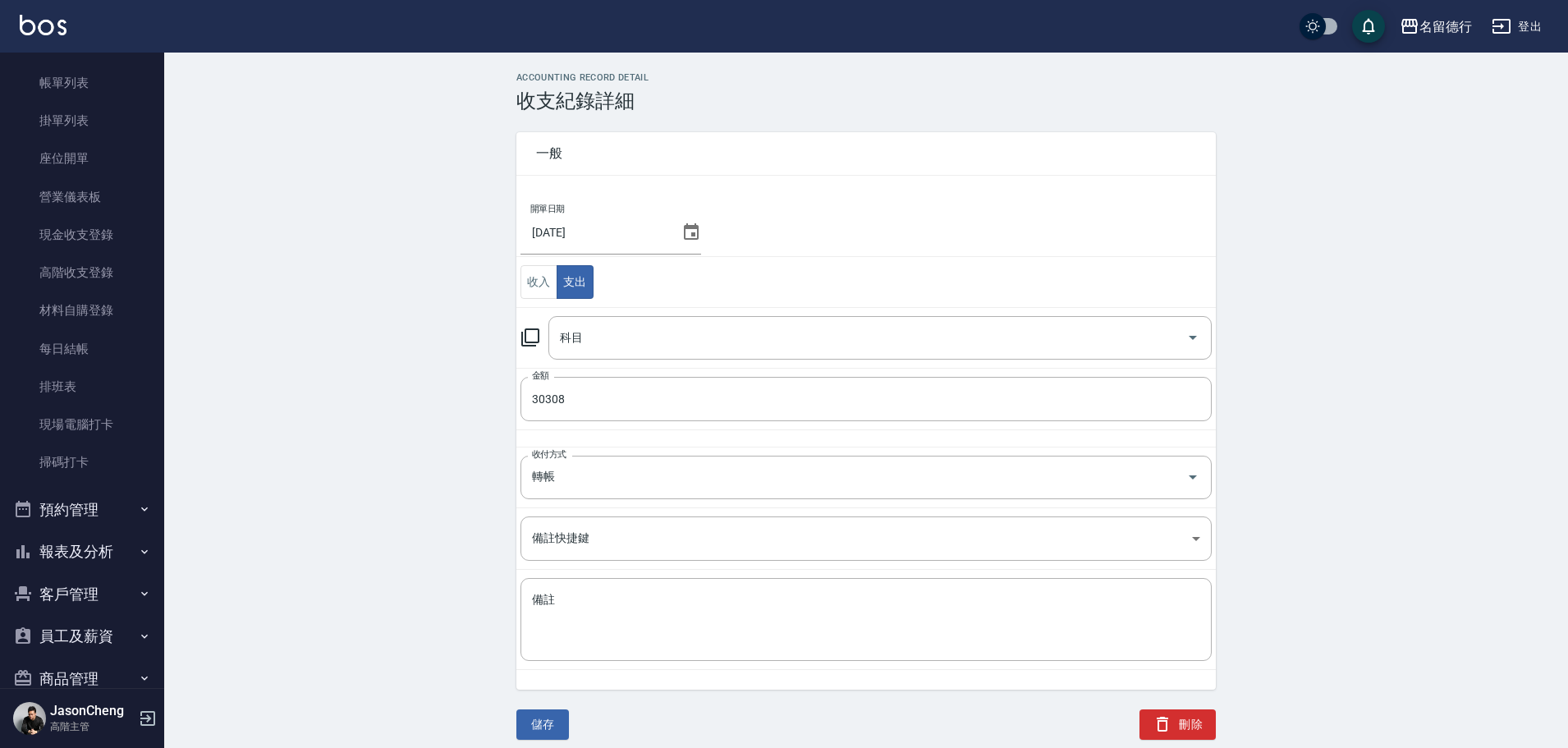
type input "9 勞健保勞退費"
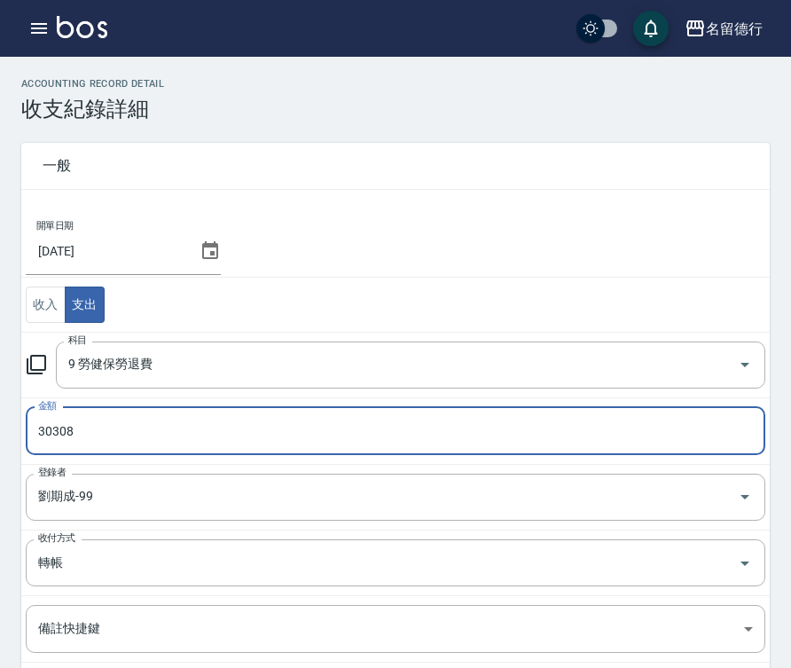
click at [93, 433] on input "30308" at bounding box center [395, 431] width 739 height 48
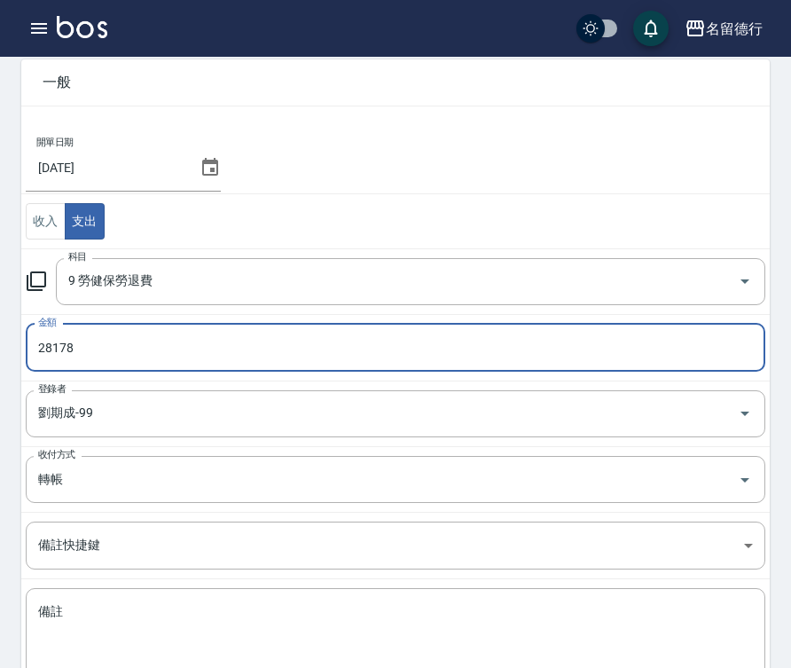
scroll to position [199, 0]
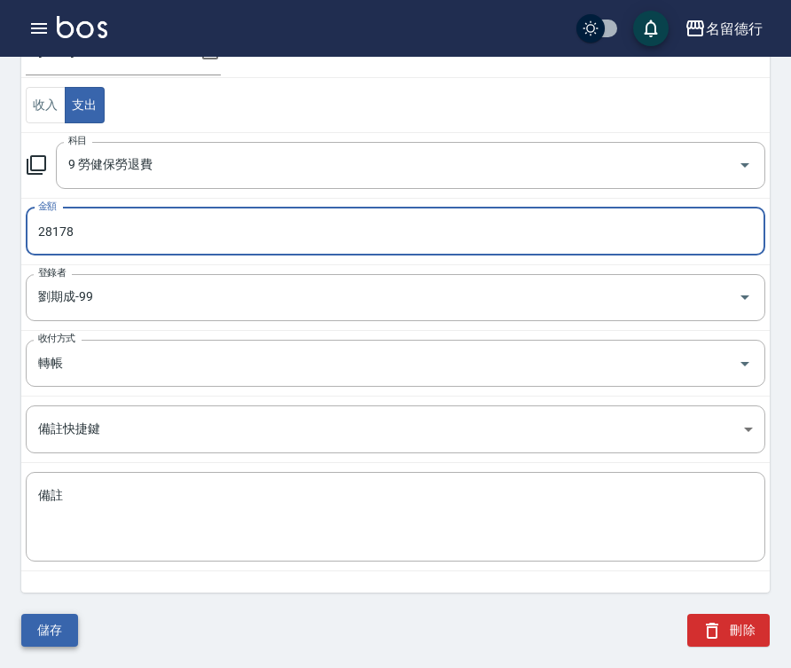
type input "28178"
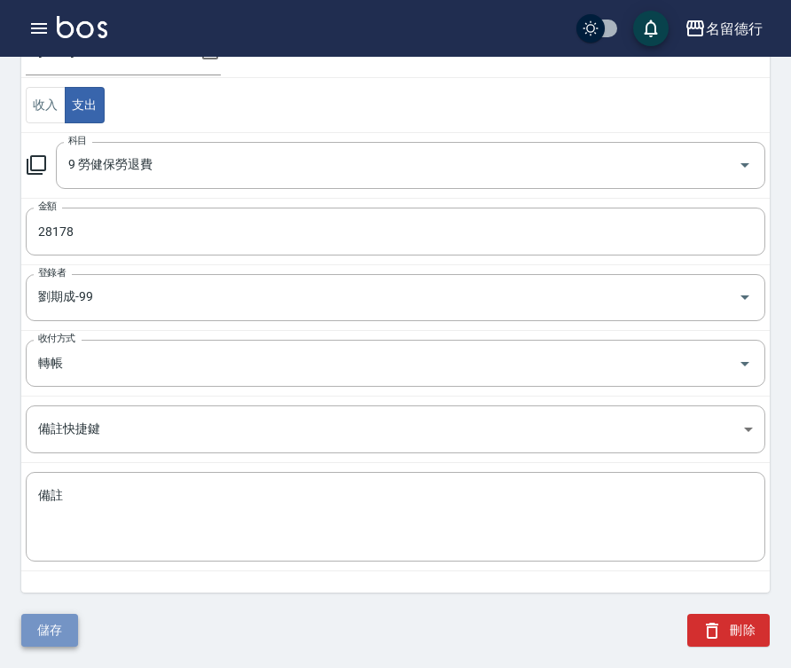
click at [41, 639] on button "儲存" at bounding box center [49, 629] width 57 height 33
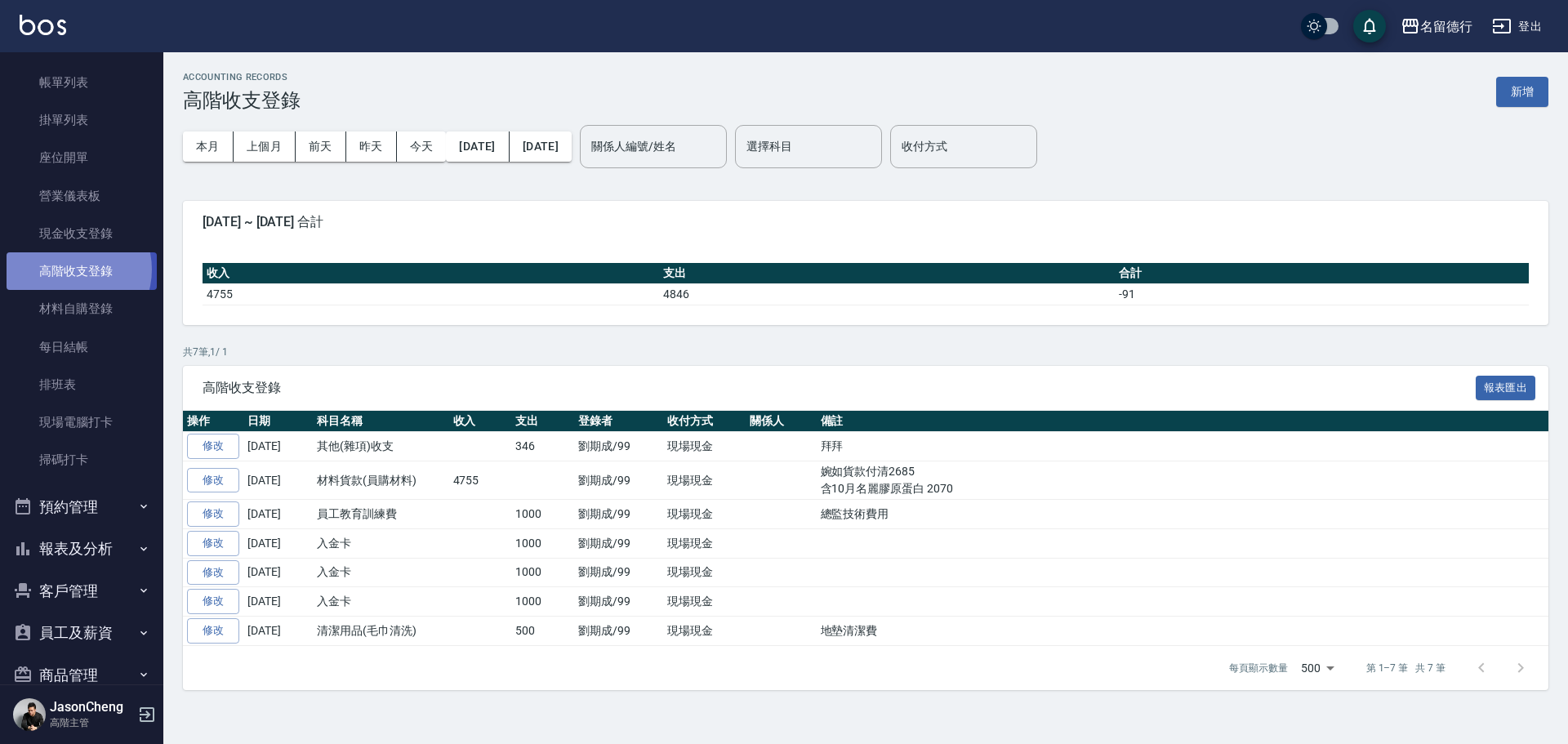
click at [69, 270] on link "高階收支登錄" at bounding box center [81, 271] width 150 height 38
click at [261, 147] on button "上個月" at bounding box center [264, 146] width 62 height 30
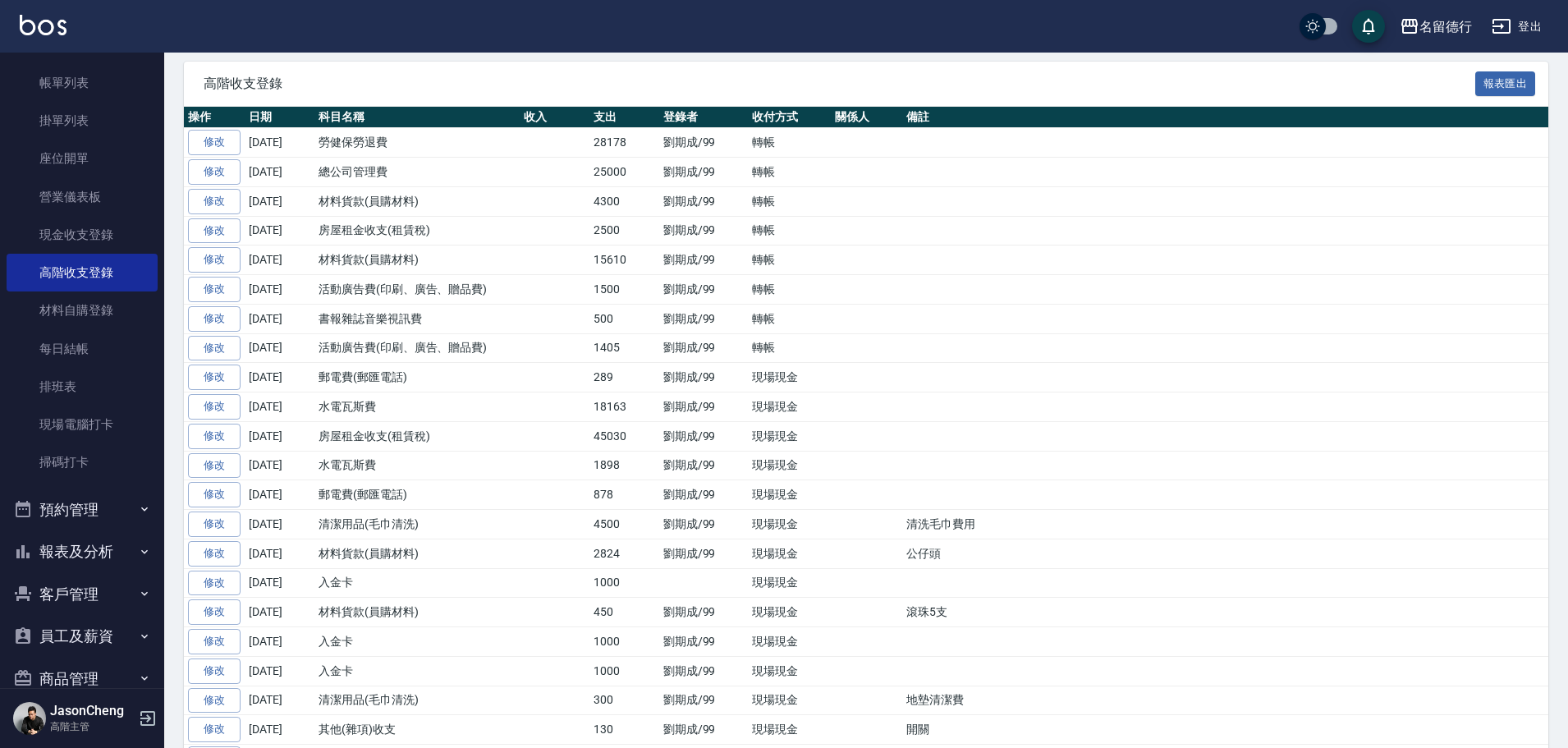
scroll to position [410, 0]
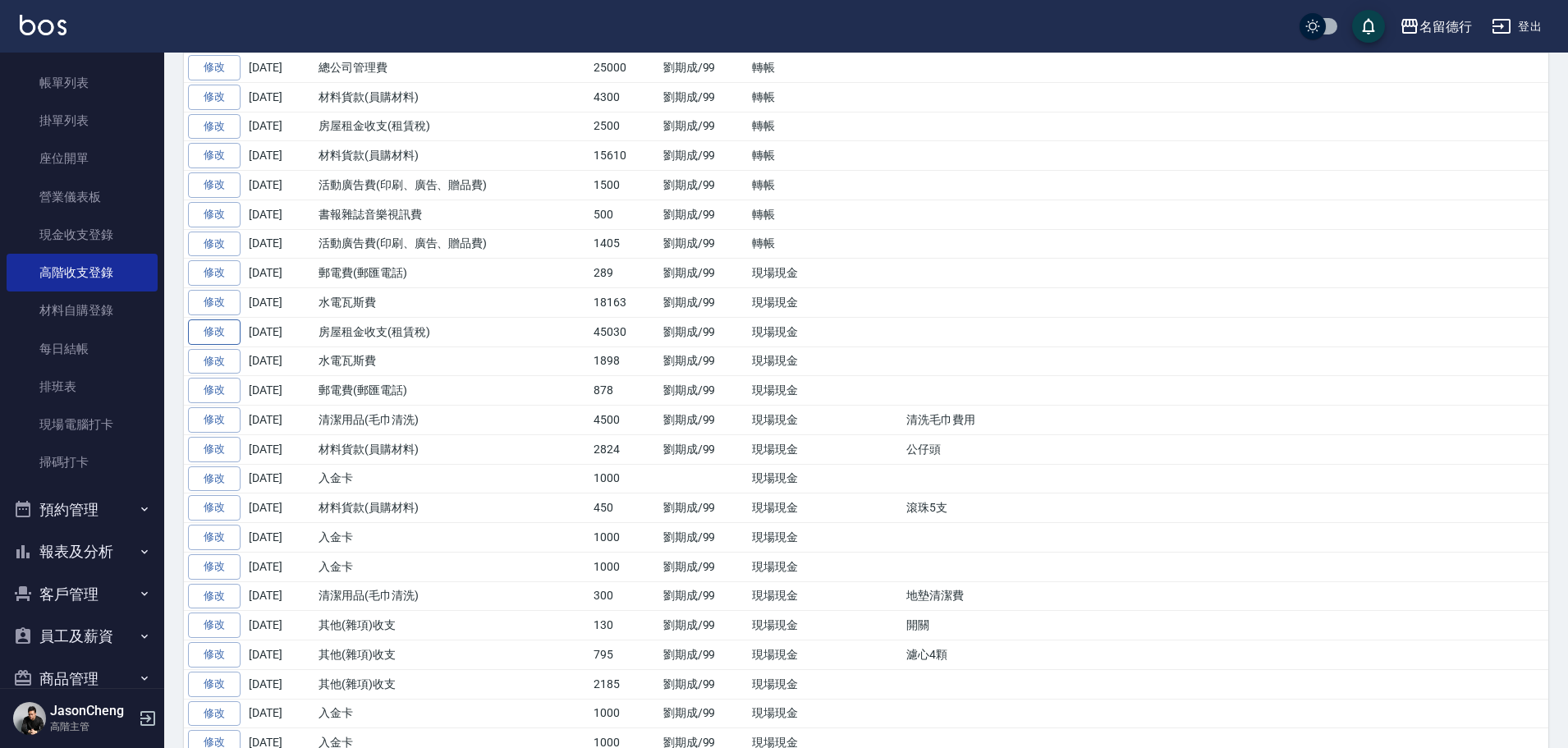
click at [222, 326] on link "修改" at bounding box center [214, 331] width 53 height 25
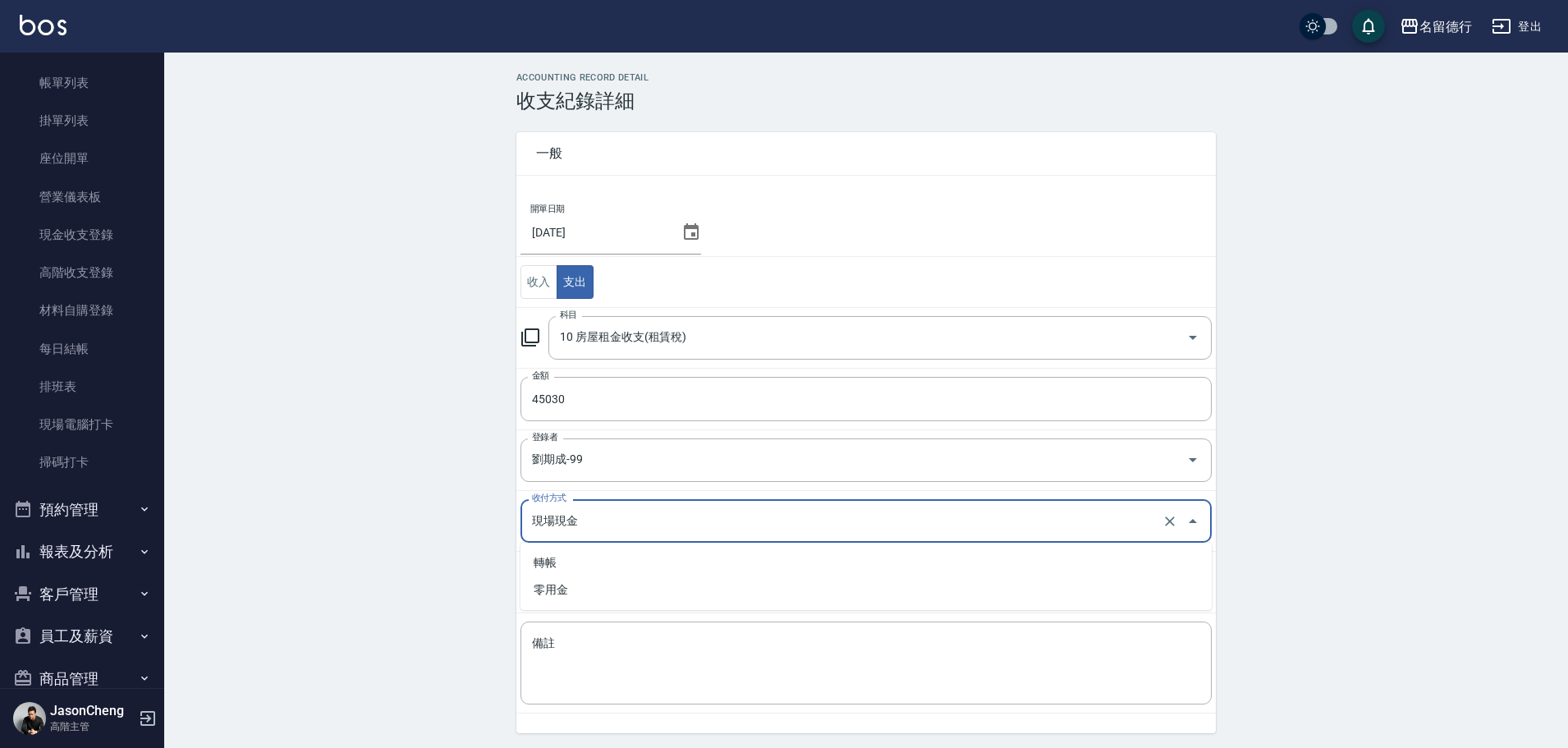
click at [592, 521] on input "現場現金" at bounding box center [843, 520] width 631 height 29
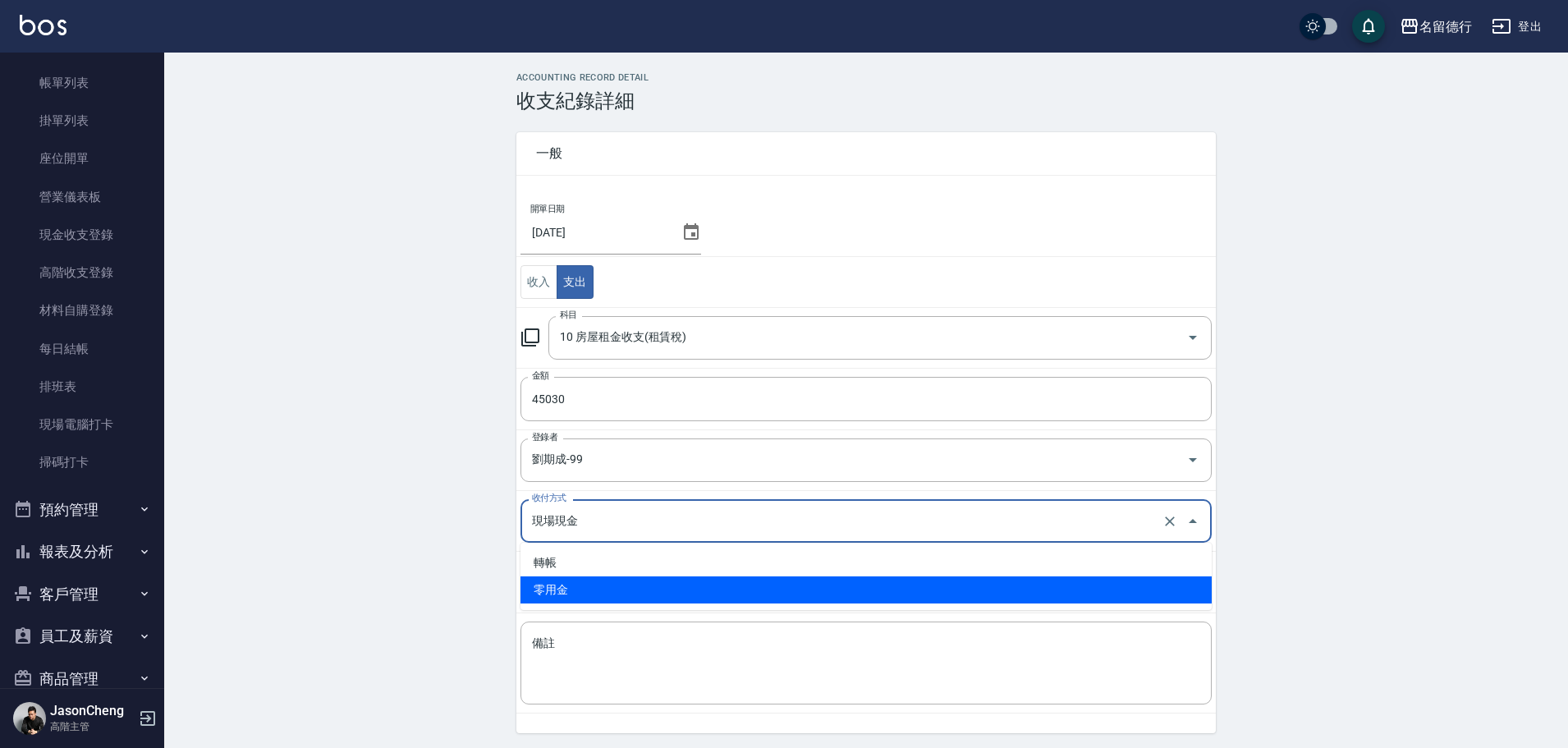
click at [555, 582] on li "零用金" at bounding box center [866, 589] width 691 height 27
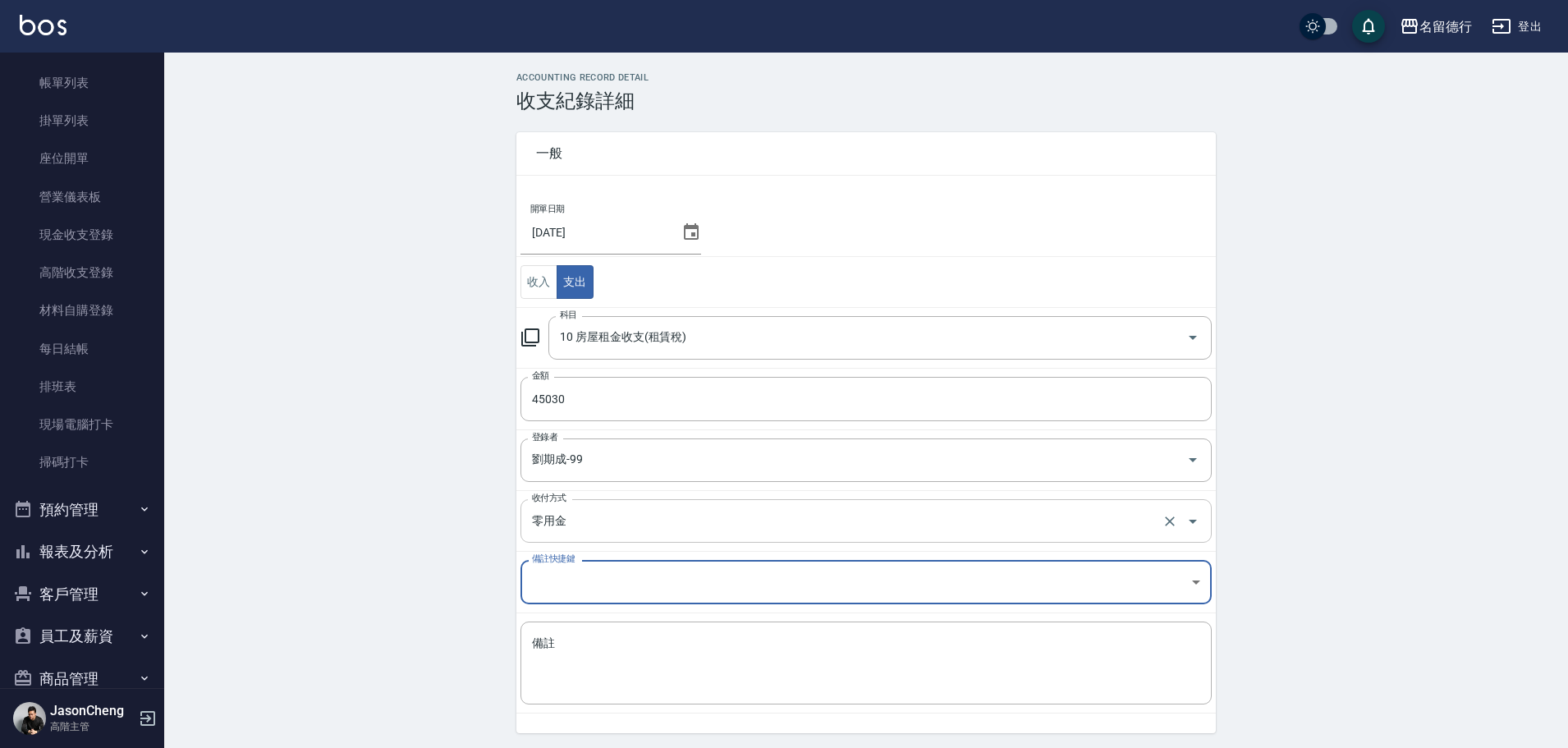
click at [587, 524] on input "零用金" at bounding box center [843, 520] width 631 height 29
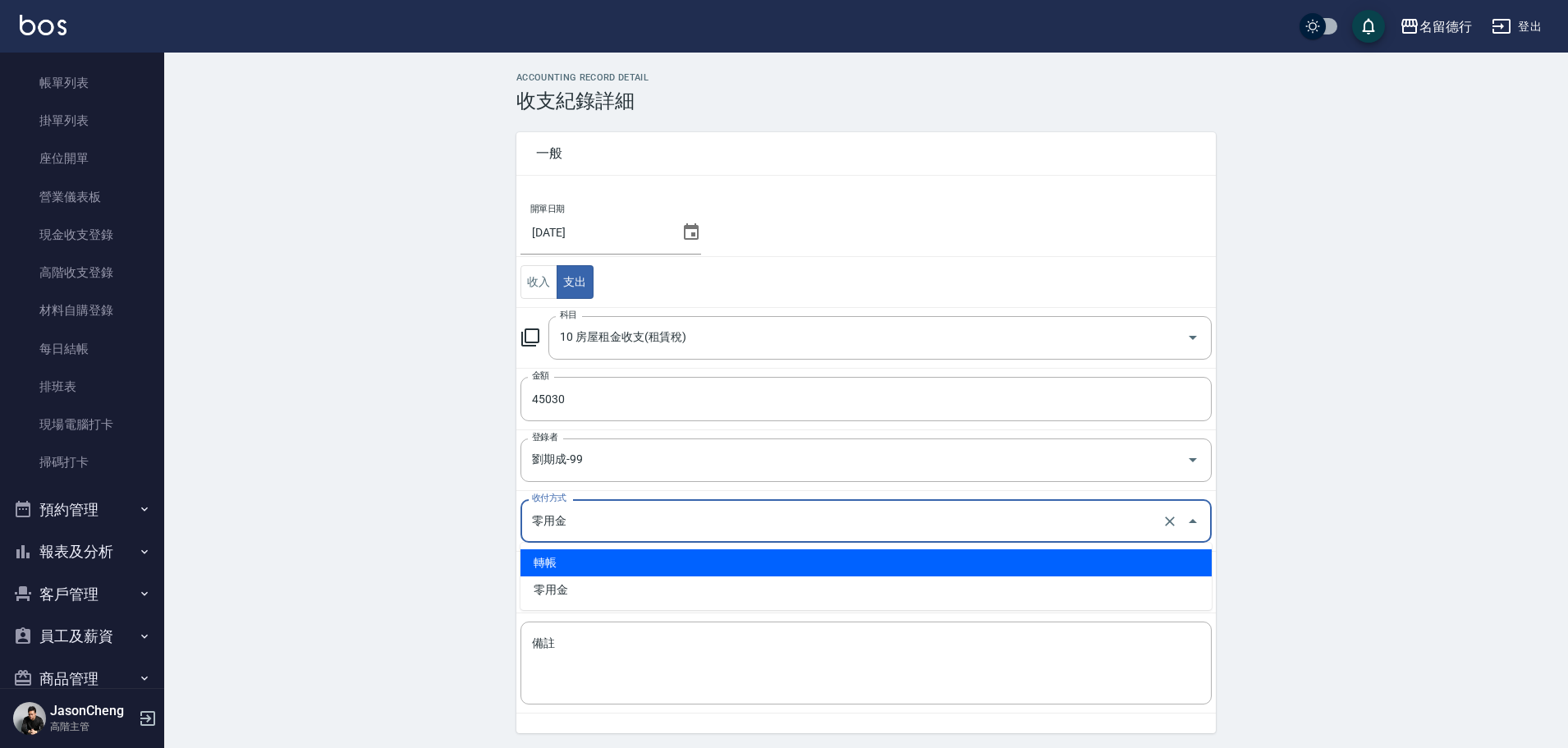
click at [554, 565] on li "轉帳" at bounding box center [866, 562] width 691 height 27
type input "轉帳"
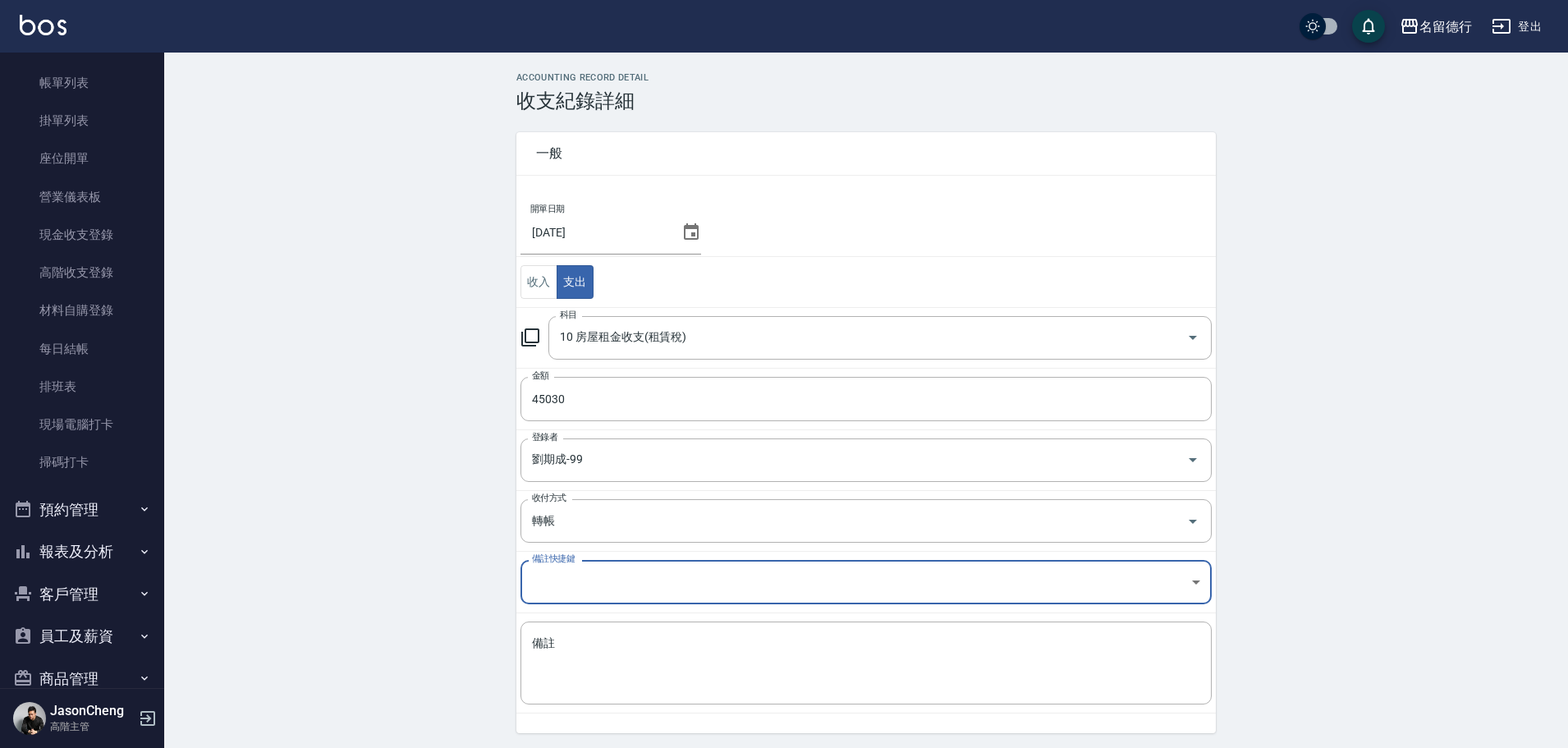
click at [392, 446] on div "ACCOUNTING RECORD DETAIL 收支紀錄詳細 一般 開單日期 2025/09/30 收入 支出 科目 10 房屋租金收支(租賃稅) 科目 金…" at bounding box center [866, 437] width 1404 height 730
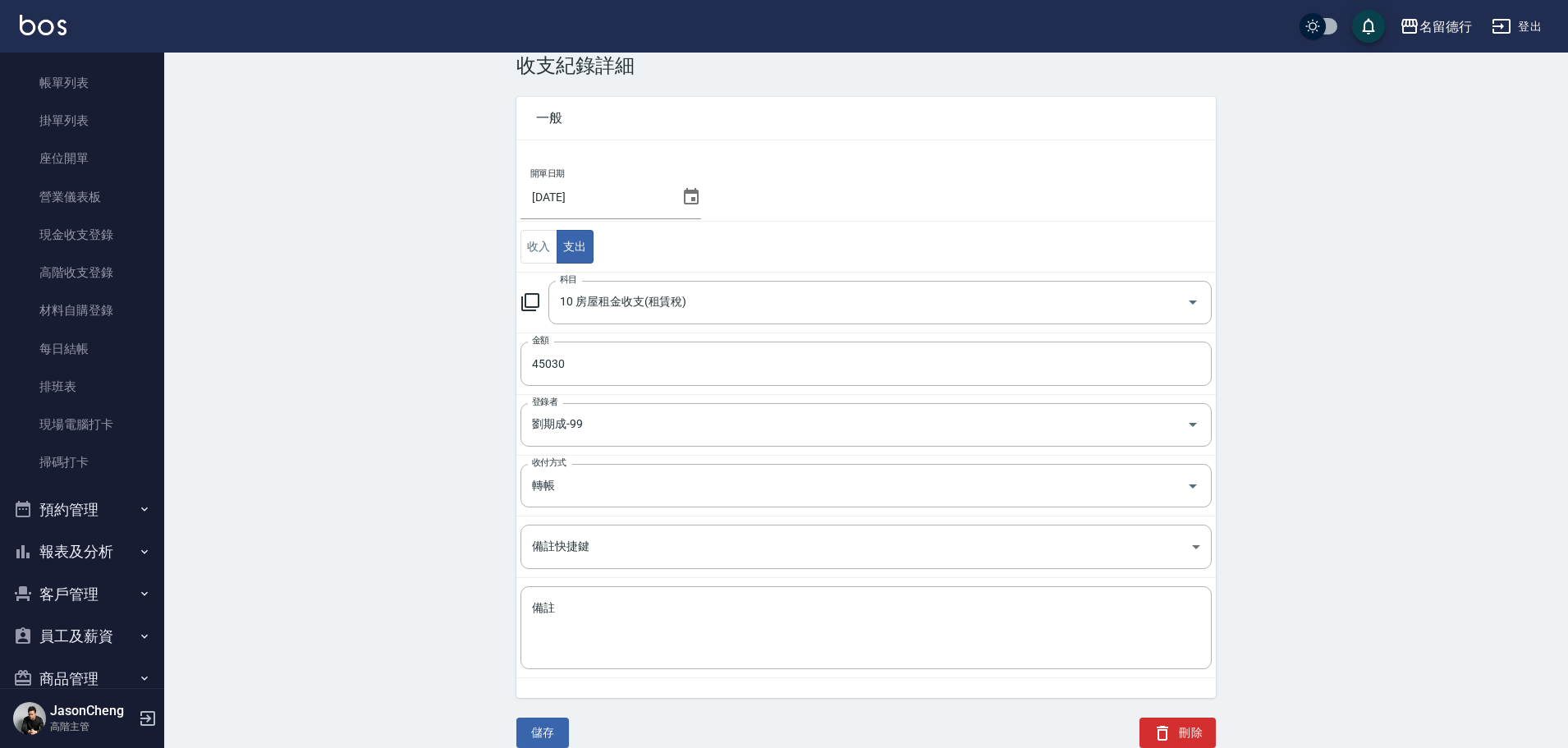
scroll to position [55, 0]
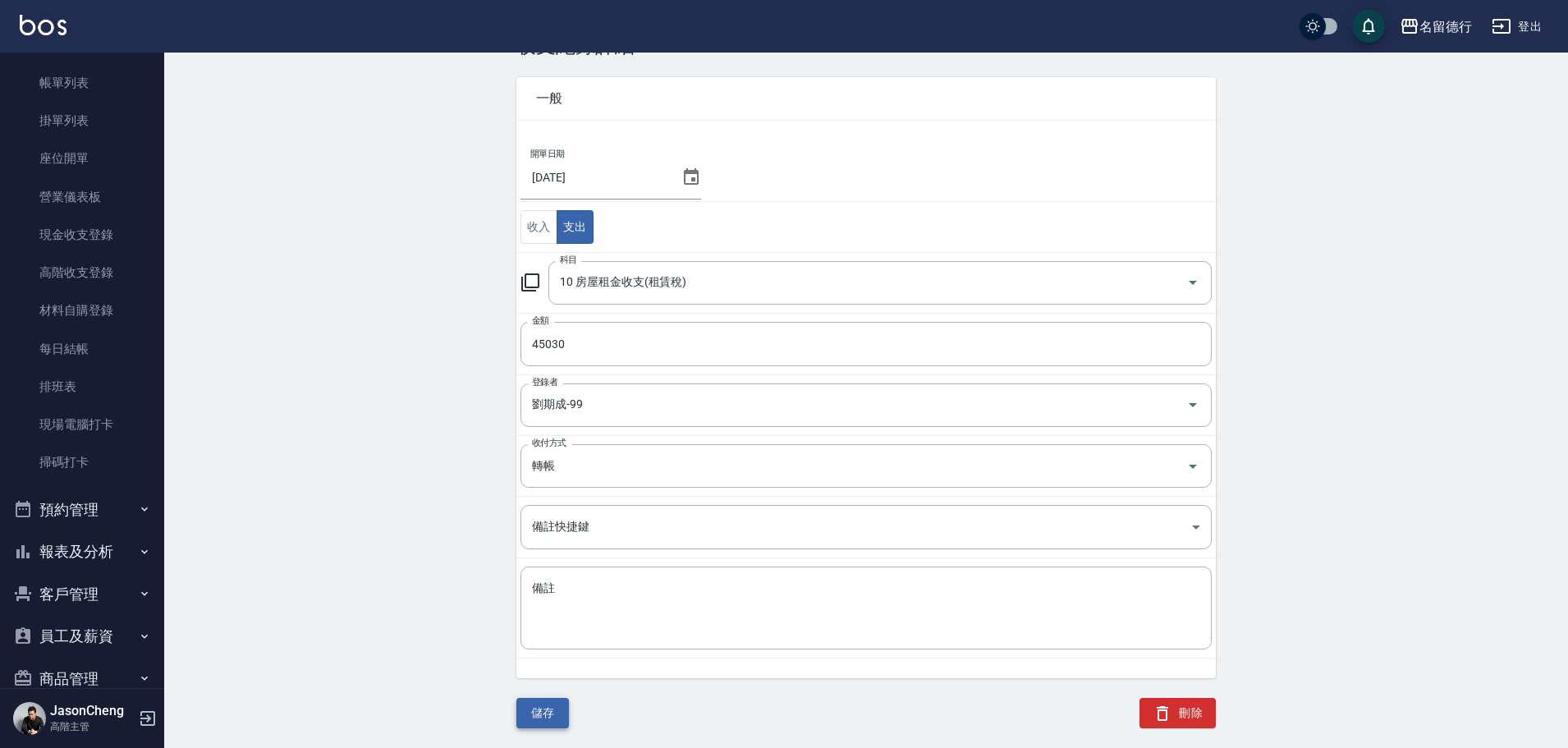
click at [545, 700] on button "儲存" at bounding box center [543, 712] width 53 height 31
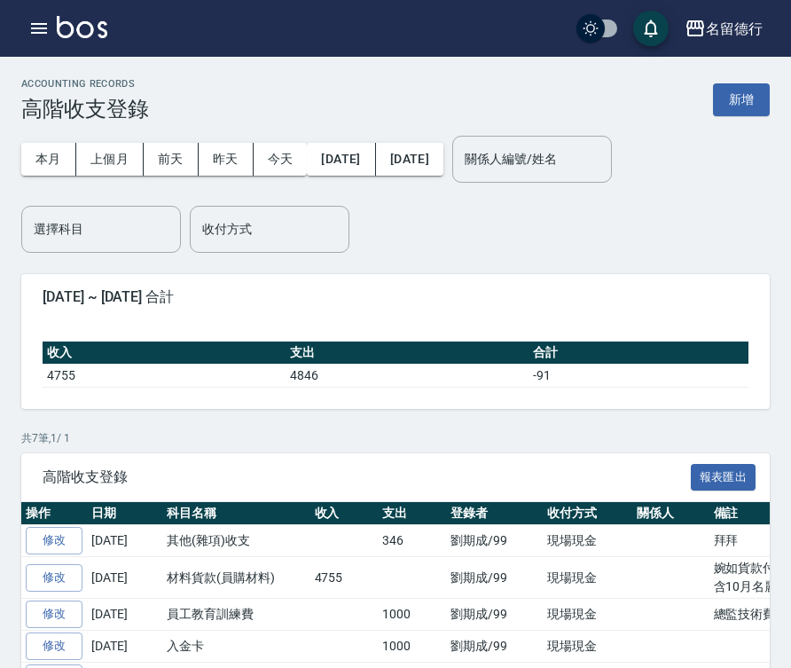
click at [578, 212] on div "本月 上個月 前天 昨天 今天 2025/10/01 2025/10/08 關係人編號/姓名 關係人編號/姓名 選擇科目 選擇科目 收付方式 收付方式" at bounding box center [395, 186] width 748 height 131
click at [117, 156] on button "上個月" at bounding box center [109, 159] width 67 height 33
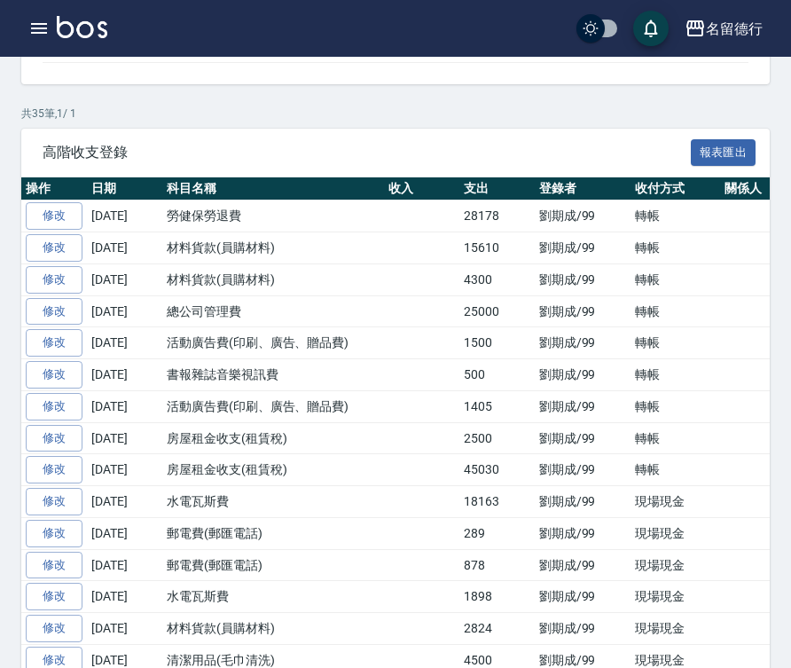
scroll to position [355, 0]
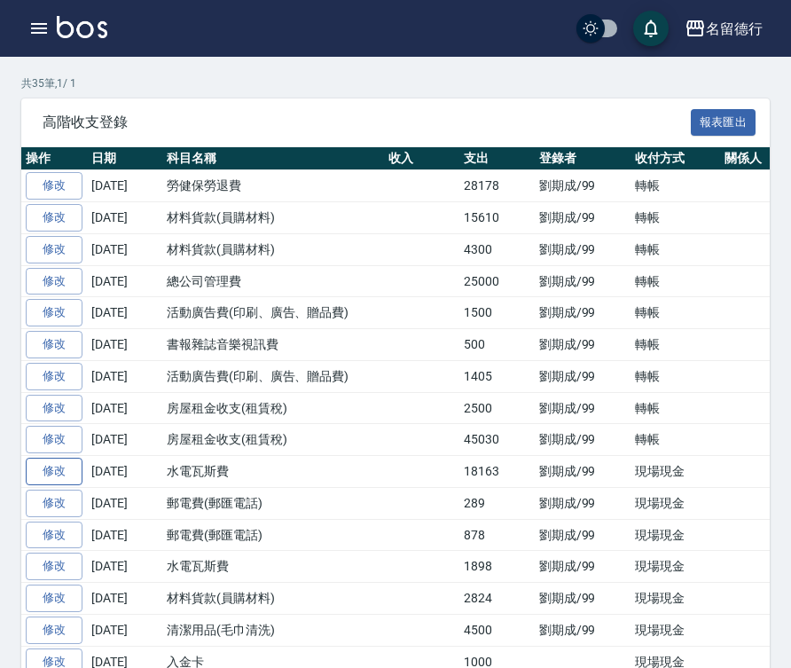
click at [47, 470] on link "修改" at bounding box center [54, 470] width 57 height 27
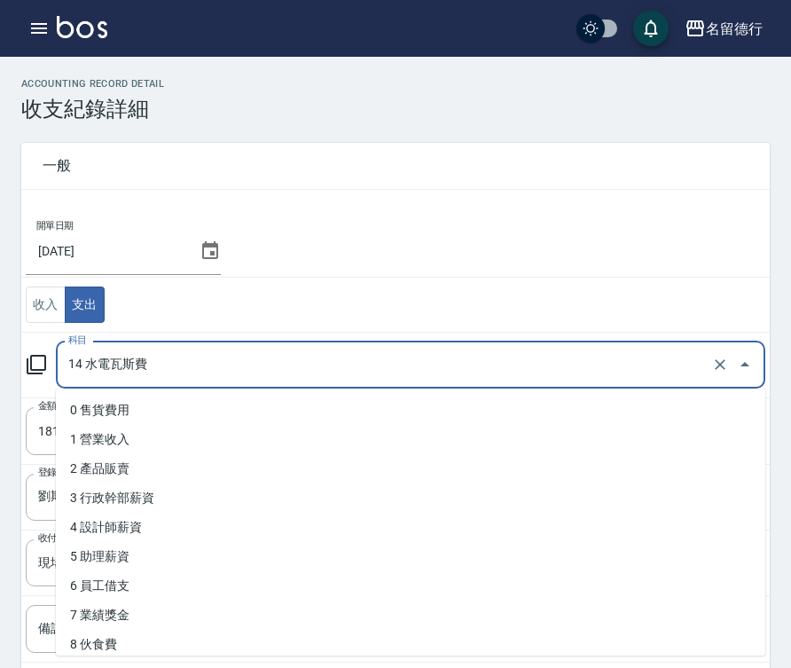
click at [149, 358] on input "14 水電瓦斯費" at bounding box center [386, 364] width 644 height 31
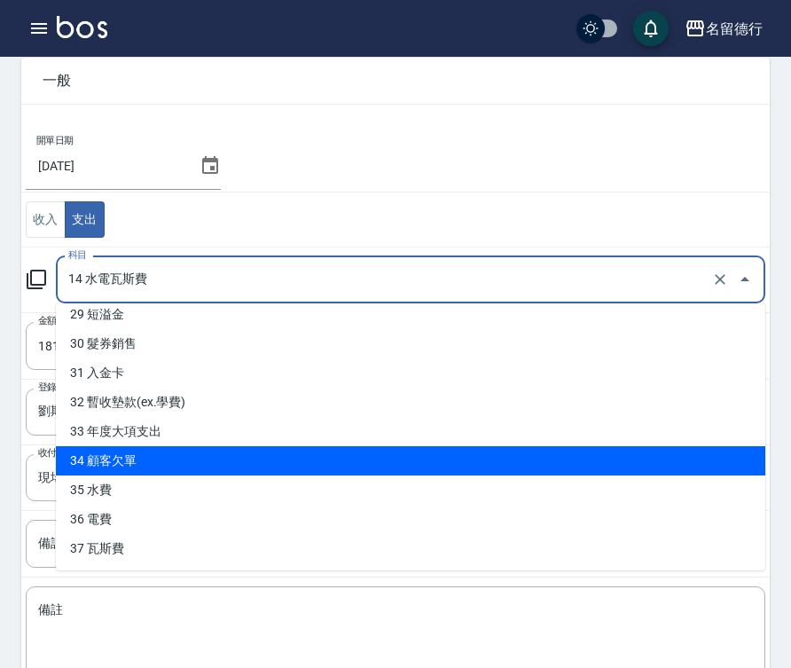
scroll to position [199, 0]
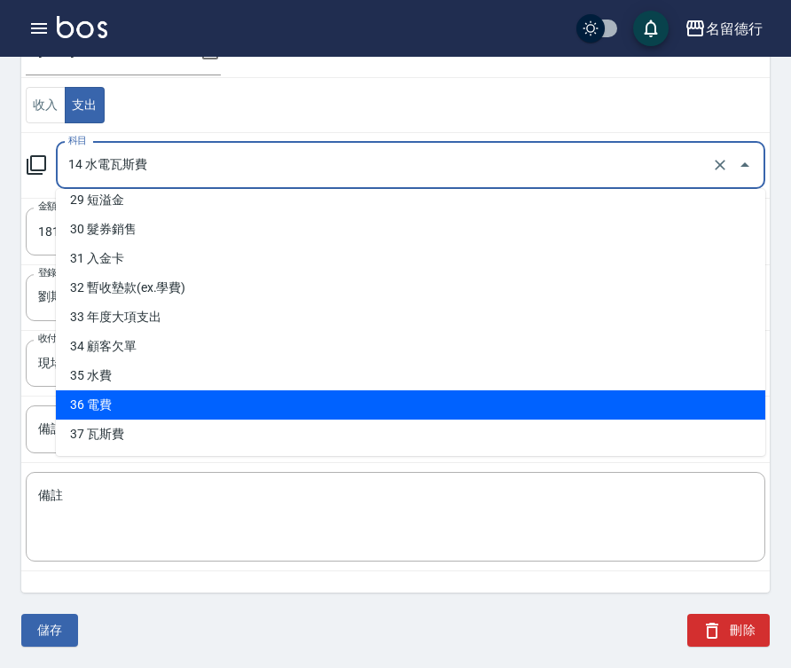
click at [105, 401] on li "36 電費" at bounding box center [410, 404] width 709 height 29
type input "36 電費"
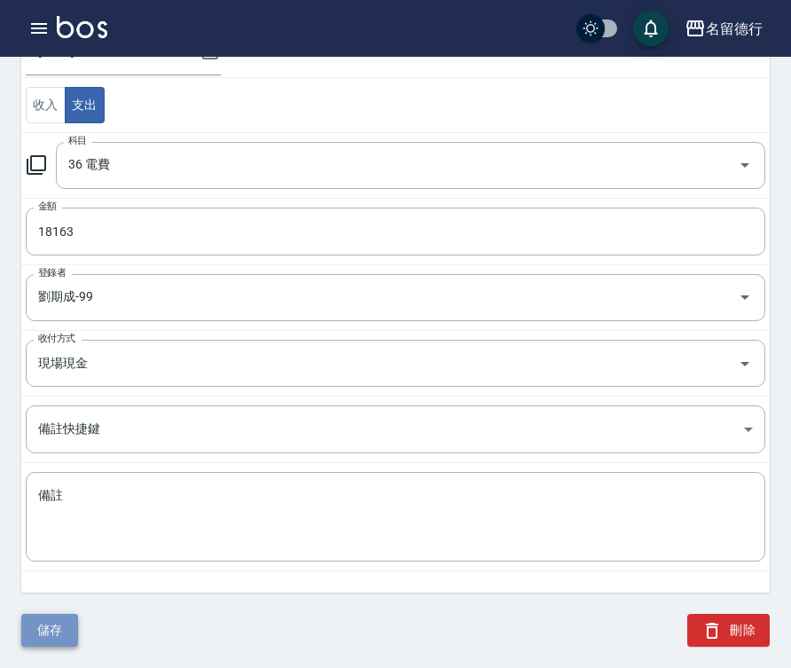
click at [41, 621] on button "儲存" at bounding box center [49, 629] width 57 height 33
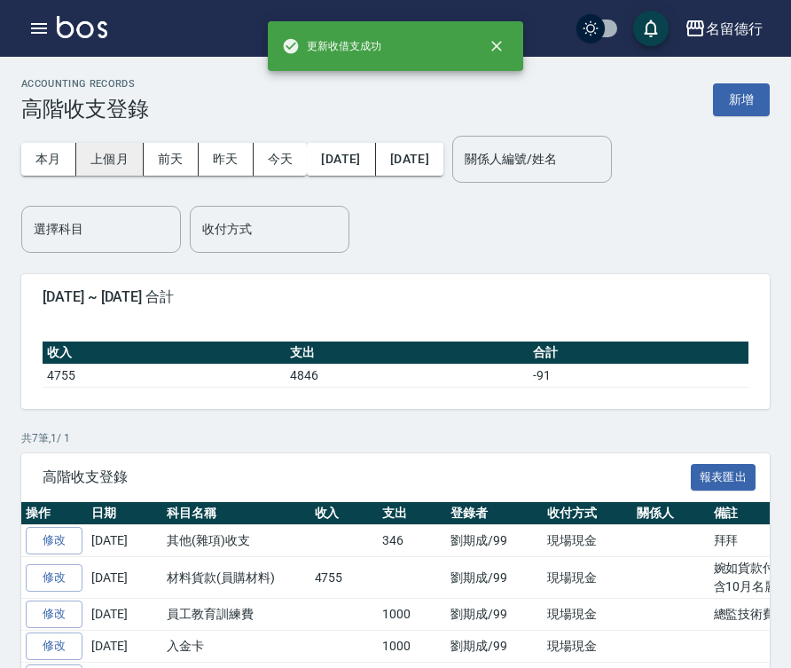
click at [121, 157] on button "上個月" at bounding box center [109, 159] width 67 height 33
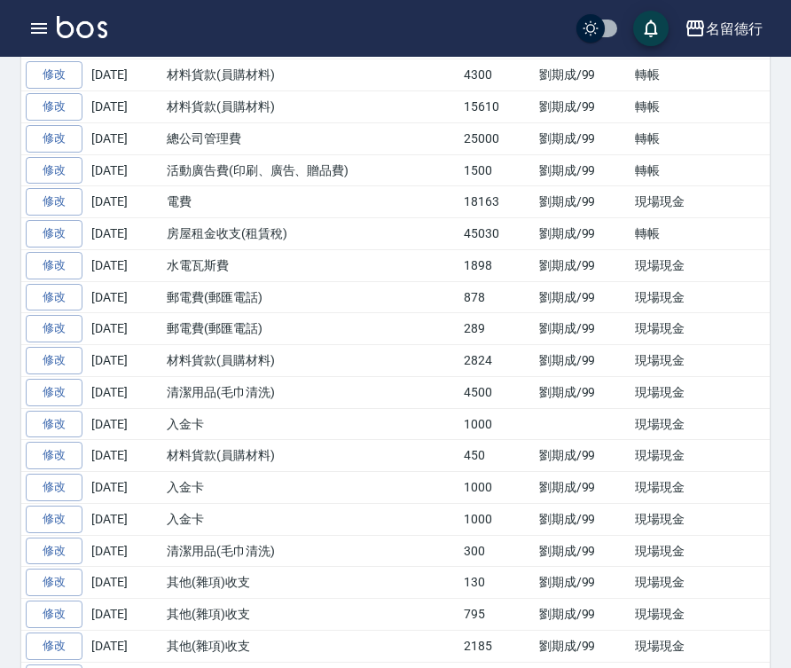
scroll to position [621, 0]
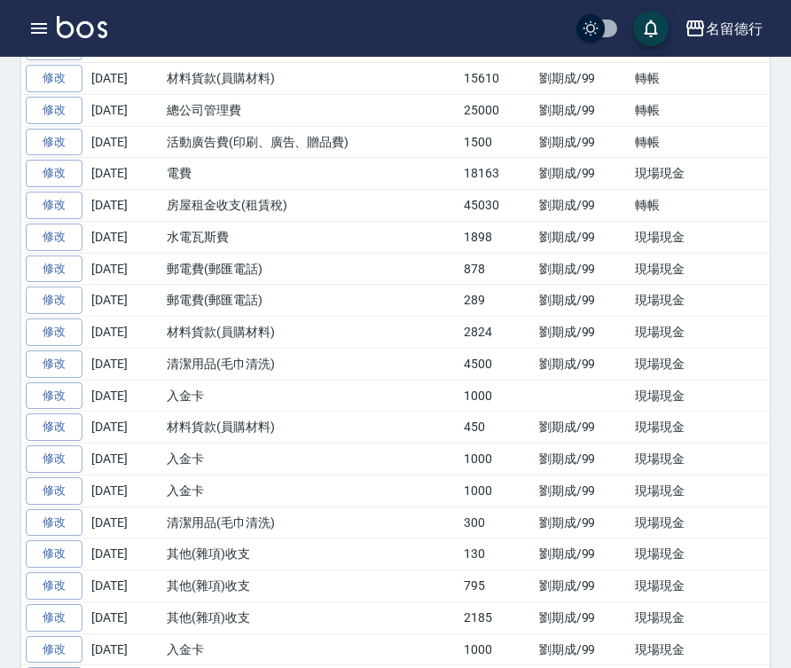
click at [484, 17] on div "名留德行 登出" at bounding box center [395, 28] width 791 height 57
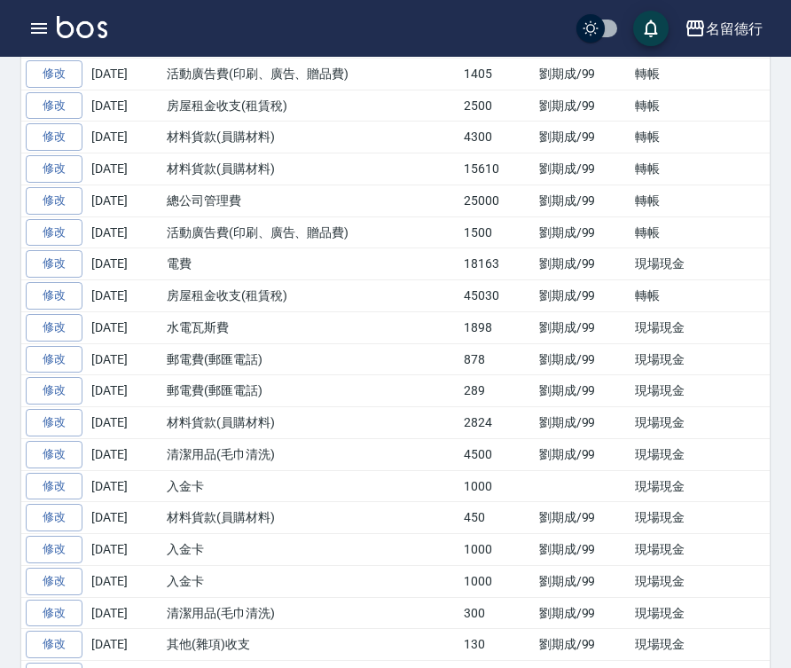
scroll to position [532, 0]
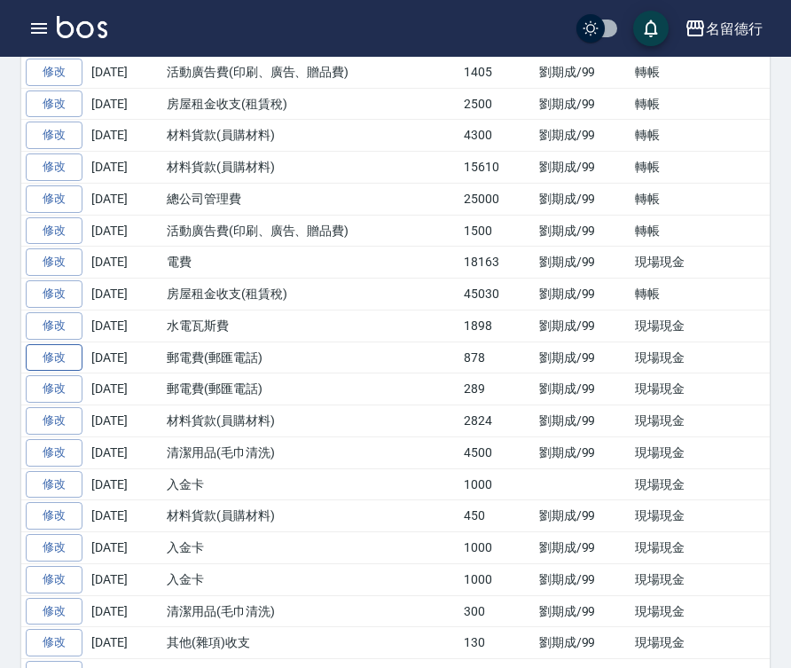
click at [65, 352] on link "修改" at bounding box center [54, 357] width 57 height 27
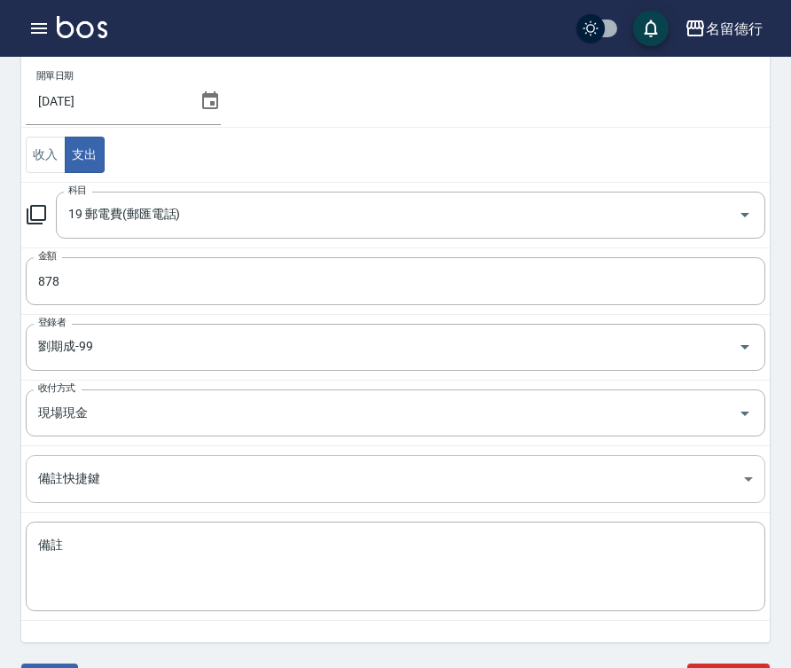
scroll to position [177, 0]
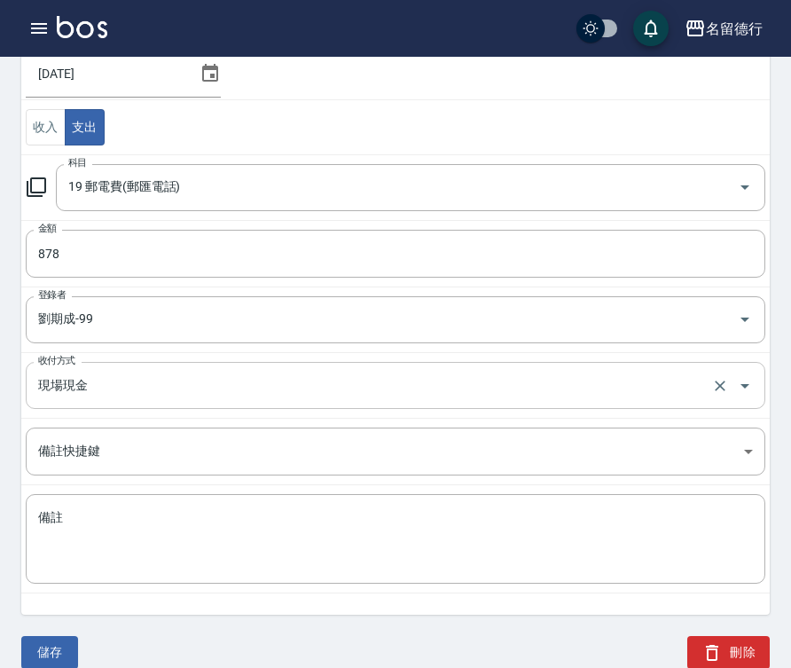
click at [82, 384] on input "現場現金" at bounding box center [371, 385] width 674 height 31
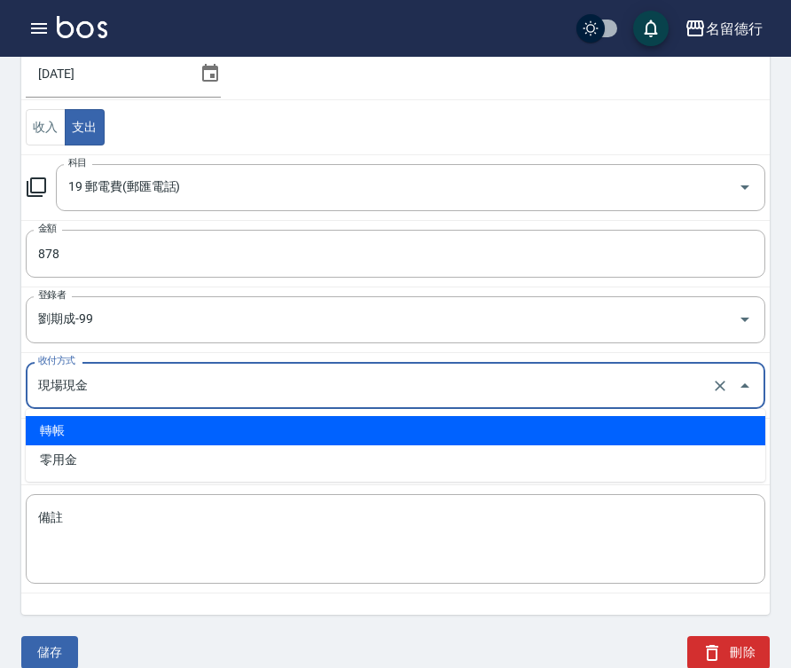
click at [80, 435] on li "轉帳" at bounding box center [395, 430] width 739 height 29
type input "轉帳"
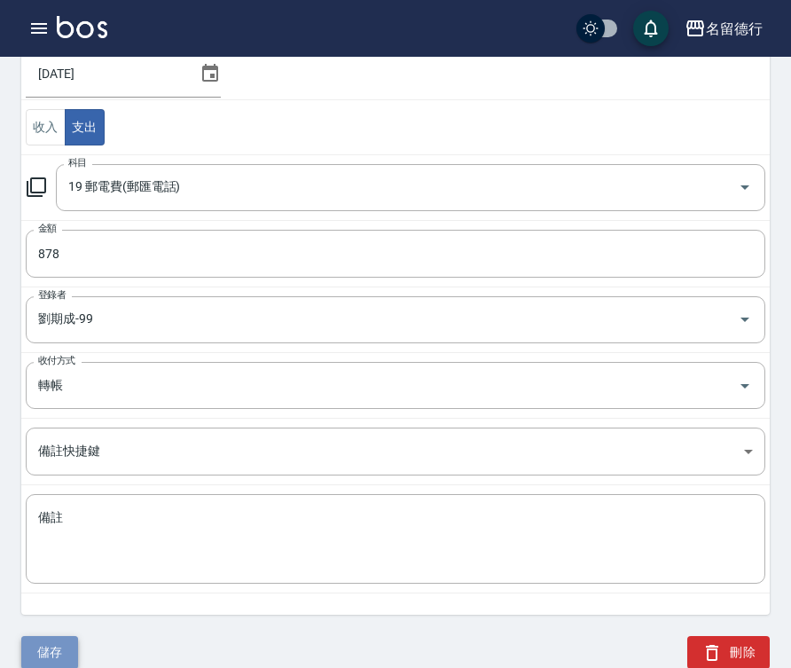
click at [51, 639] on button "儲存" at bounding box center [49, 652] width 57 height 33
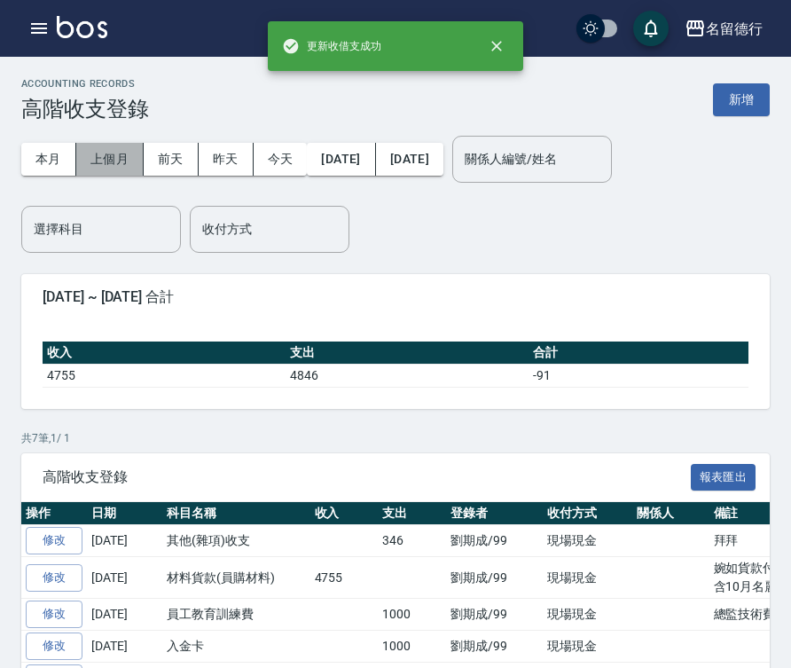
click at [109, 152] on button "上個月" at bounding box center [109, 159] width 67 height 33
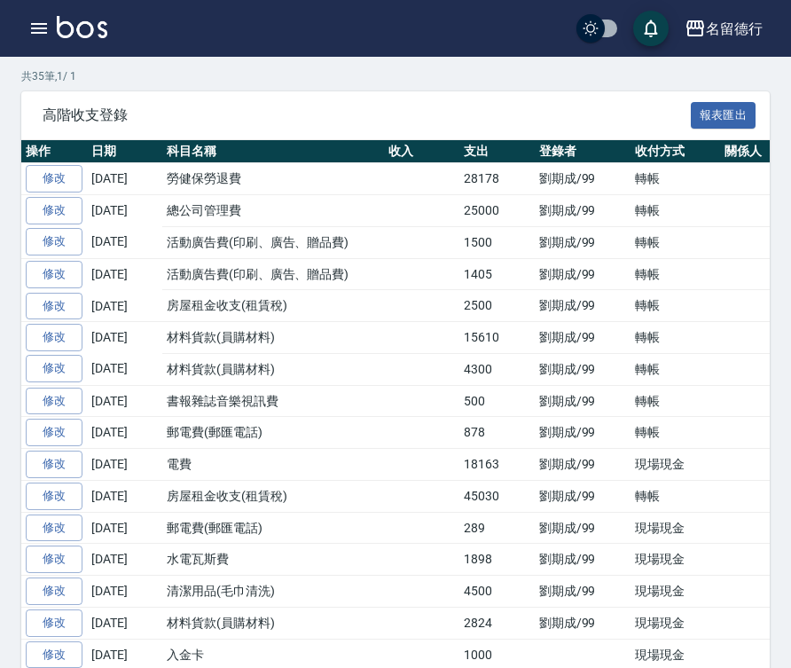
scroll to position [443, 0]
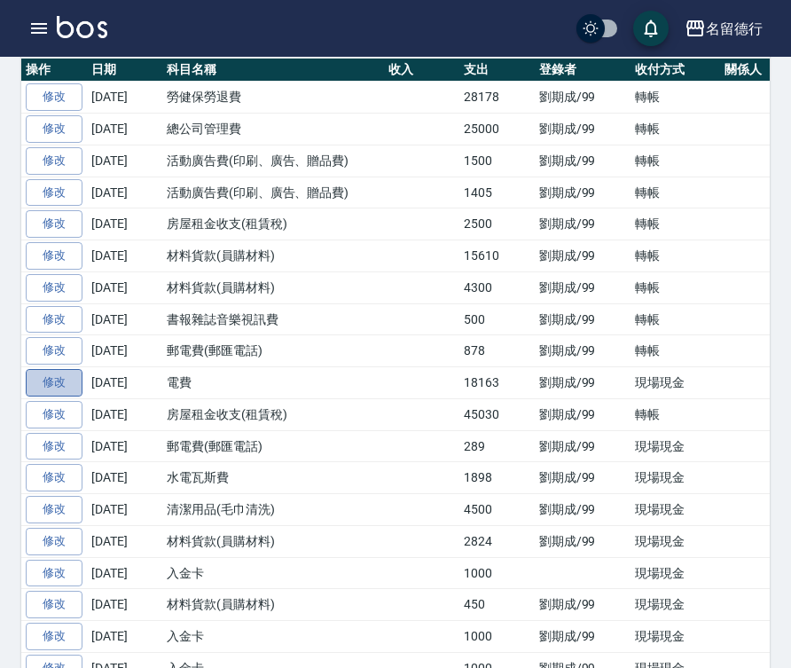
click at [47, 379] on link "修改" at bounding box center [54, 382] width 57 height 27
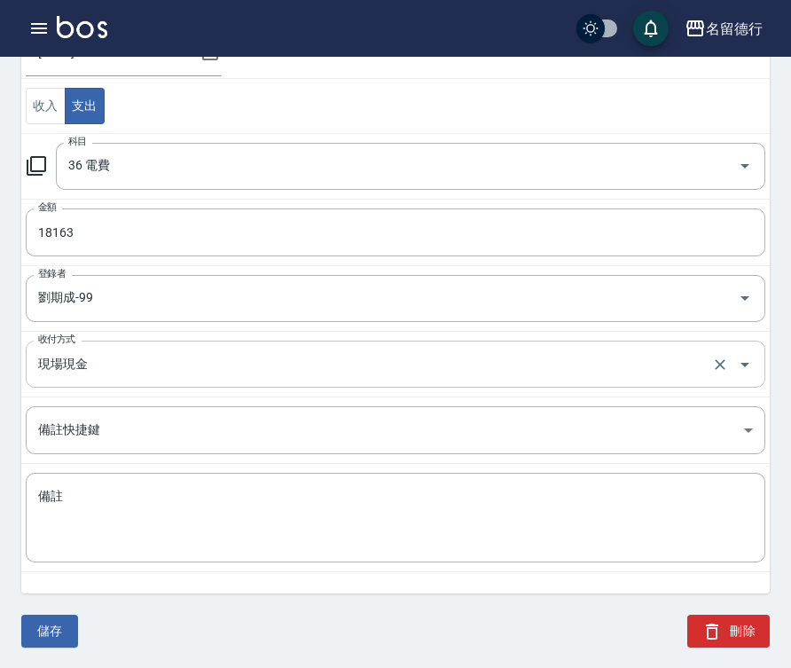
scroll to position [199, 0]
click at [108, 340] on div "現場現金 收付方式" at bounding box center [395, 363] width 739 height 47
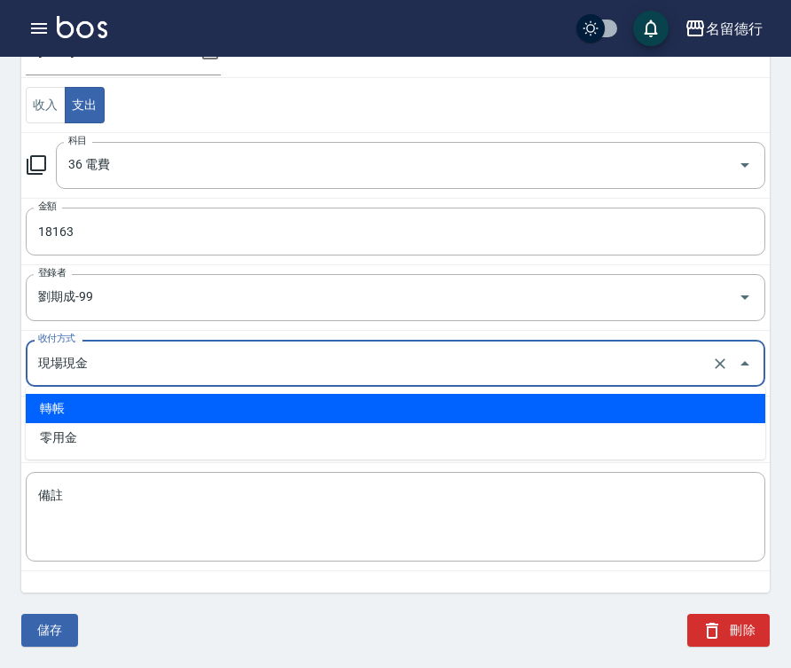
click at [74, 405] on li "轉帳" at bounding box center [395, 408] width 739 height 29
type input "轉帳"
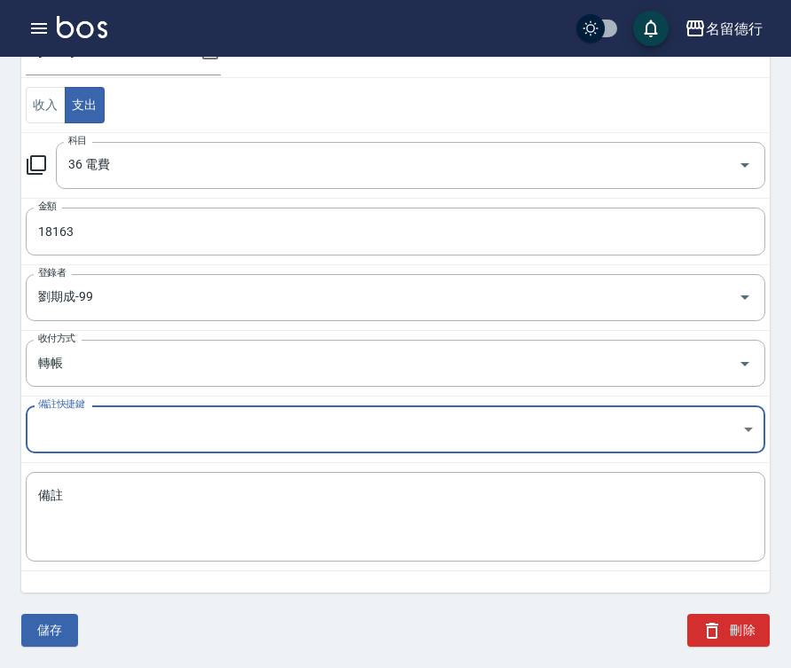
click at [50, 632] on button "儲存" at bounding box center [49, 629] width 57 height 33
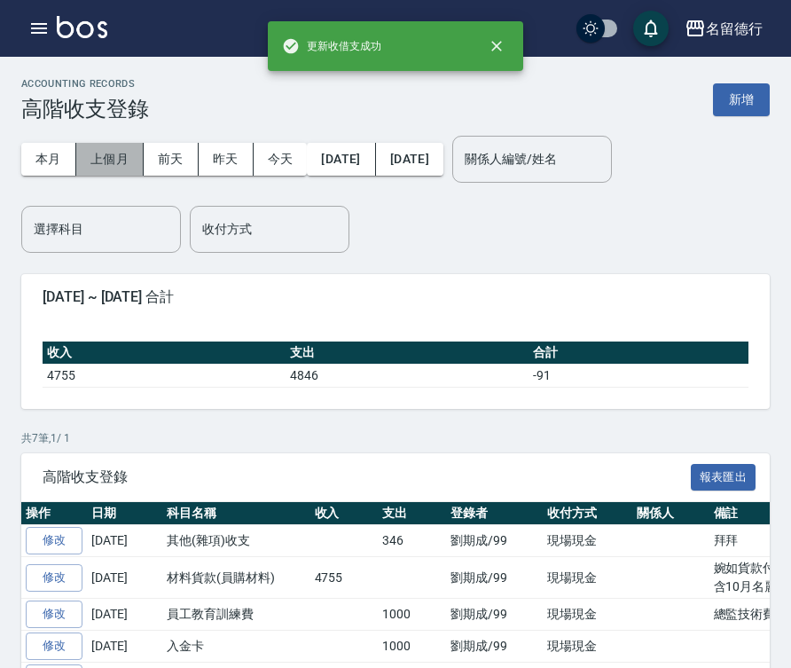
click at [106, 154] on button "上個月" at bounding box center [109, 159] width 67 height 33
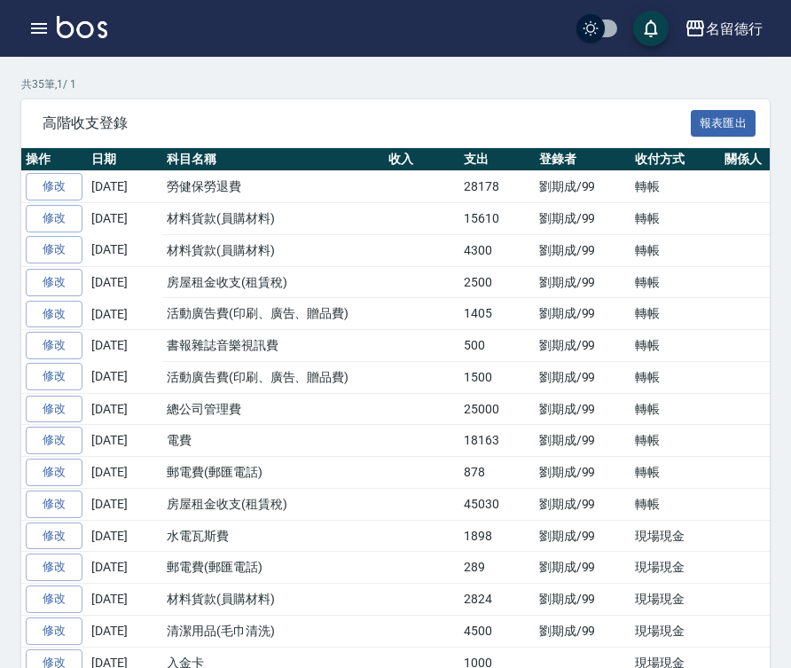
scroll to position [355, 0]
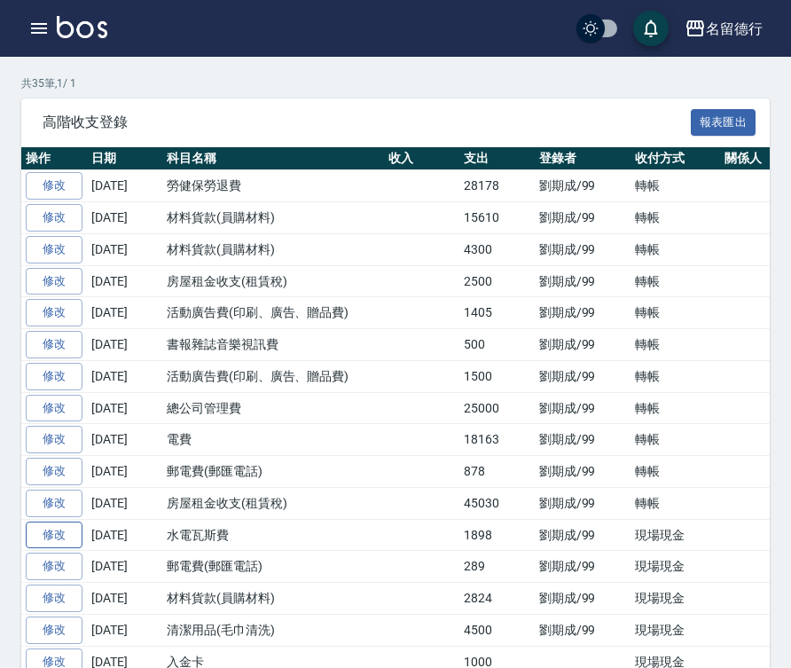
click at [46, 540] on link "修改" at bounding box center [54, 534] width 57 height 27
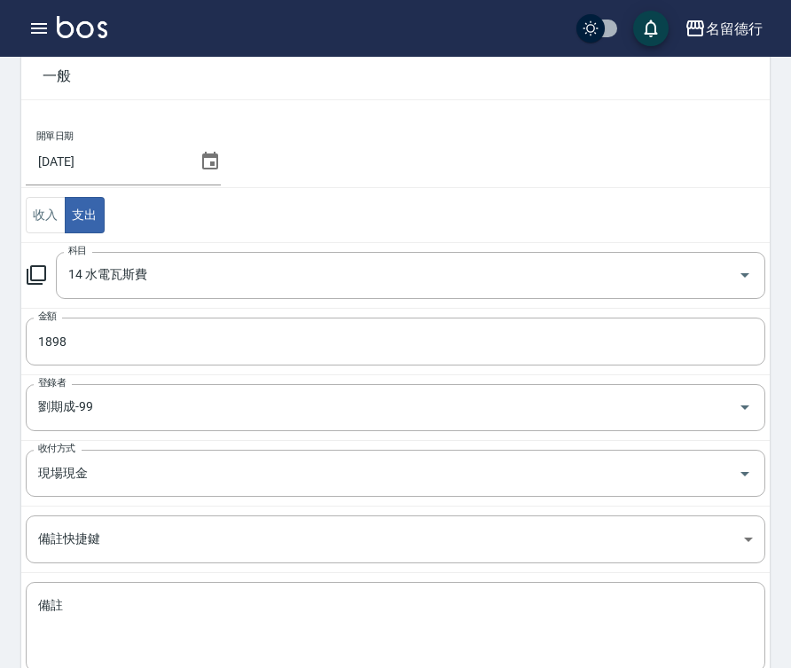
scroll to position [199, 0]
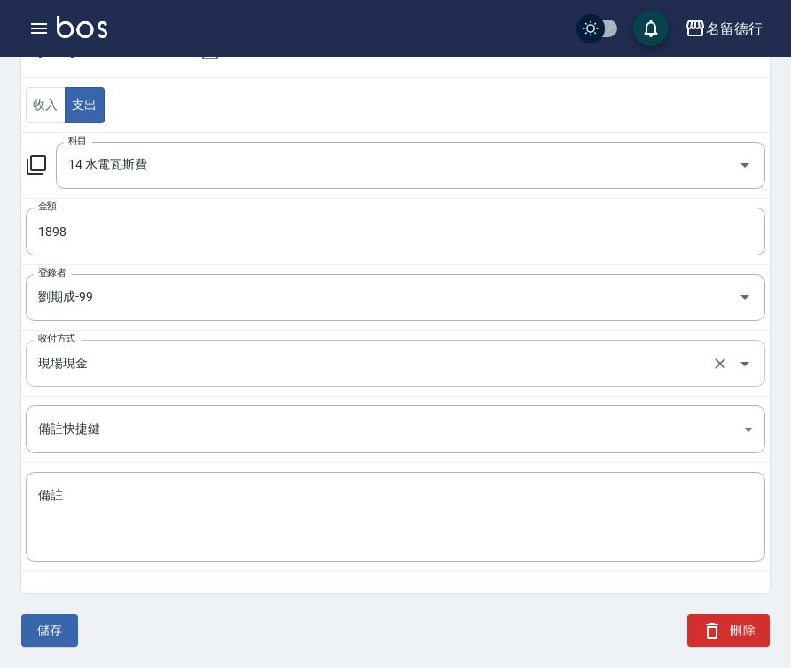
click at [108, 371] on input "現場現金" at bounding box center [371, 362] width 674 height 31
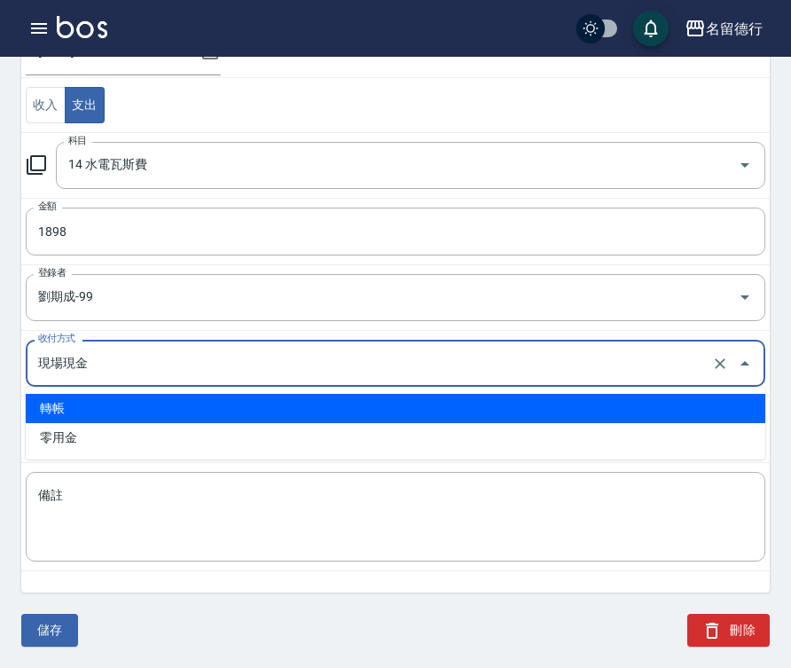
click at [105, 402] on li "轉帳" at bounding box center [395, 408] width 739 height 29
type input "轉帳"
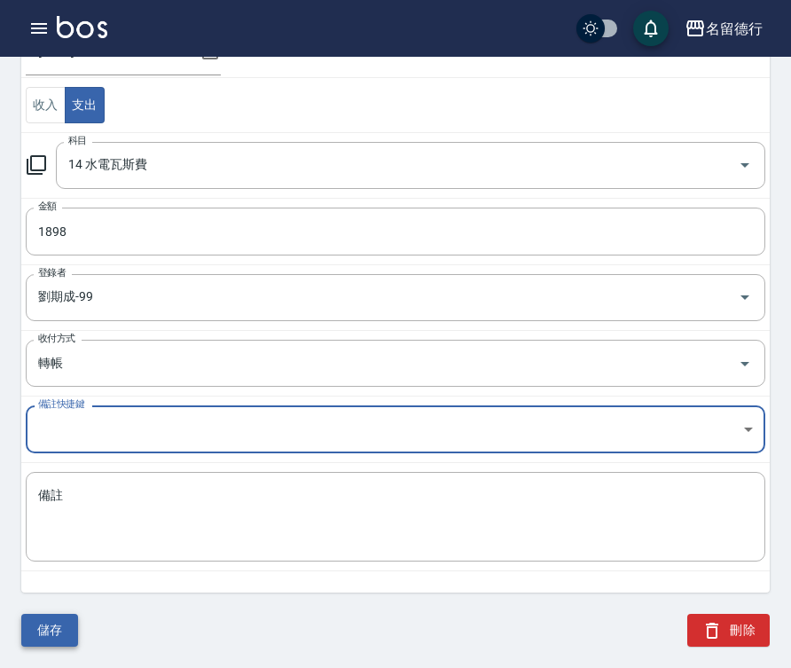
click at [40, 621] on button "儲存" at bounding box center [49, 629] width 57 height 33
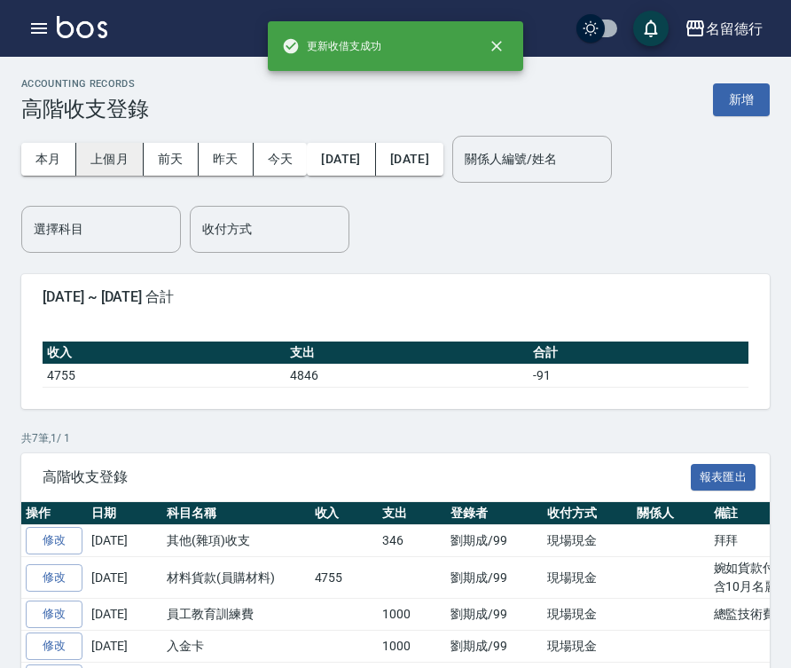
click at [118, 158] on button "上個月" at bounding box center [109, 159] width 67 height 33
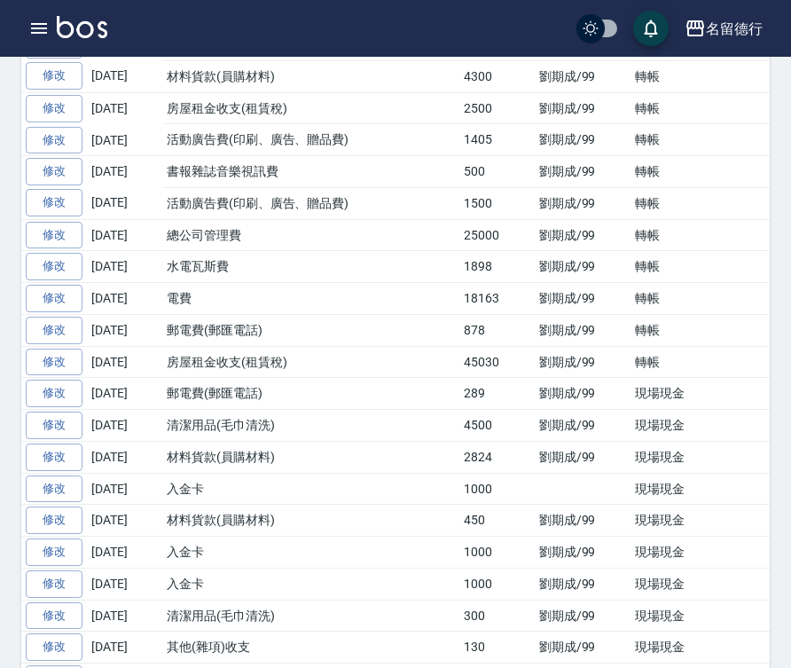
scroll to position [532, 0]
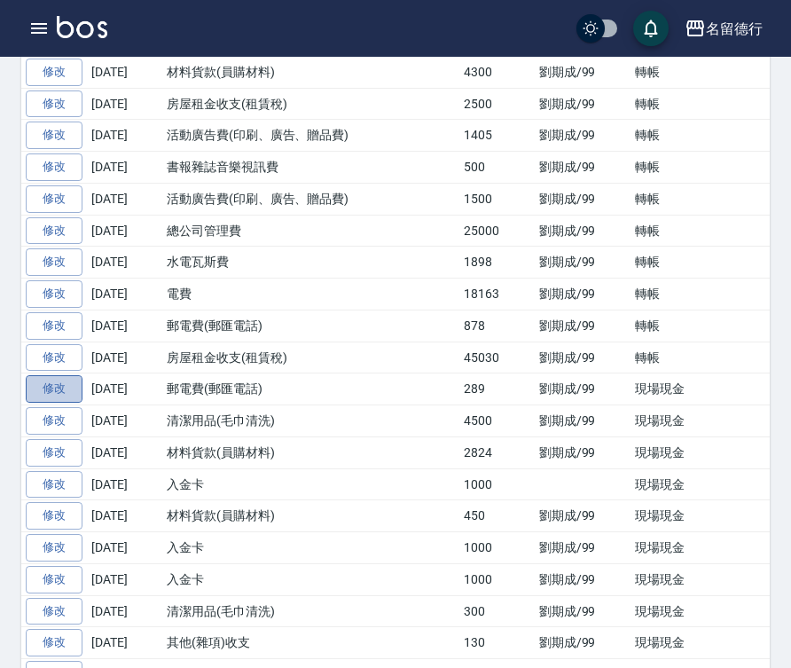
click at [52, 381] on link "修改" at bounding box center [54, 388] width 57 height 27
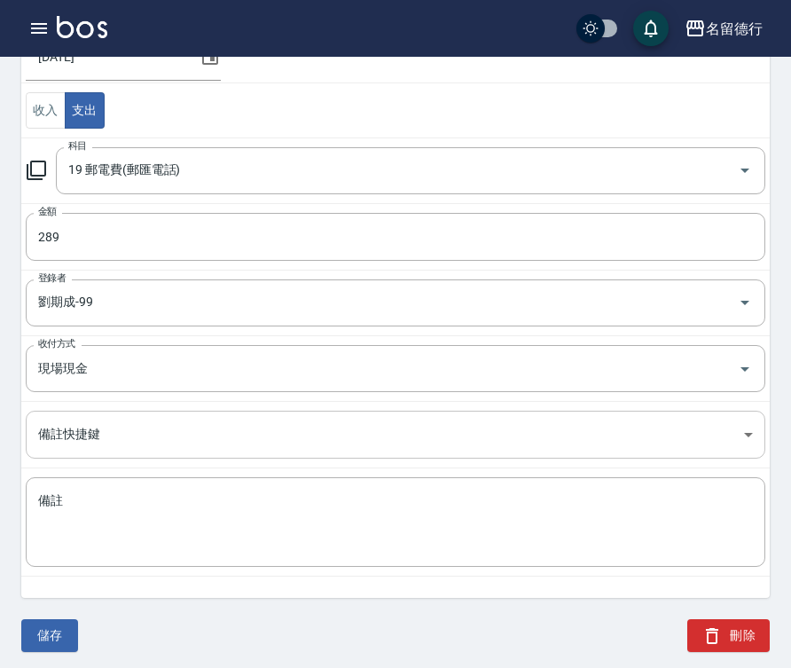
scroll to position [199, 0]
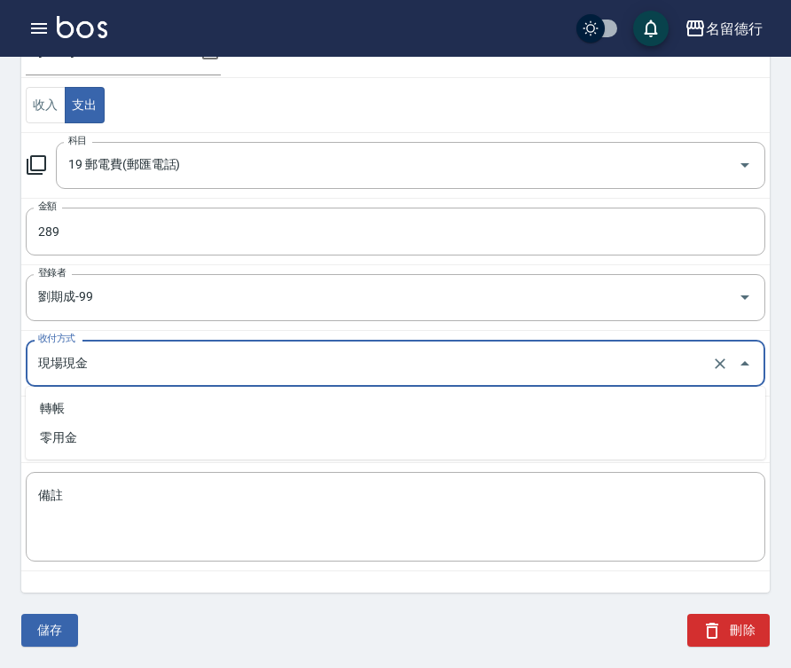
click at [117, 364] on input "現場現金" at bounding box center [371, 362] width 674 height 31
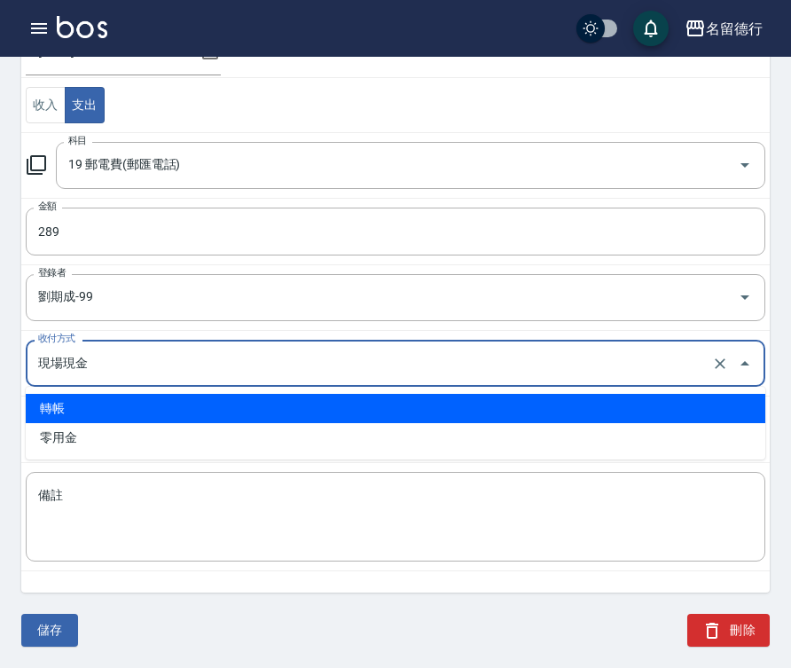
click at [83, 409] on li "轉帳" at bounding box center [395, 408] width 739 height 29
type input "轉帳"
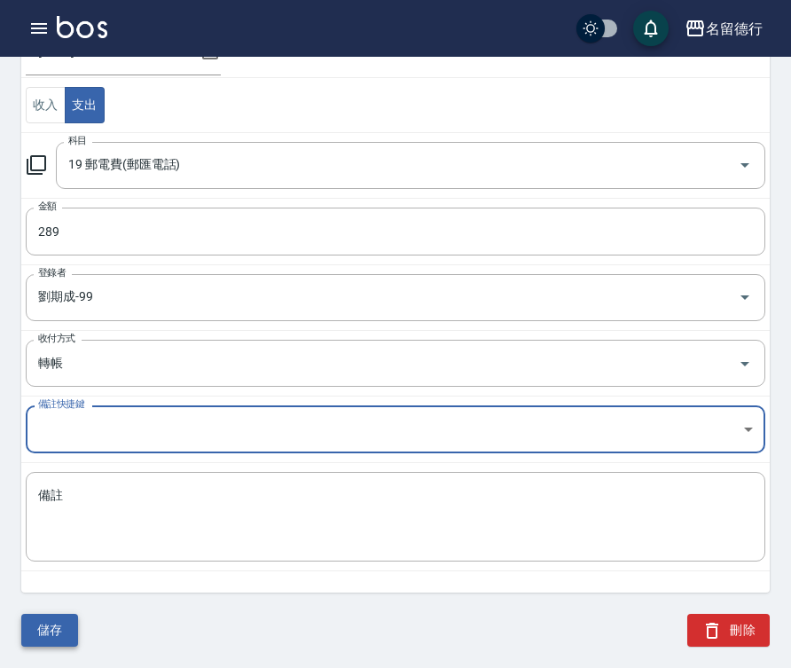
click at [34, 628] on button "儲存" at bounding box center [49, 629] width 57 height 33
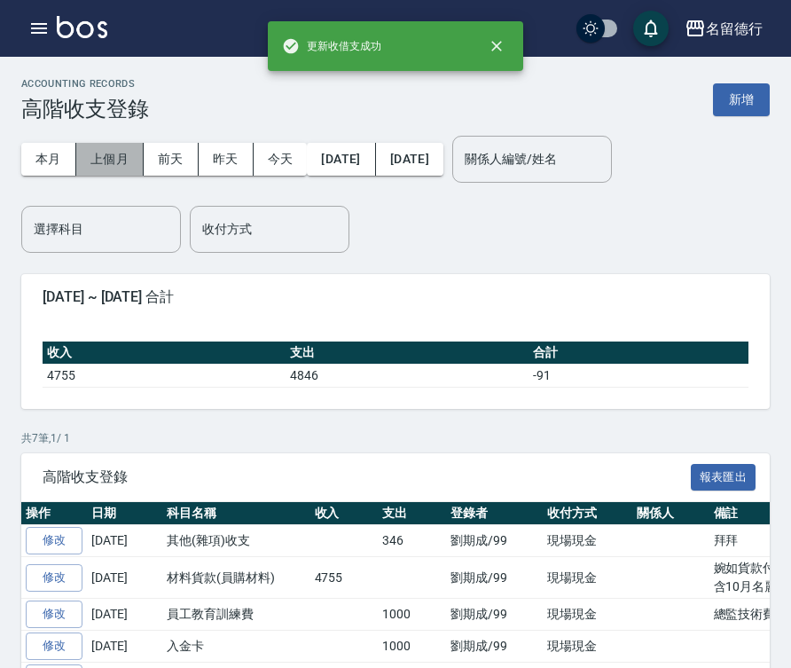
click at [118, 162] on button "上個月" at bounding box center [109, 159] width 67 height 33
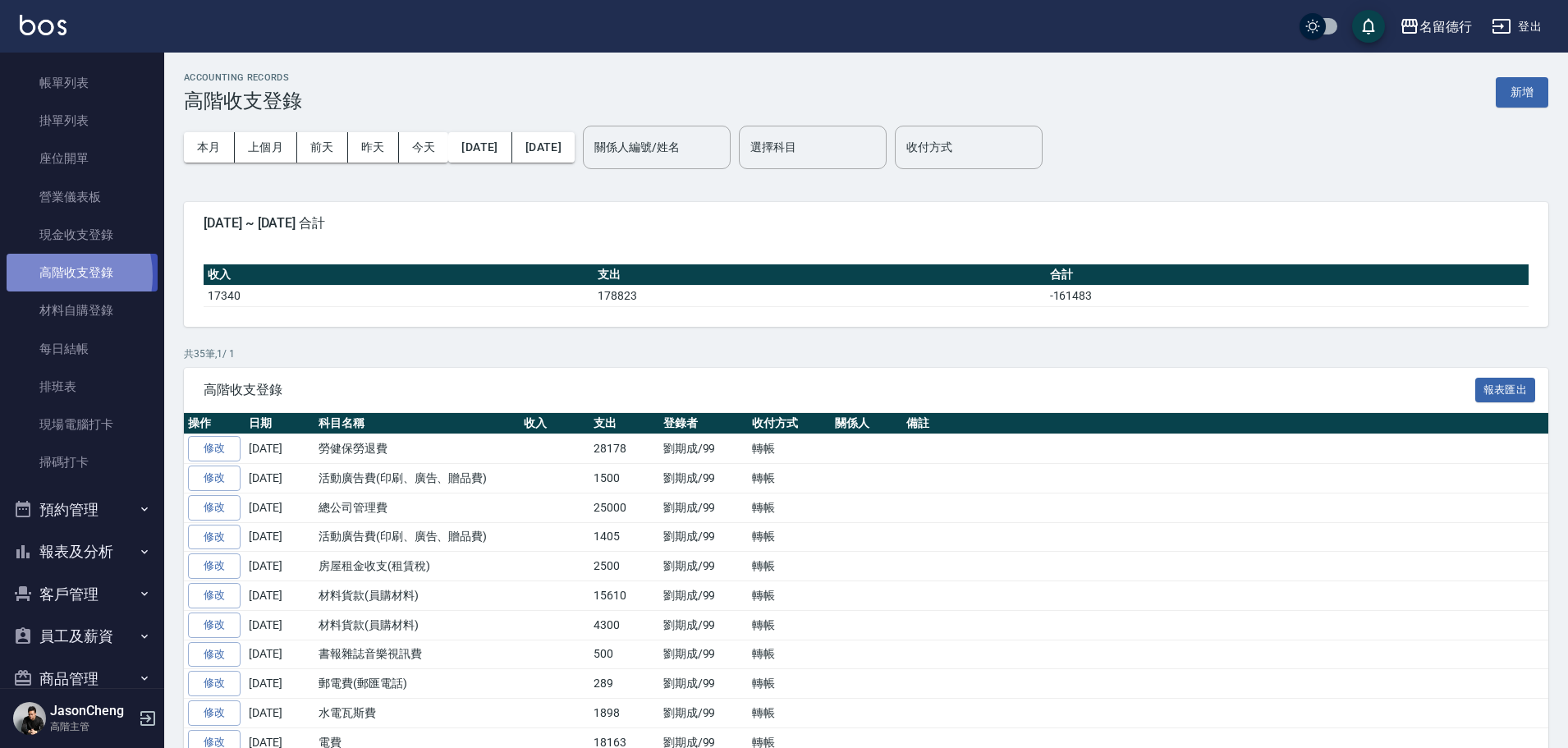
click at [50, 276] on link "高階收支登錄" at bounding box center [82, 272] width 151 height 38
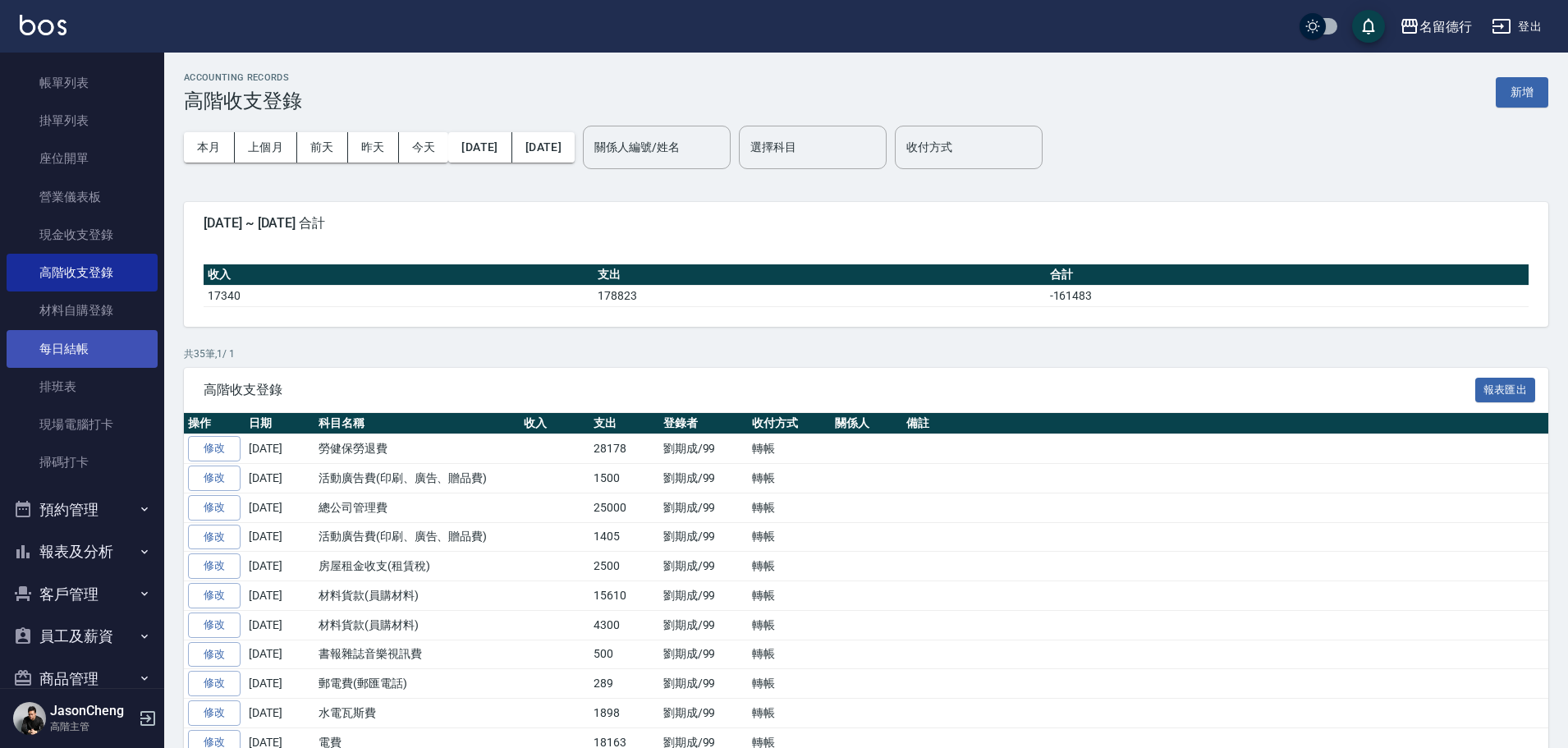
click at [59, 346] on link "每日結帳" at bounding box center [82, 348] width 151 height 38
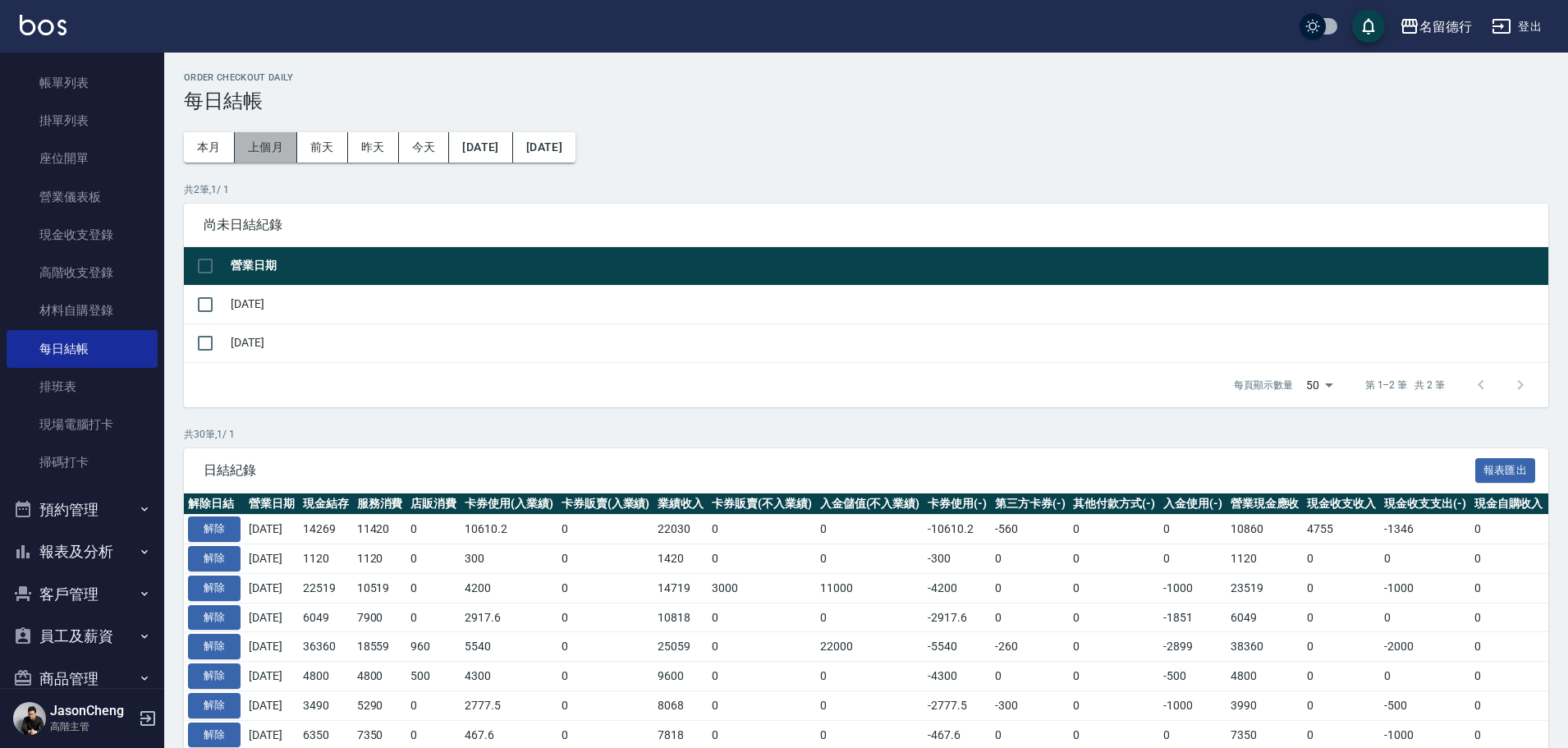
click at [259, 150] on button "上個月" at bounding box center [266, 147] width 62 height 31
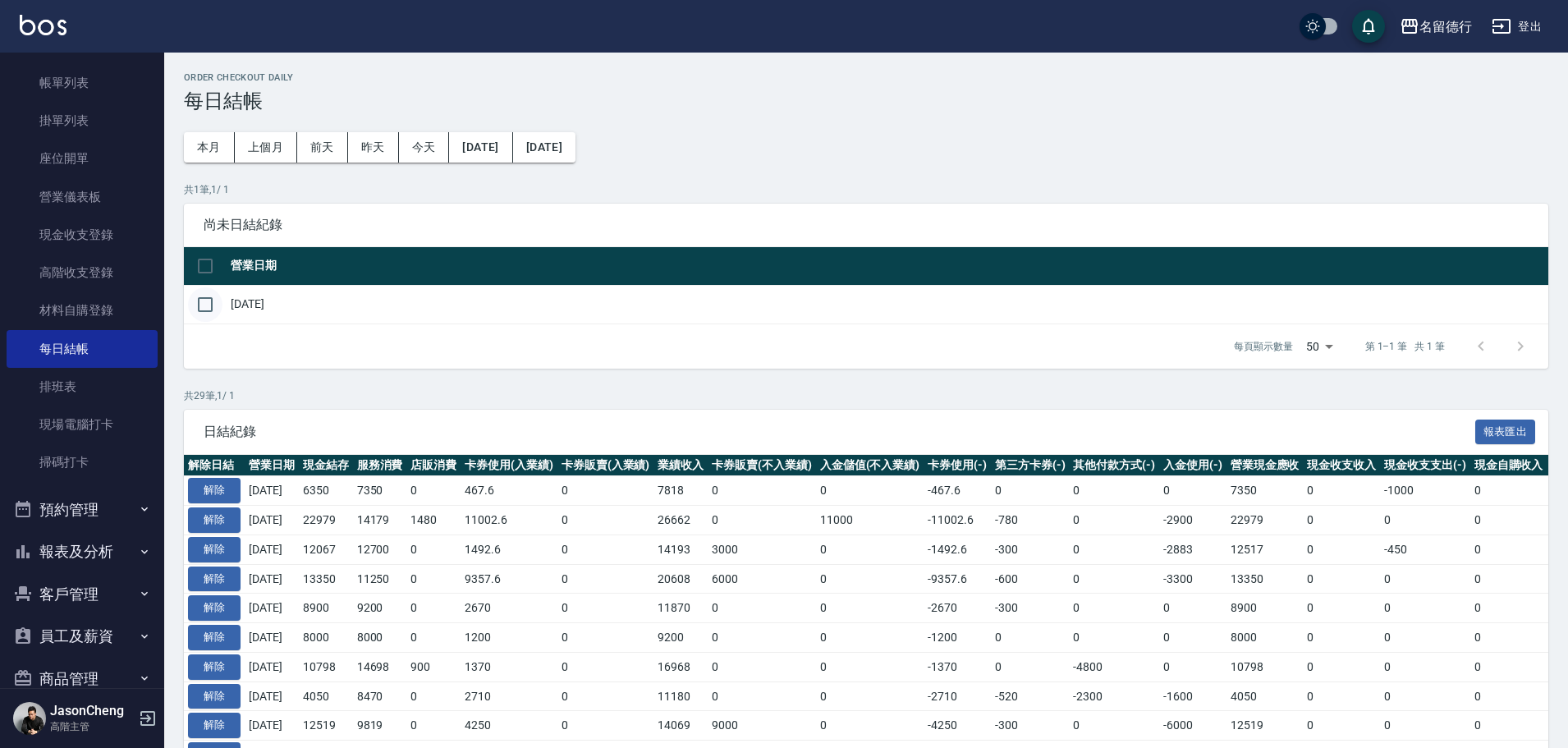
click at [202, 301] on input "checkbox" at bounding box center [205, 304] width 34 height 34
checkbox input "true"
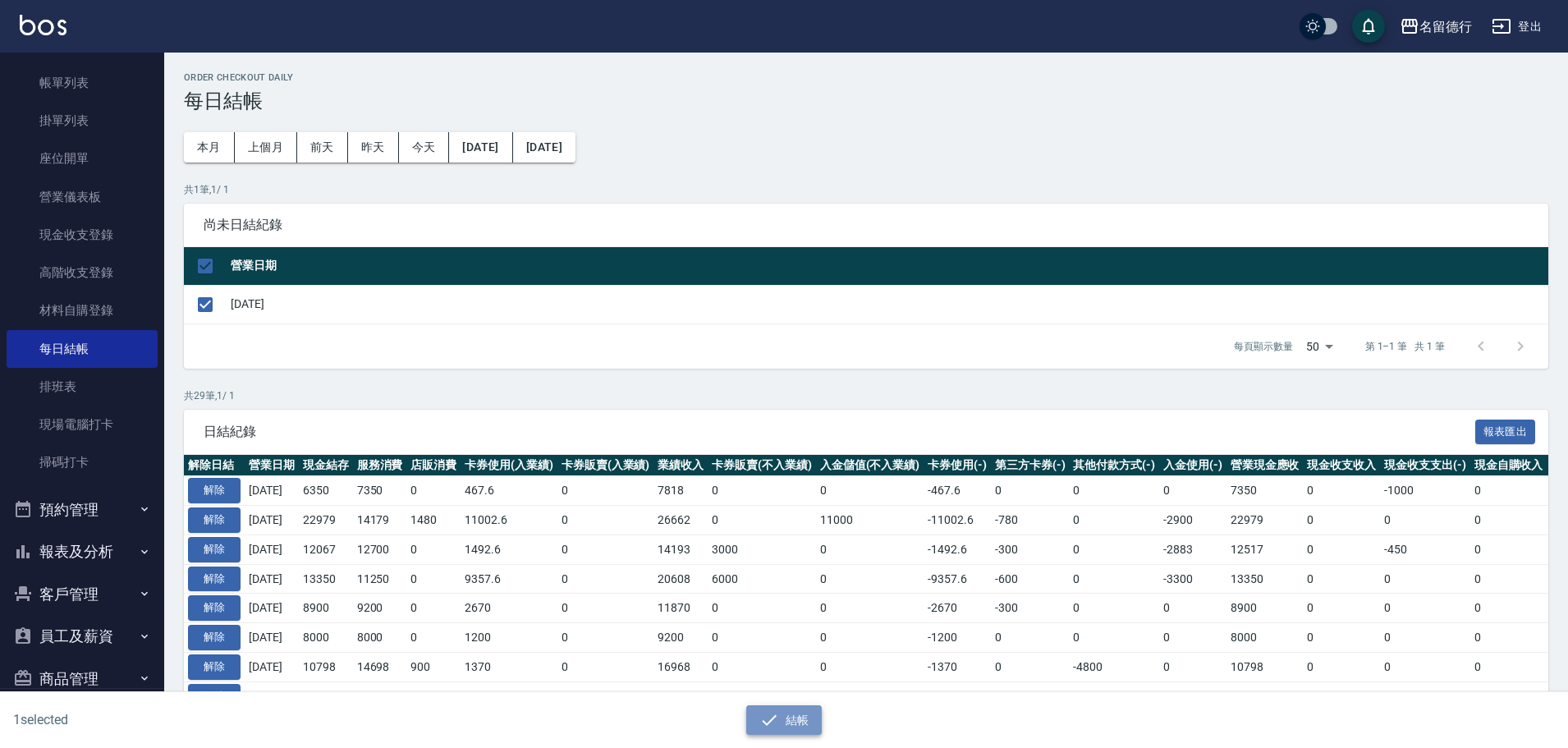
click at [772, 711] on icon "button" at bounding box center [769, 719] width 19 height 19
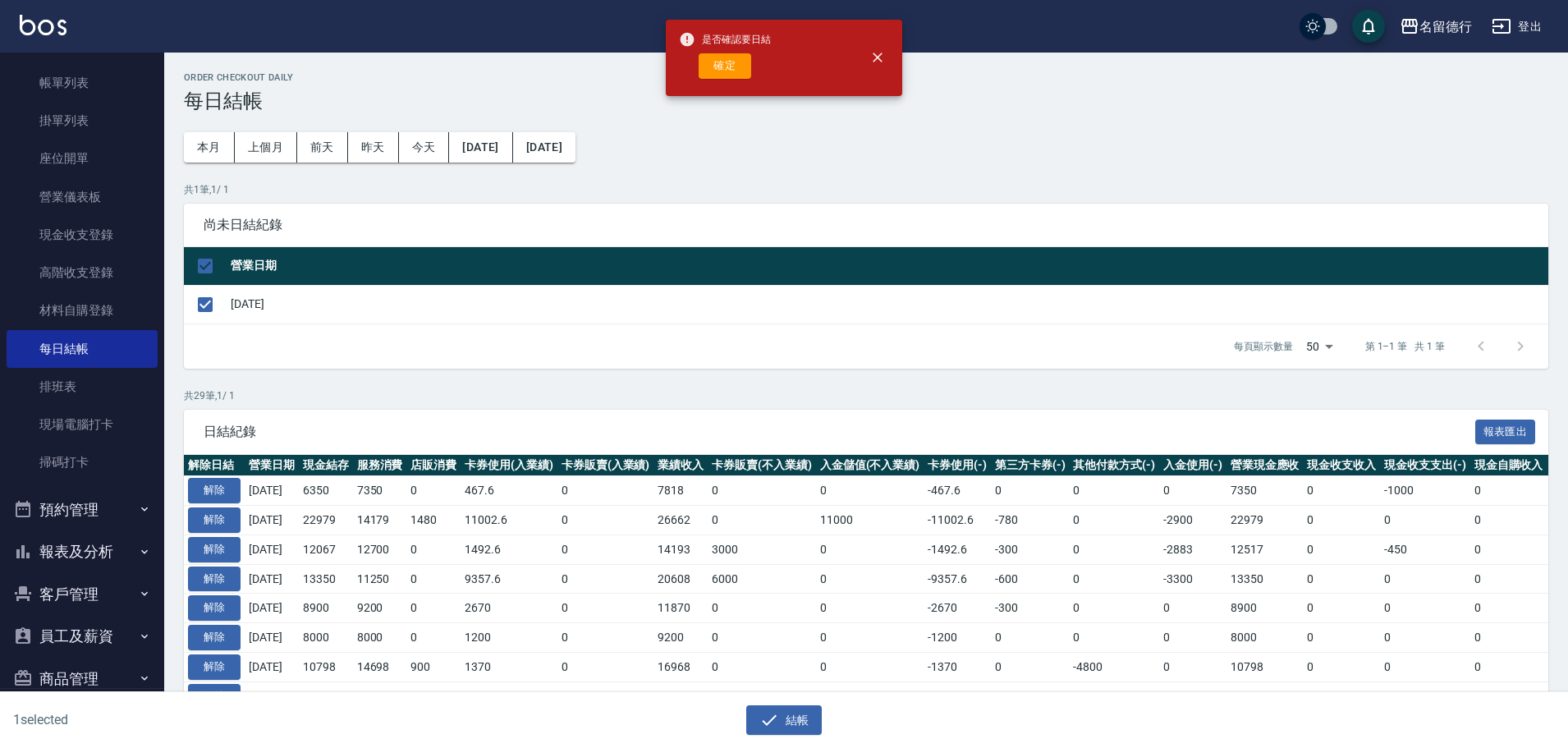
click at [725, 63] on button "確定" at bounding box center [724, 66] width 53 height 25
checkbox input "false"
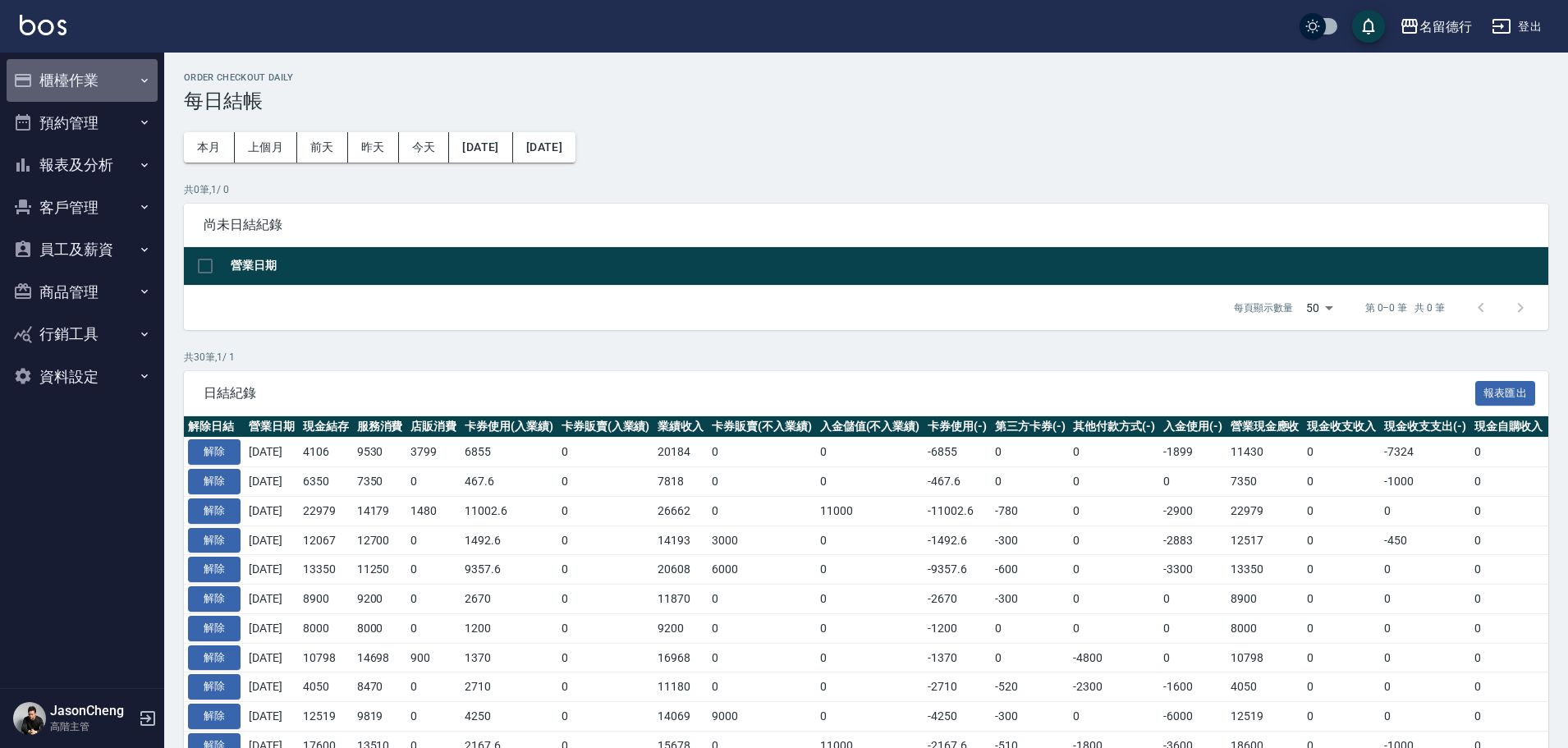
click at [66, 80] on button "櫃檯作業" at bounding box center [82, 81] width 151 height 43
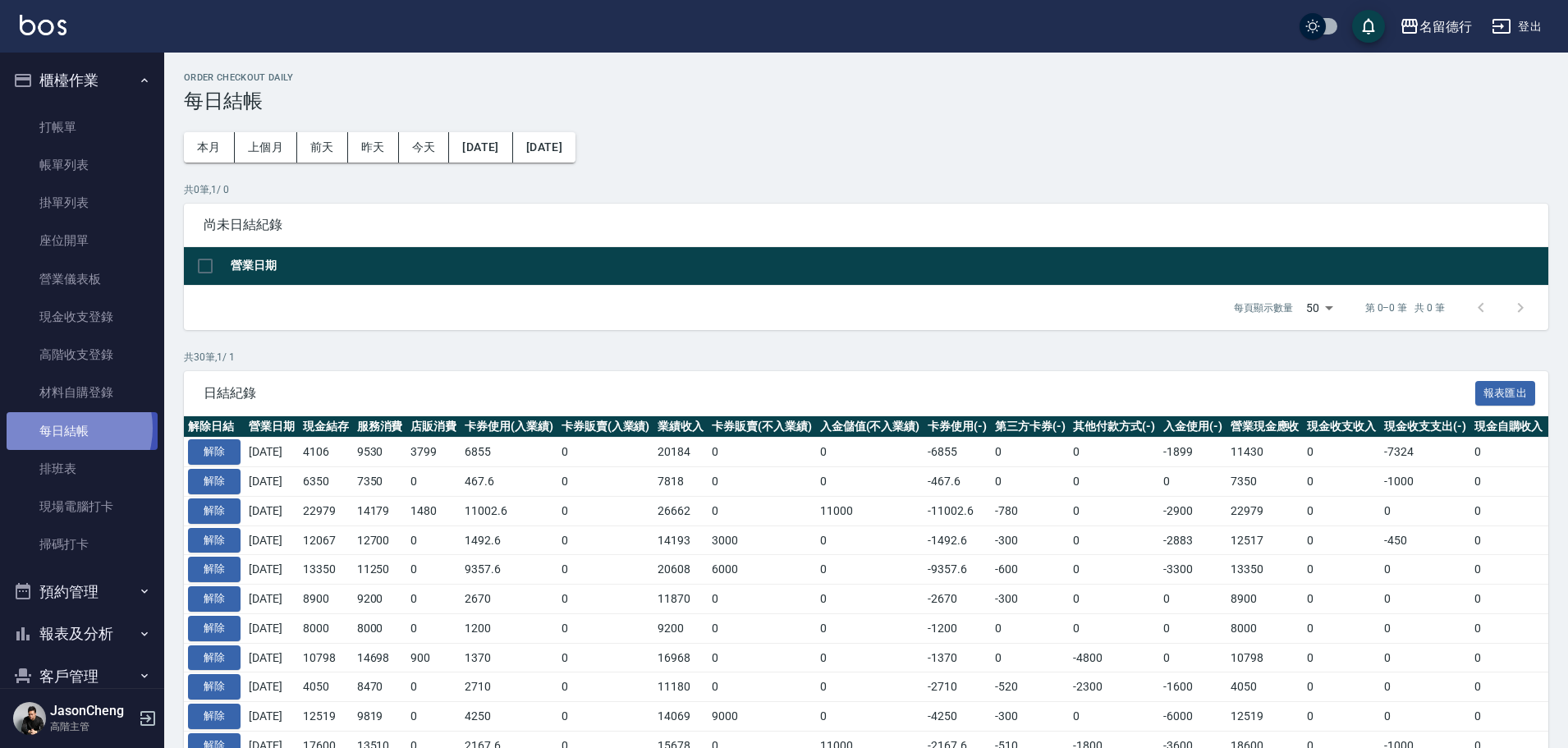
click at [65, 428] on link "每日結帳" at bounding box center [82, 430] width 151 height 38
click at [1486, 390] on button "報表匯出" at bounding box center [1506, 393] width 61 height 25
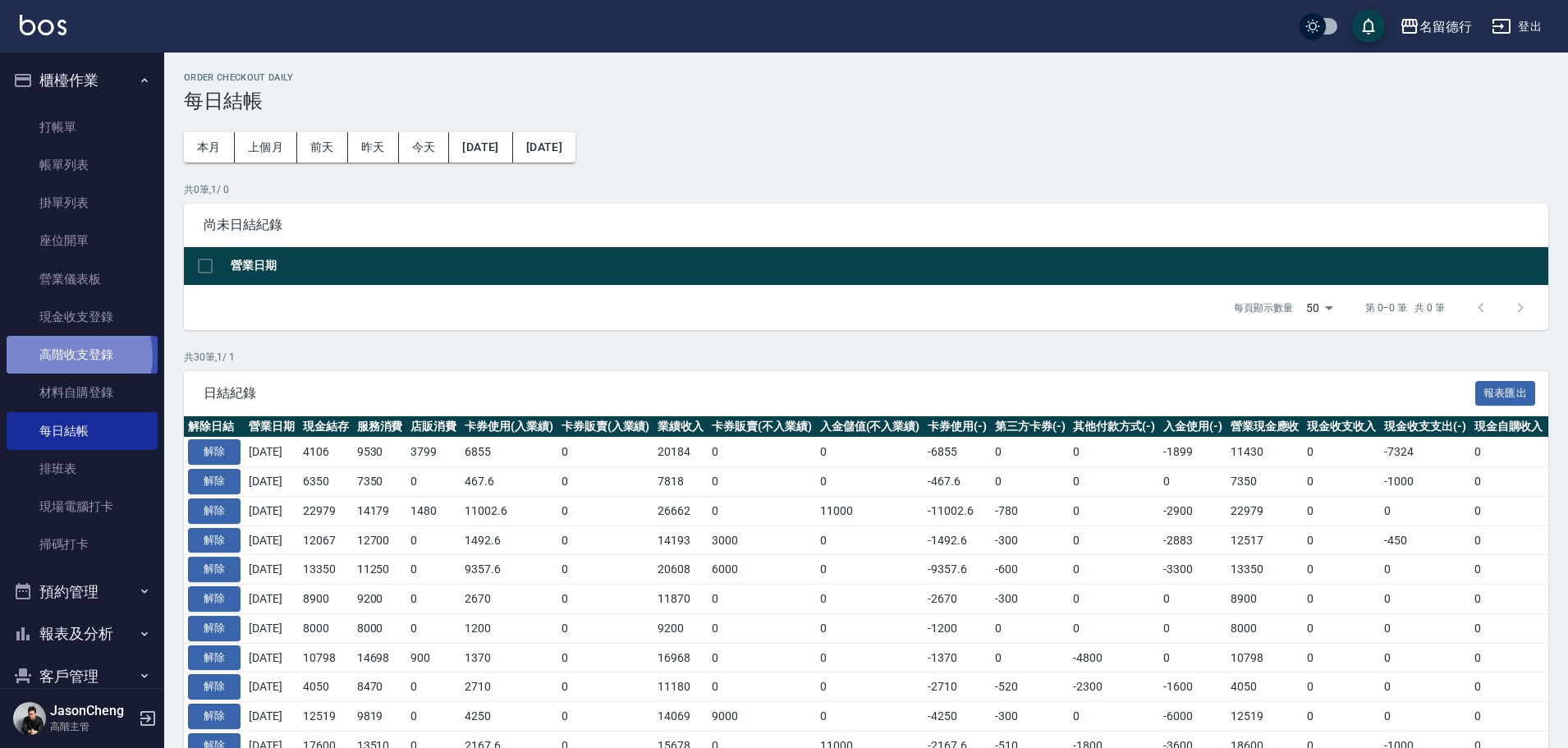
click at [70, 356] on link "高階收支登錄" at bounding box center [82, 355] width 151 height 38
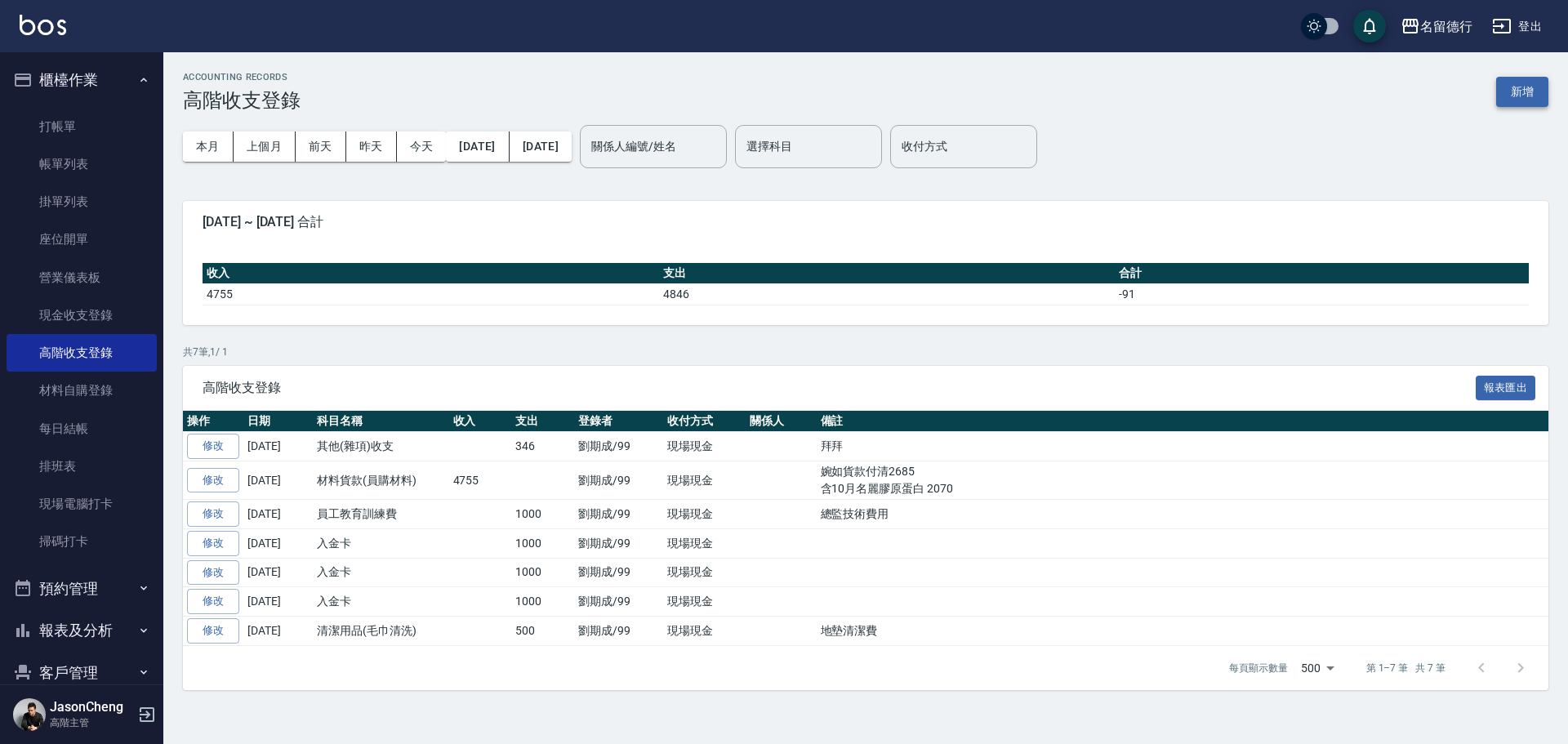
click at [1528, 82] on button "新增" at bounding box center [1522, 91] width 53 height 30
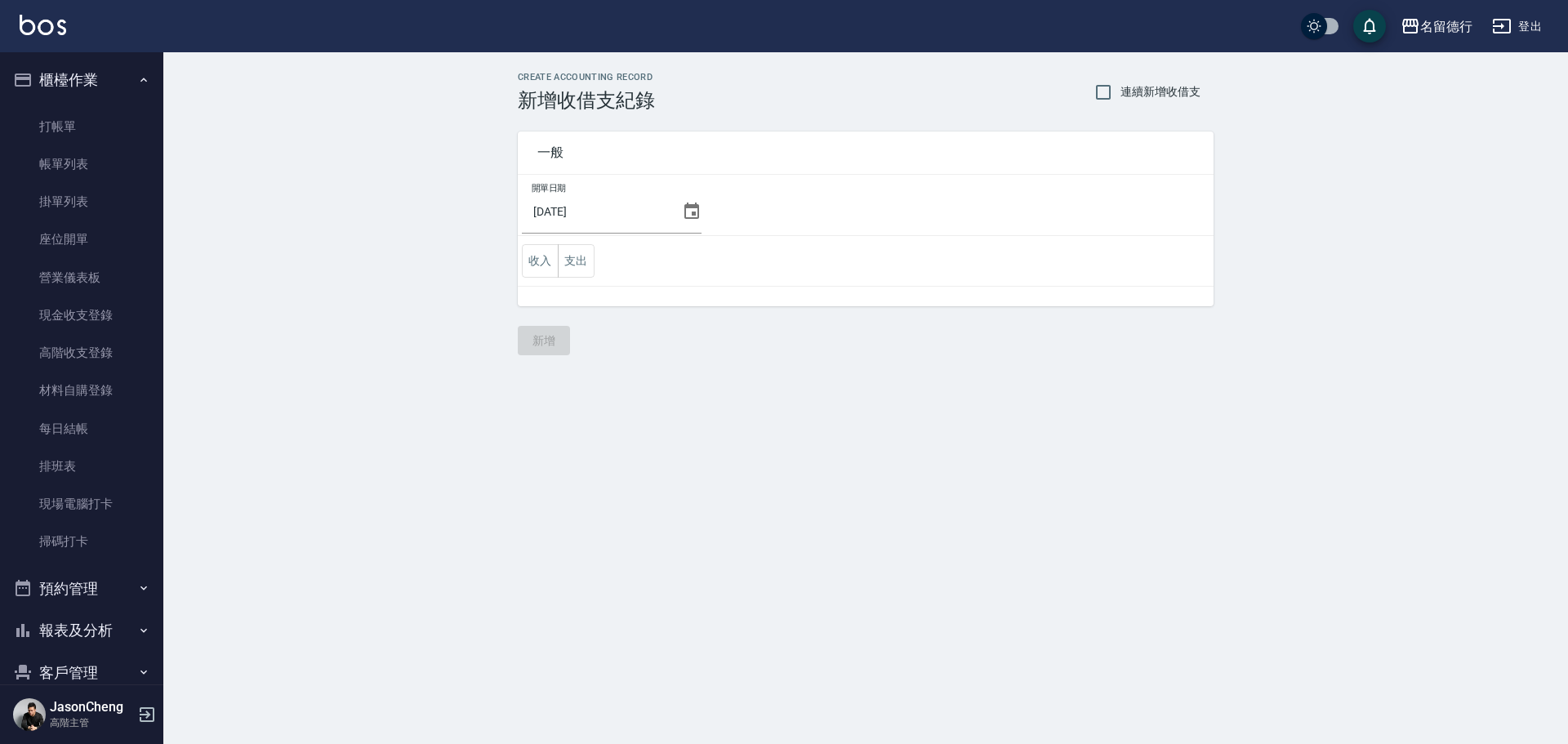
click at [608, 220] on input "2025/10/08" at bounding box center [598, 212] width 154 height 44
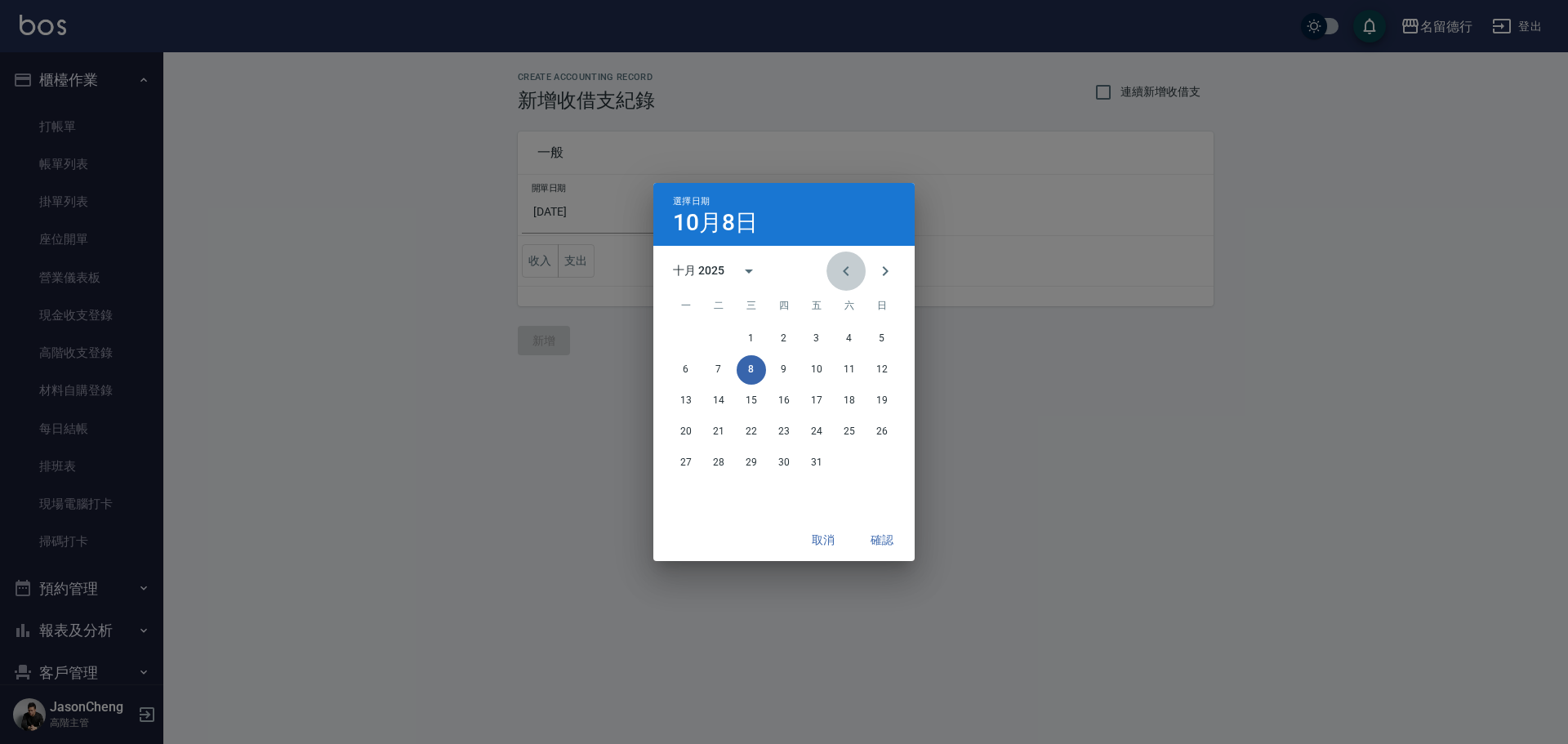
click at [844, 272] on icon "Previous month" at bounding box center [846, 271] width 19 height 19
click at [713, 464] on button "30" at bounding box center [719, 463] width 29 height 29
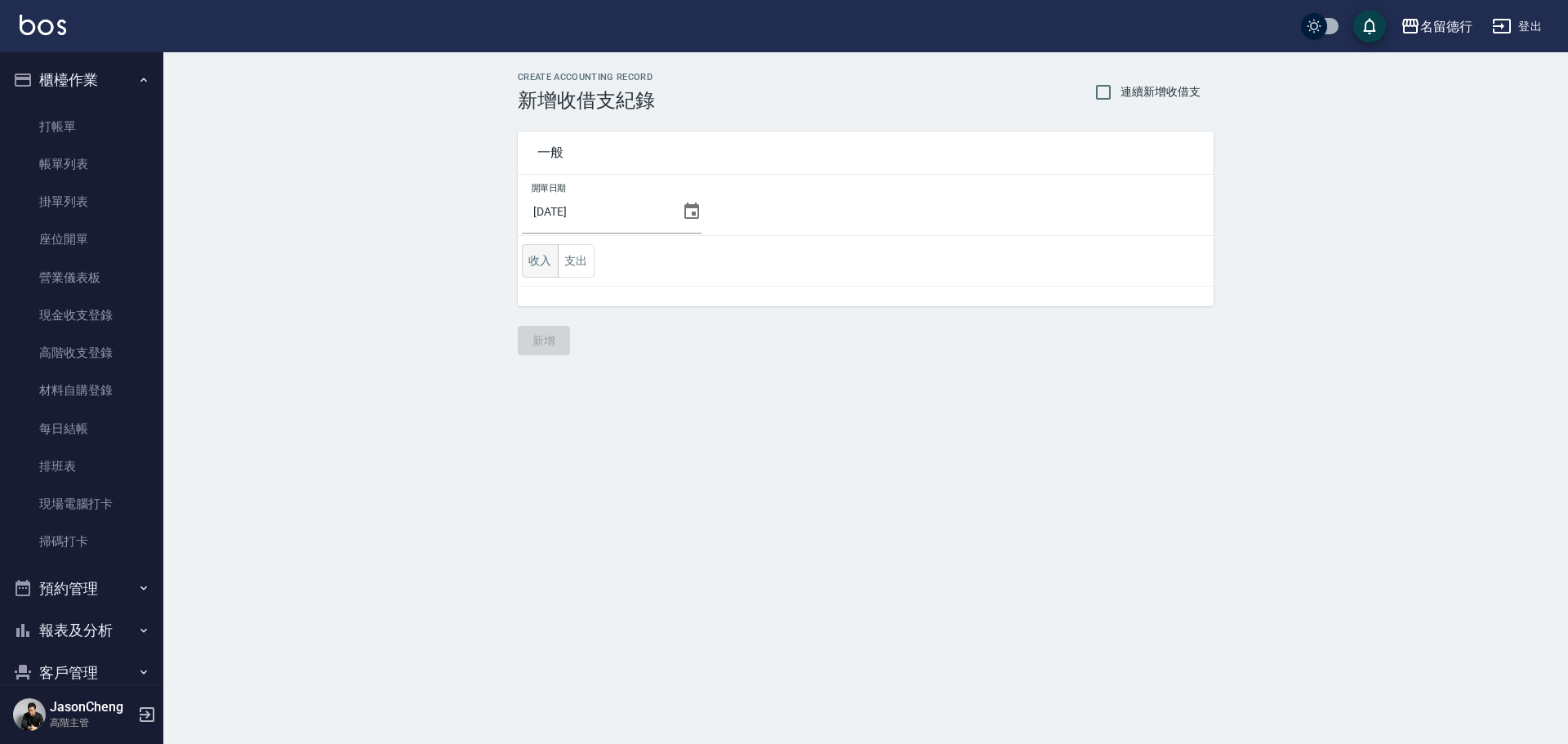
click at [543, 262] on button "收入" at bounding box center [540, 261] width 37 height 33
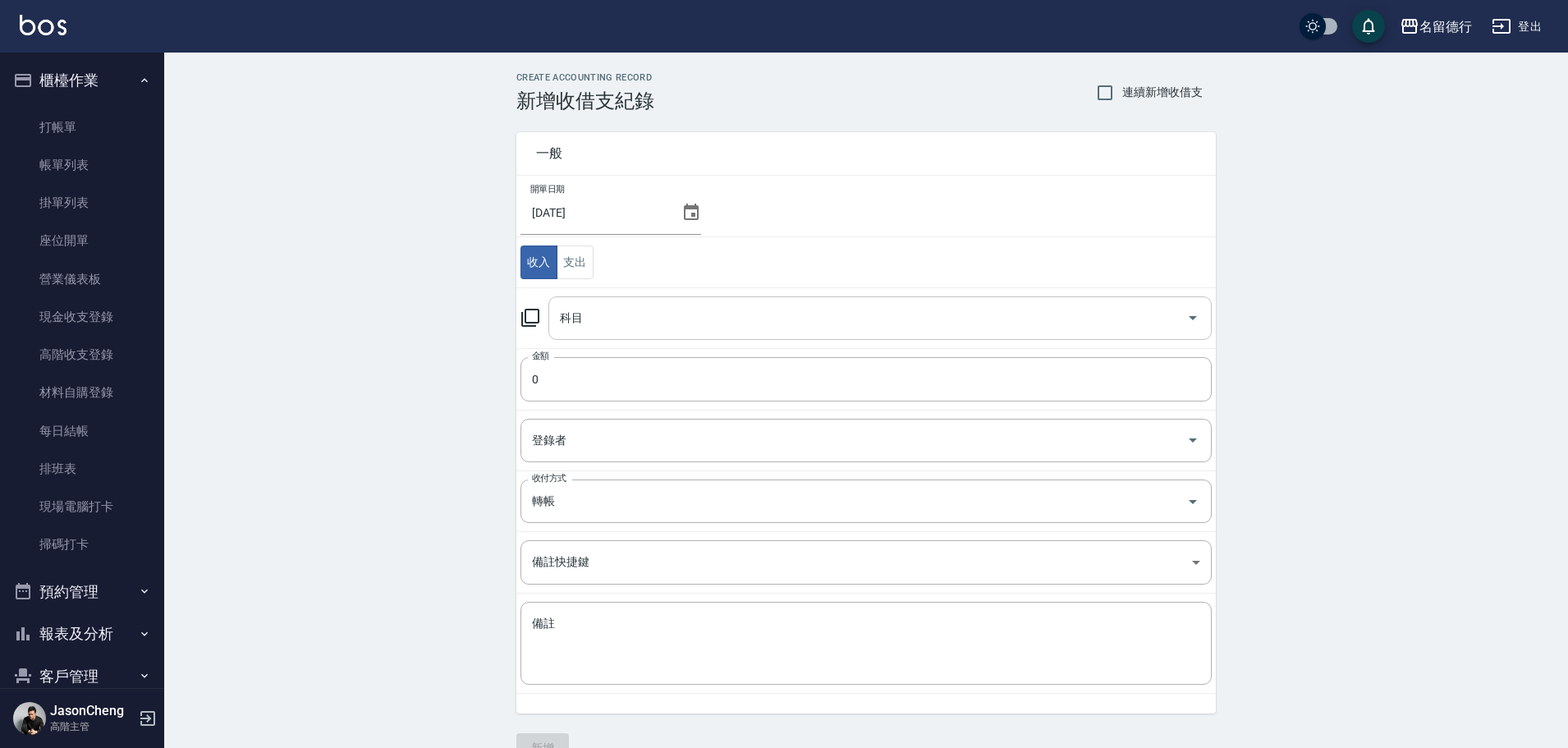
click at [582, 313] on input "科目" at bounding box center [868, 318] width 624 height 29
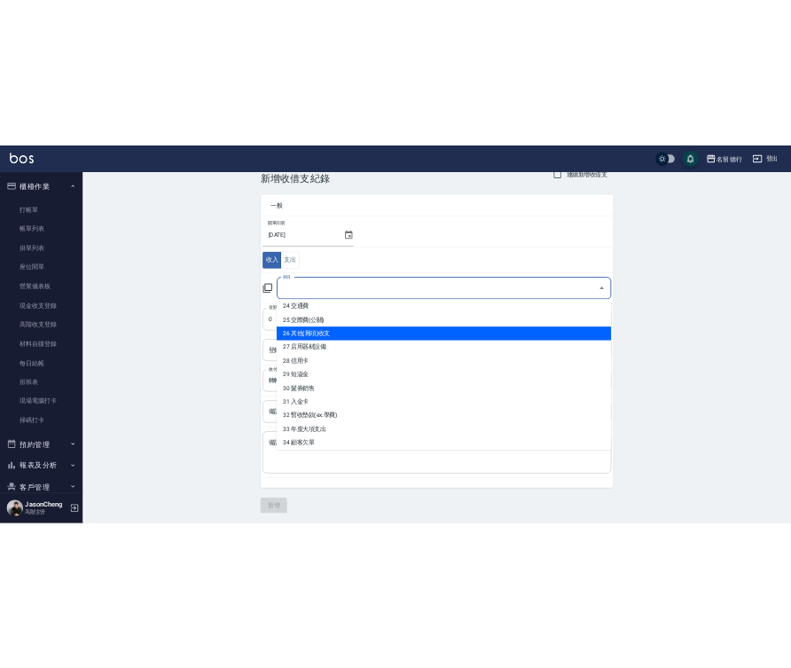
scroll to position [715, 0]
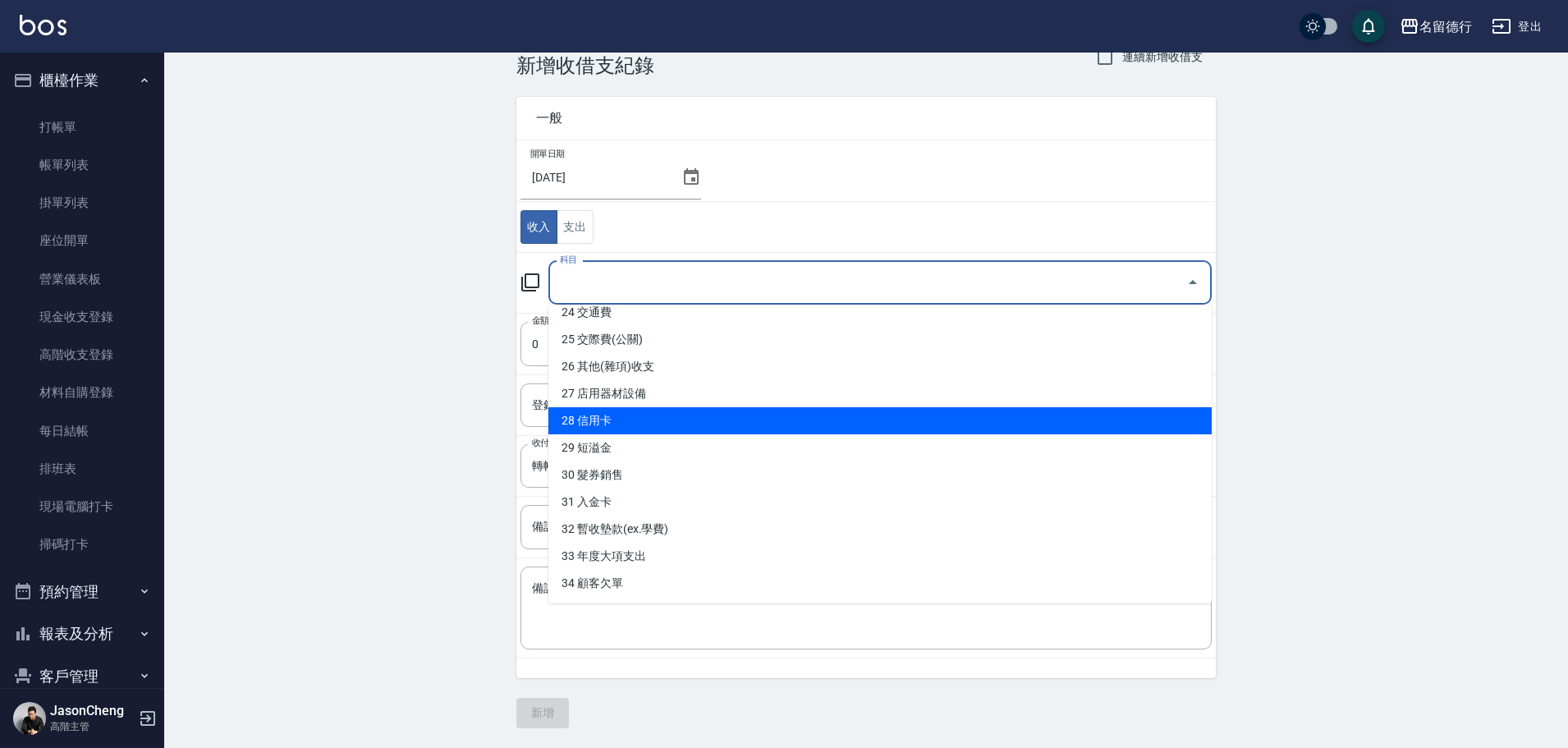
click at [646, 422] on li "28 信用卡" at bounding box center [880, 420] width 663 height 27
type input "28 信用卡"
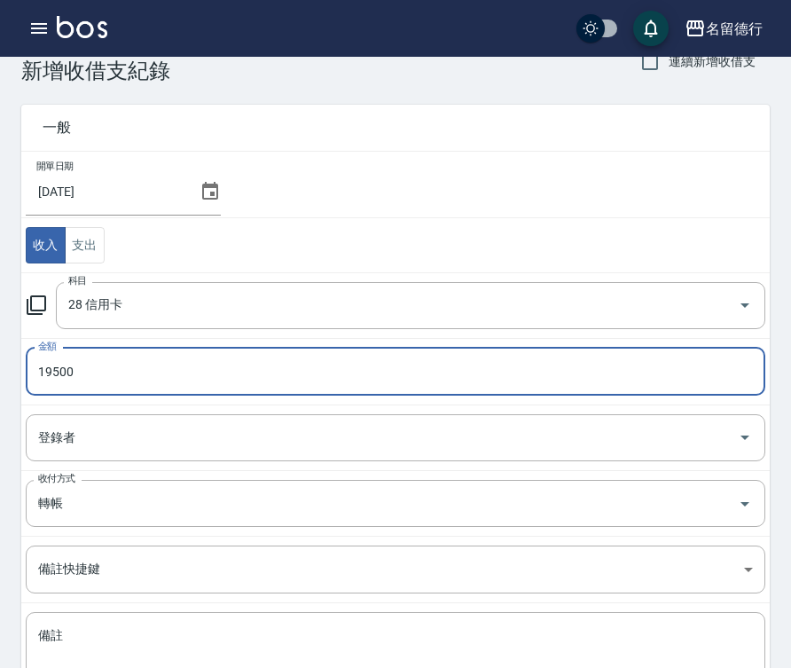
type input "19500"
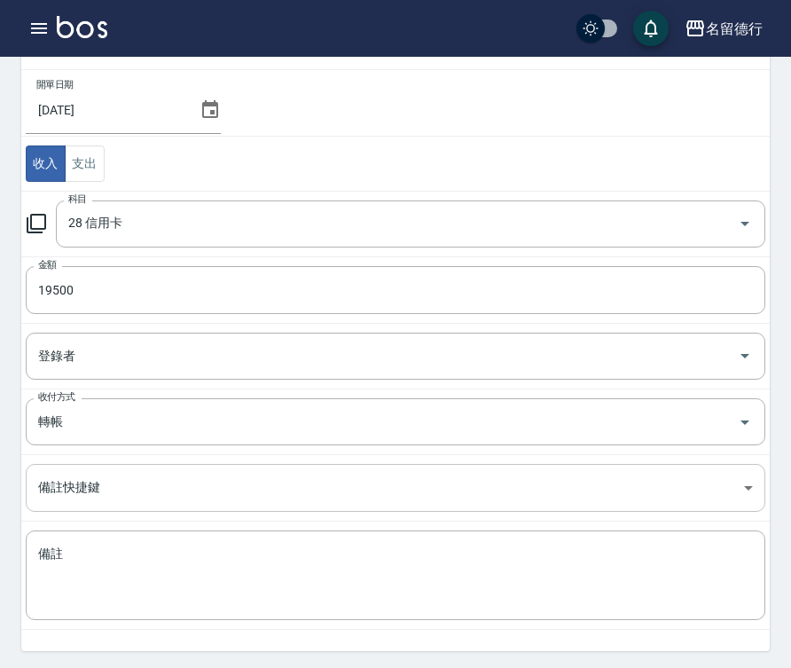
scroll to position [178, 0]
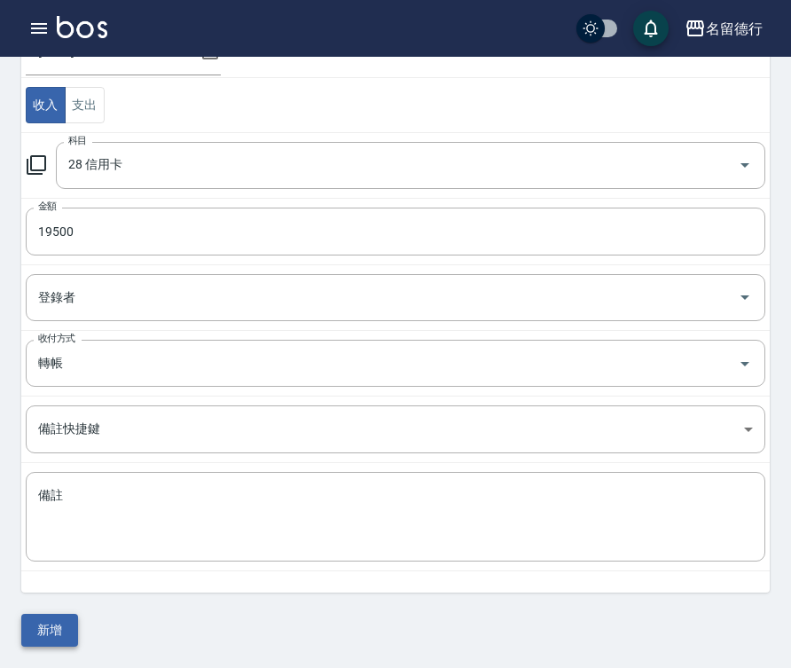
click at [59, 628] on button "新增" at bounding box center [49, 629] width 57 height 33
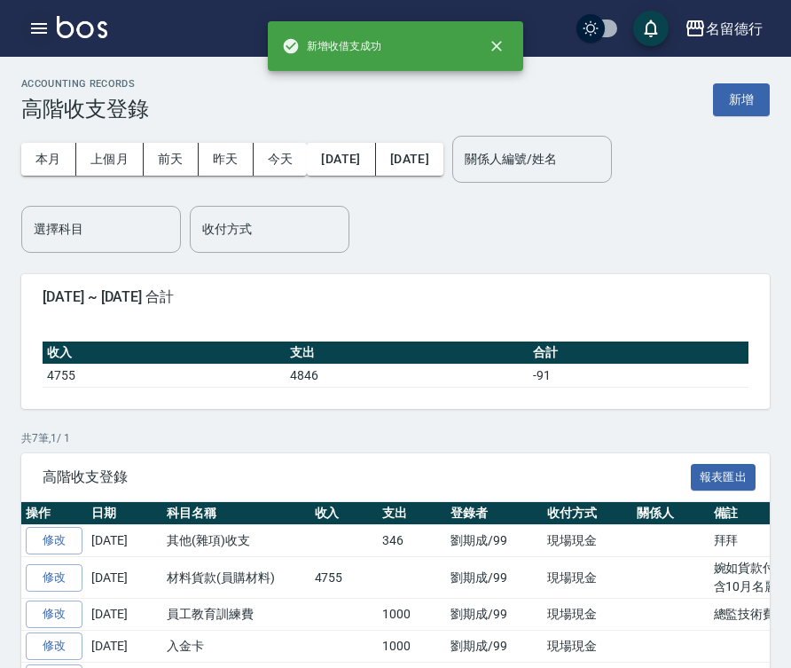
click at [47, 27] on icon "button" at bounding box center [38, 28] width 21 height 21
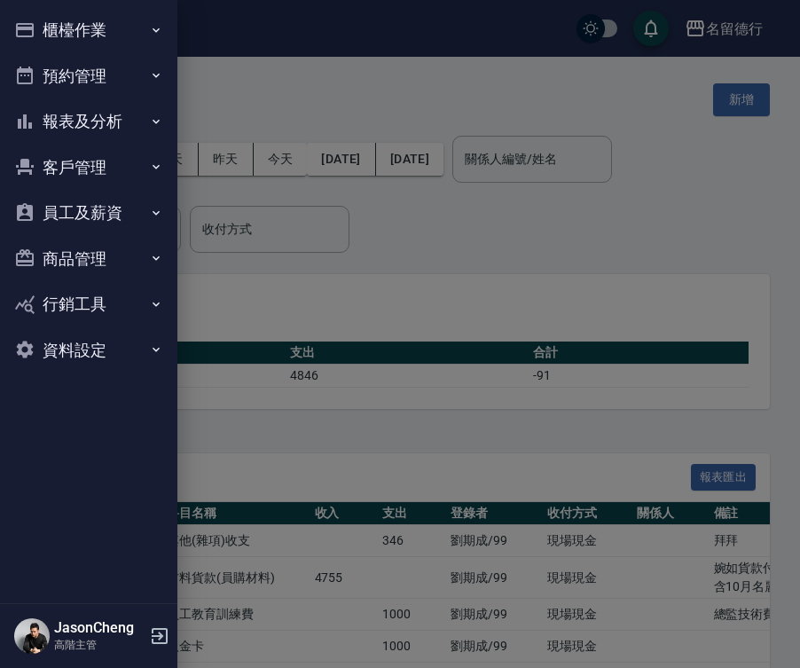
click at [134, 31] on button "櫃檯作業" at bounding box center [88, 30] width 163 height 46
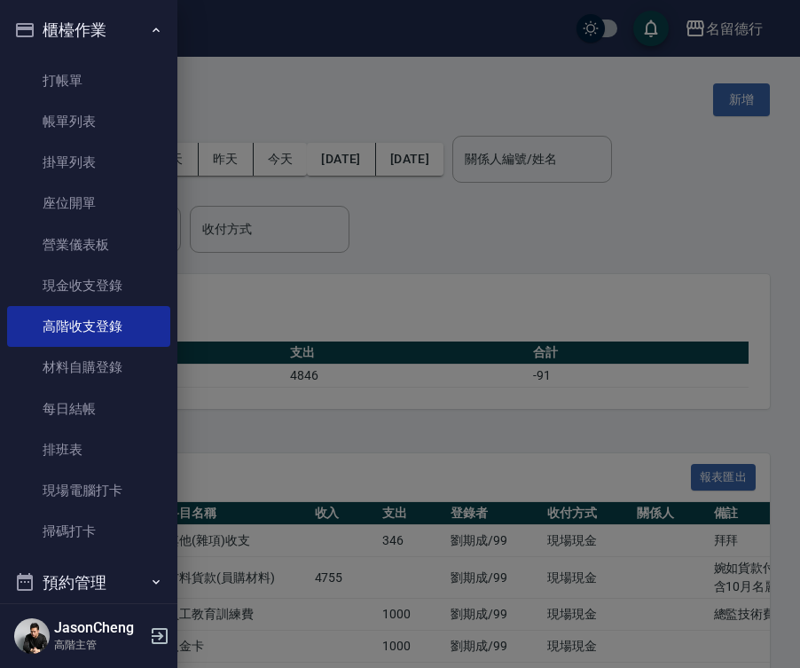
click at [89, 20] on button "櫃檯作業" at bounding box center [88, 30] width 163 height 46
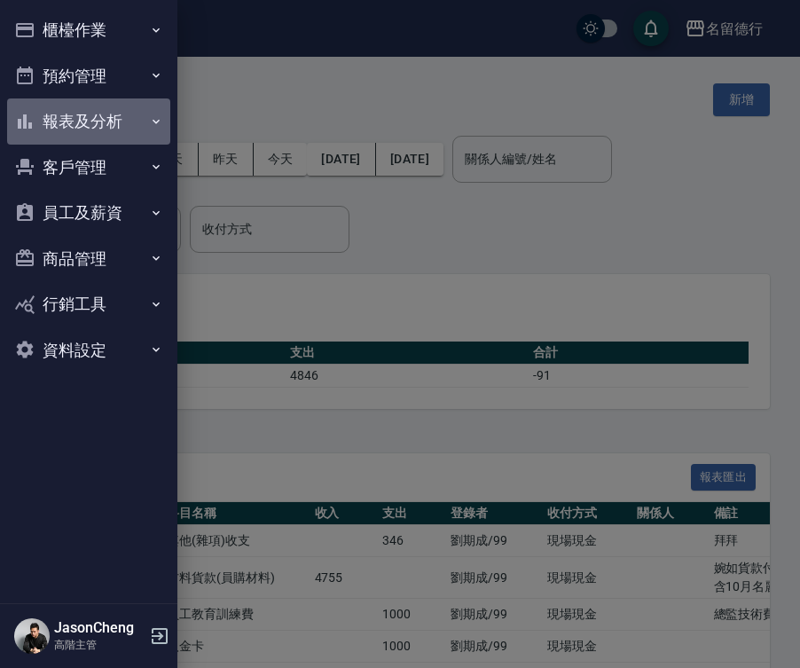
click at [98, 121] on button "報表及分析" at bounding box center [88, 121] width 163 height 46
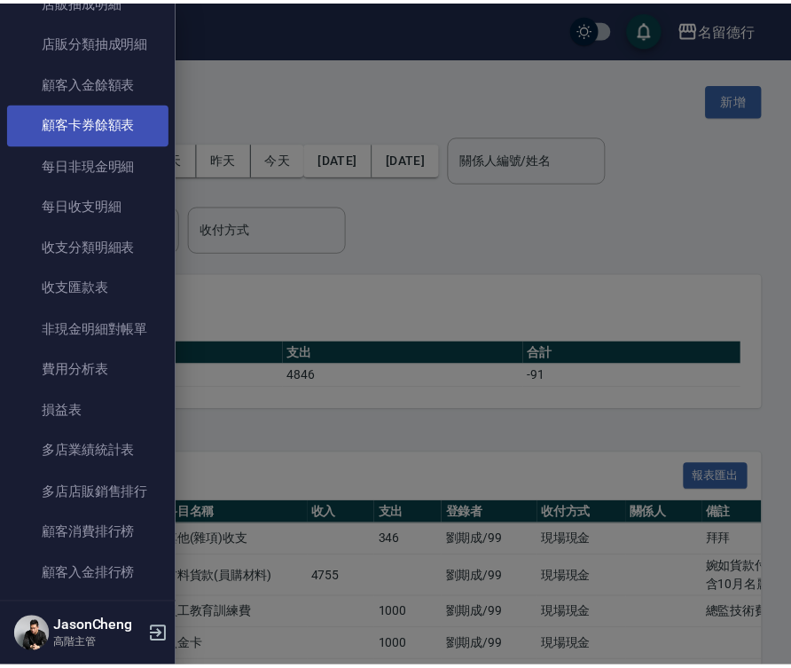
scroll to position [1330, 0]
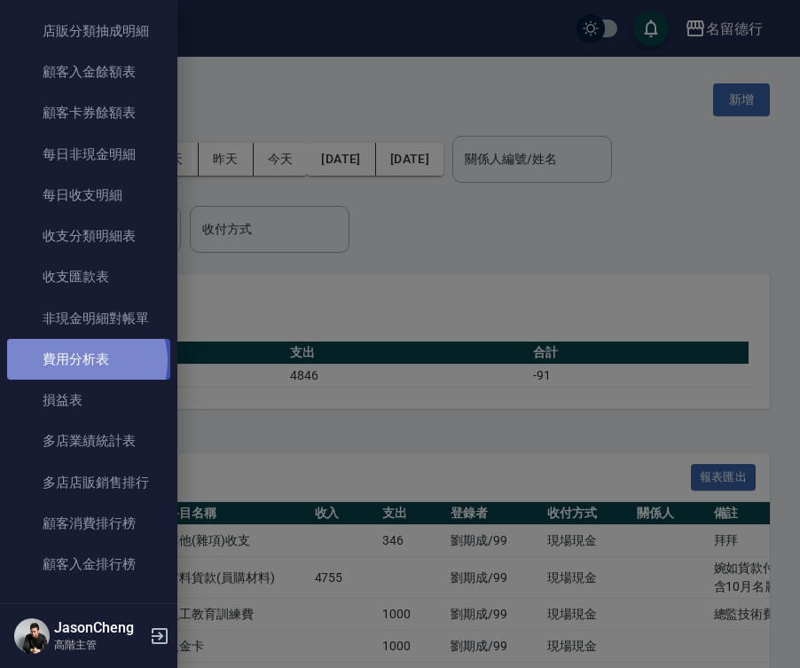
click at [85, 361] on link "費用分析表" at bounding box center [88, 359] width 163 height 41
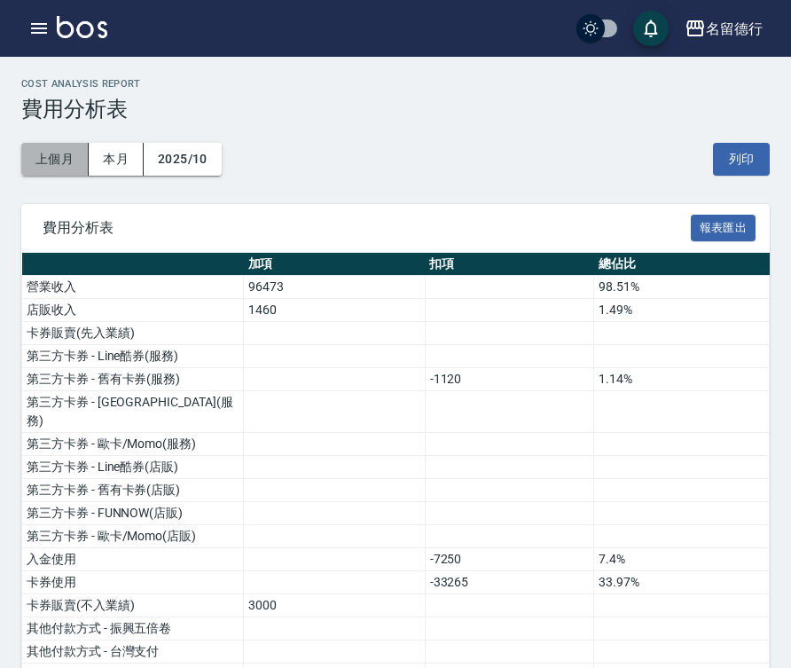
click at [58, 159] on button "上個月" at bounding box center [54, 159] width 67 height 33
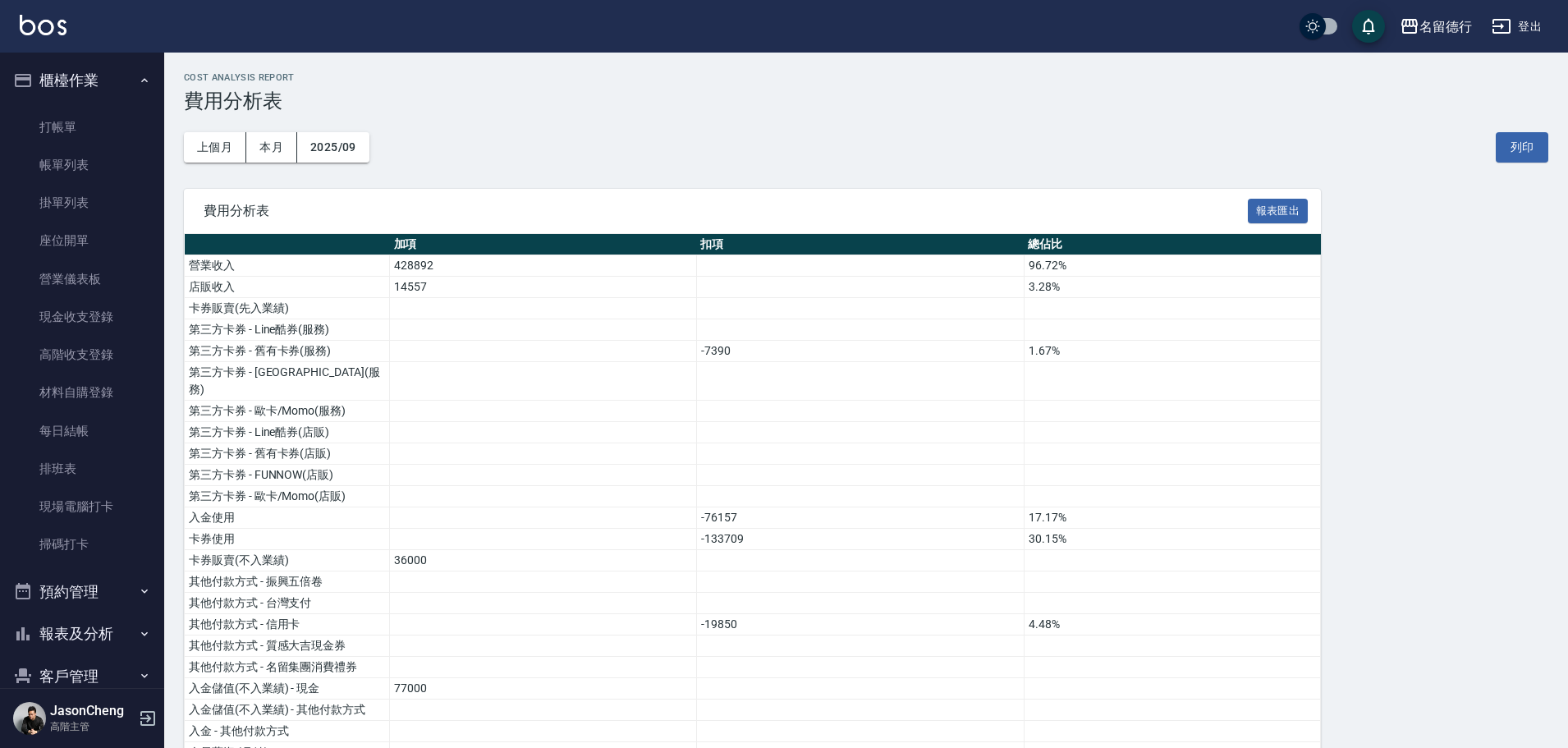
scroll to position [198, 0]
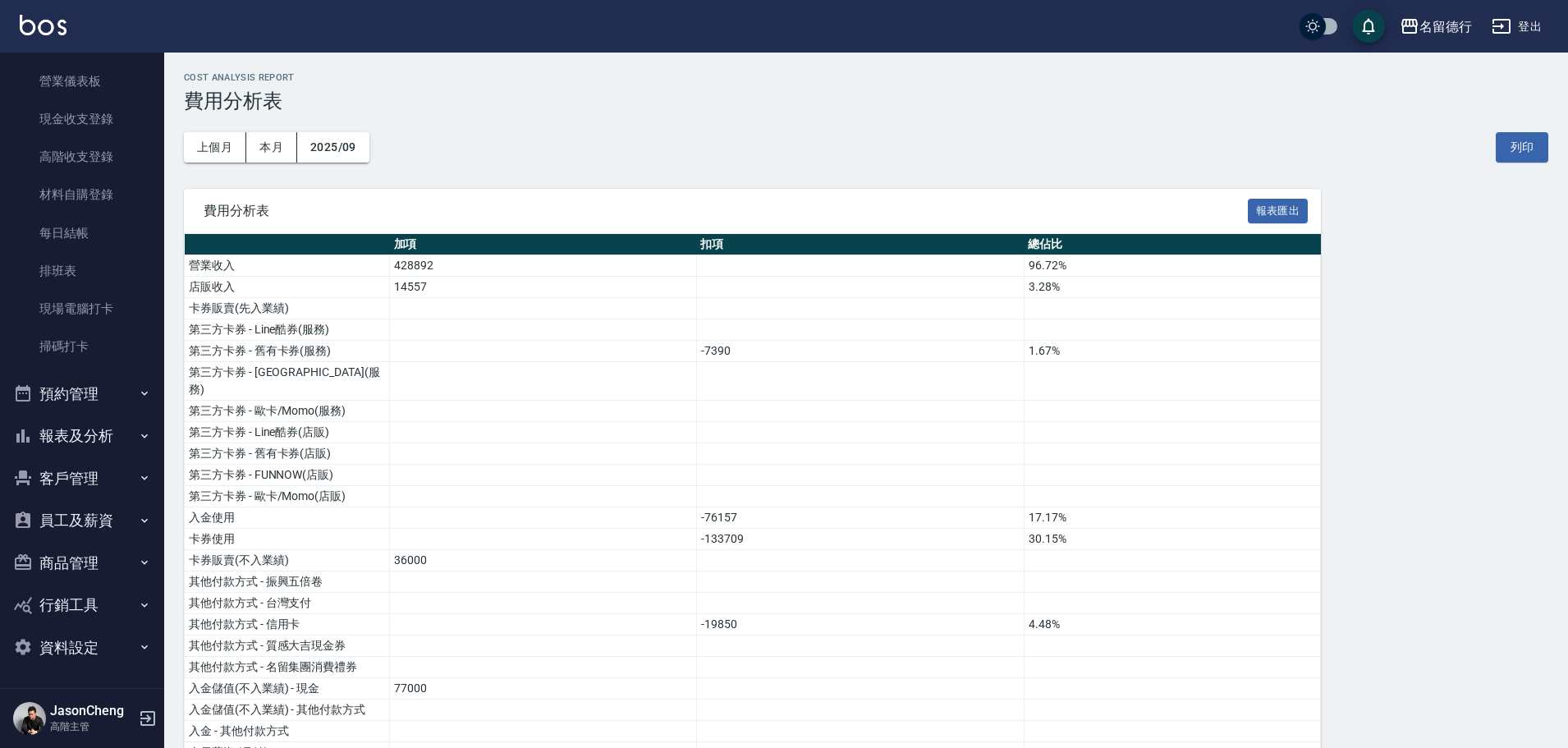
click at [63, 425] on button "報表及分析" at bounding box center [82, 436] width 151 height 43
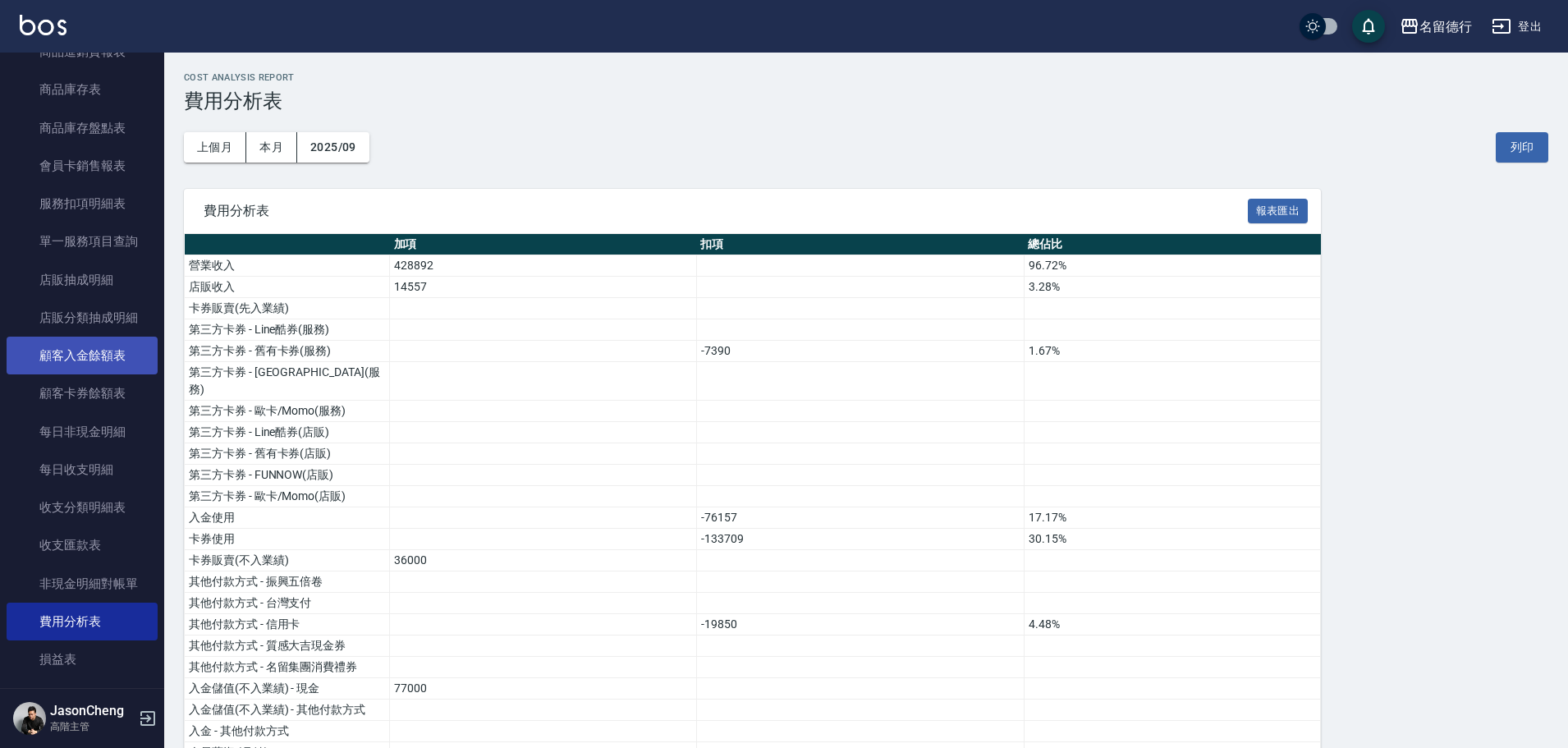
scroll to position [1511, 0]
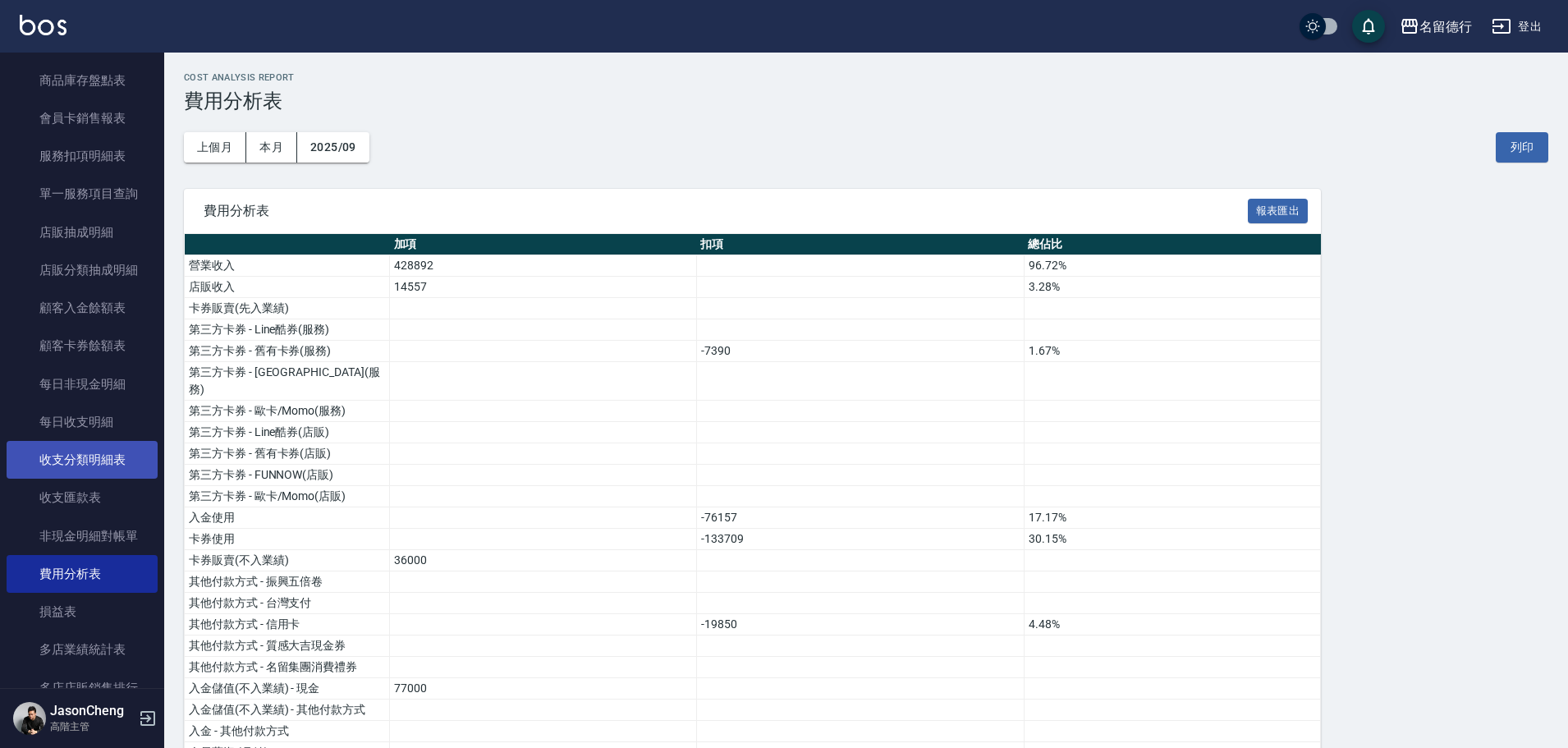
click at [112, 464] on link "收支分類明細表" at bounding box center [82, 459] width 151 height 38
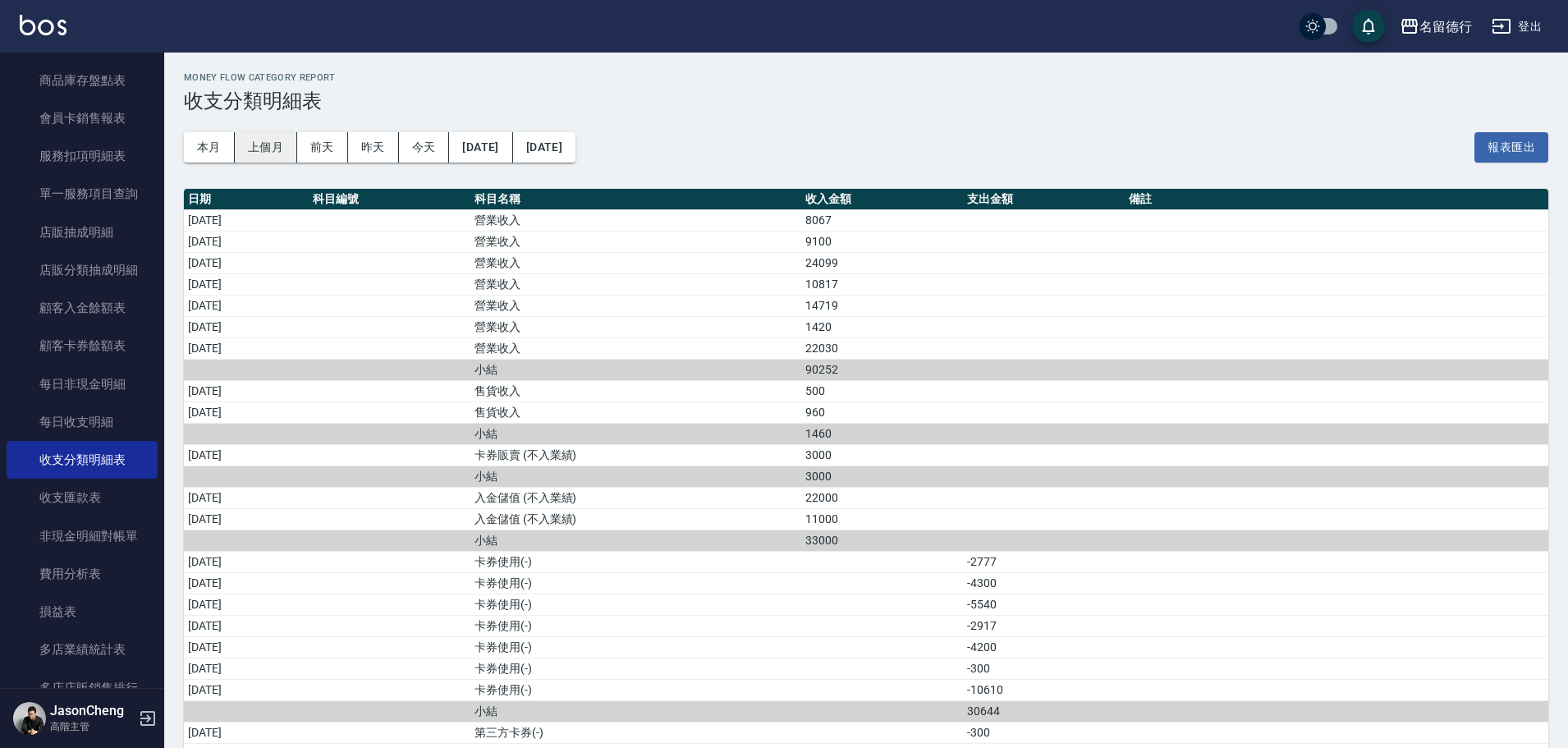
click at [264, 141] on button "上個月" at bounding box center [266, 147] width 62 height 31
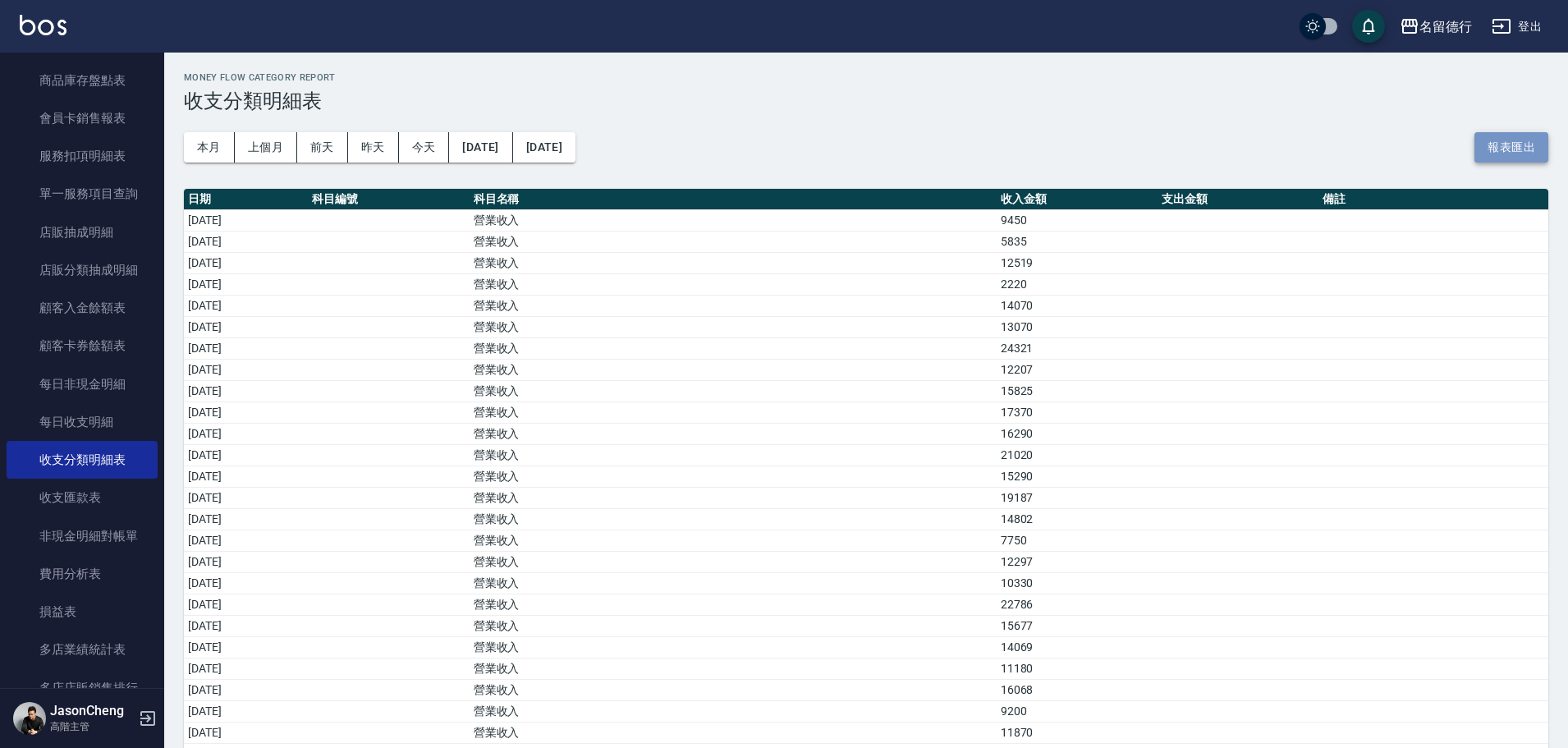
click at [1498, 149] on button "報表匯出" at bounding box center [1512, 147] width 74 height 31
drag, startPoint x: 370, startPoint y: 334, endPoint x: 384, endPoint y: 324, distance: 17.2
click at [307, 334] on td "2025/09/06" at bounding box center [246, 326] width 124 height 21
click at [721, 98] on h3 "收支分類明細表" at bounding box center [866, 101] width 1364 height 23
click at [1428, 23] on div "名留德行" at bounding box center [1446, 27] width 53 height 20
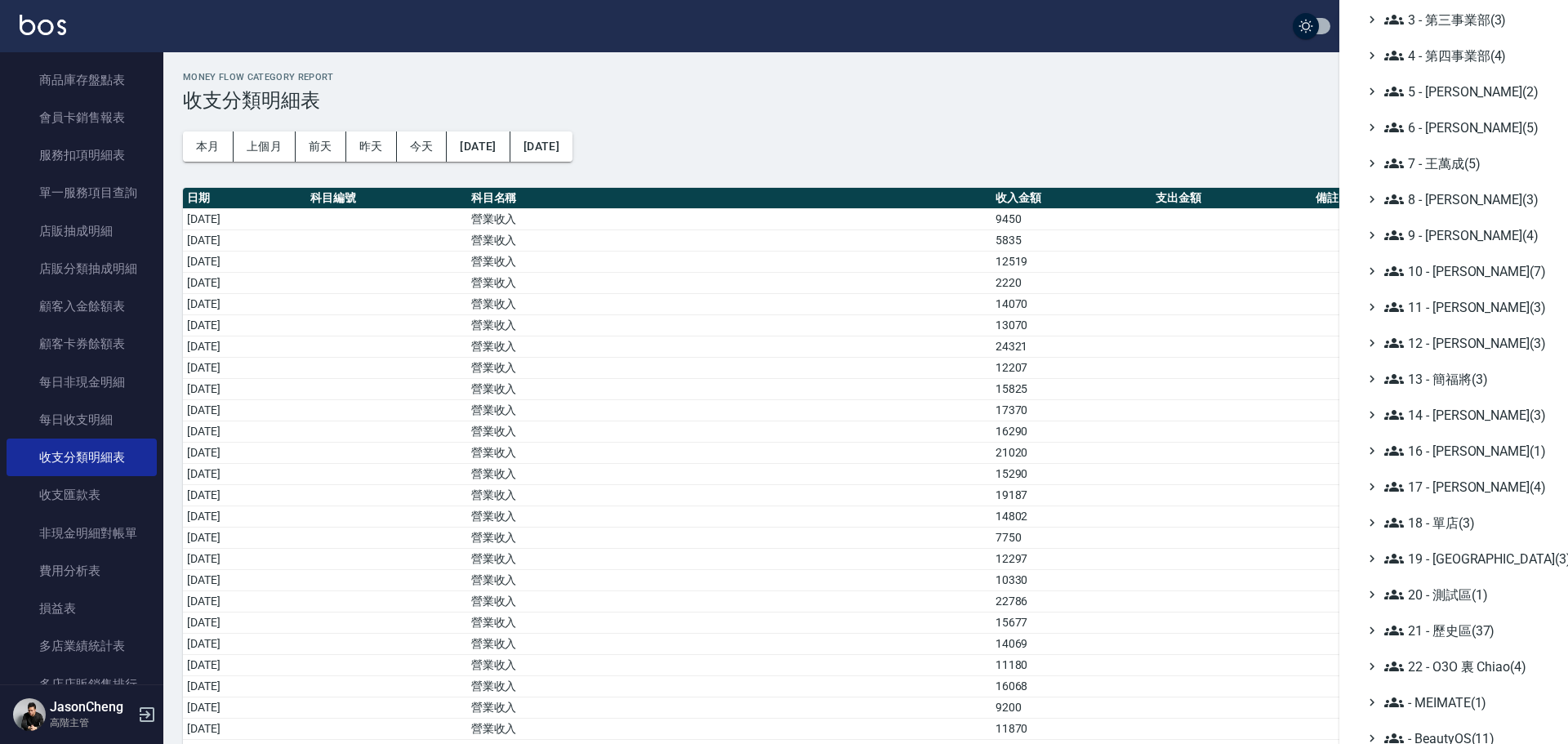
scroll to position [191, 0]
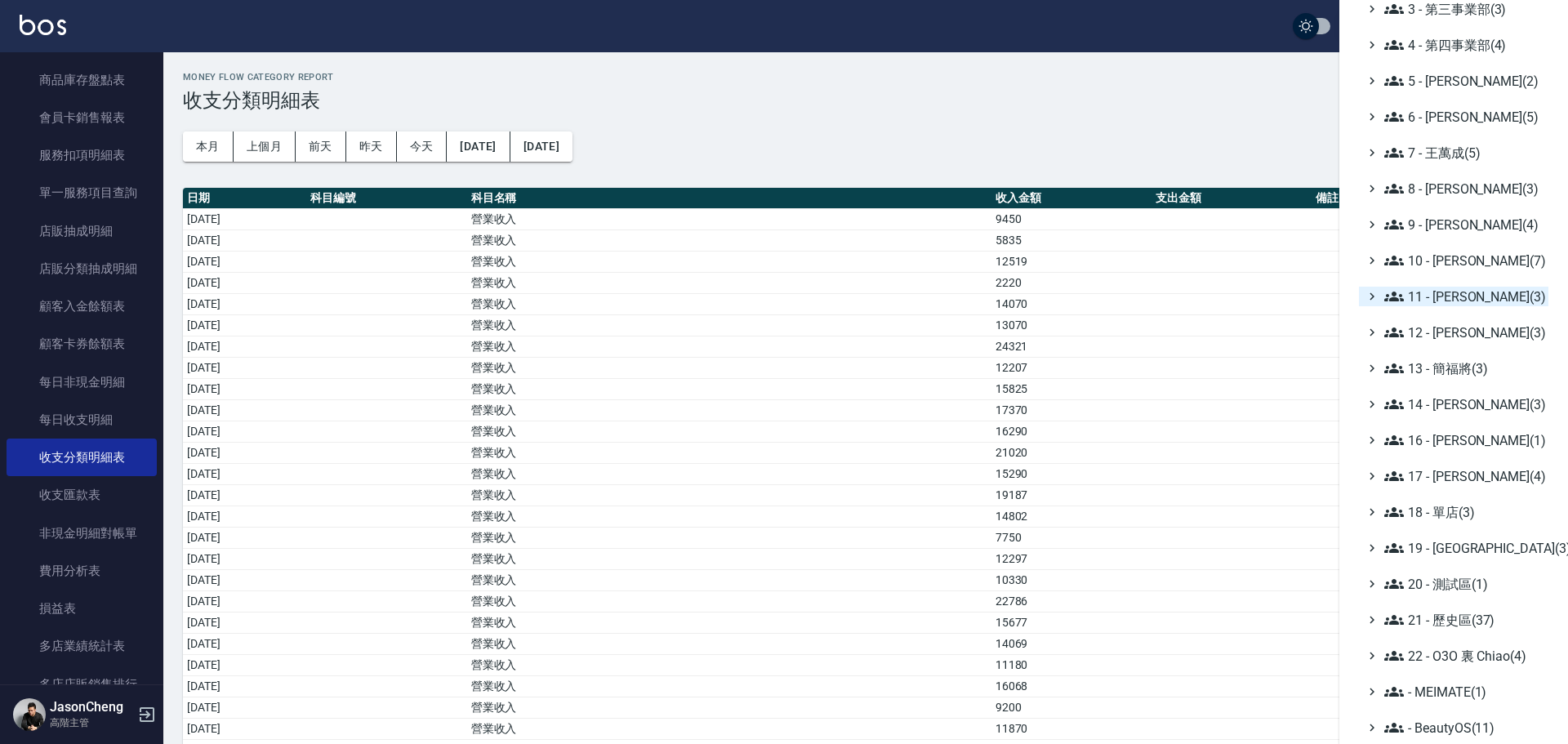
click at [1454, 301] on span "11 - 陳清江(3)" at bounding box center [1463, 296] width 158 height 19
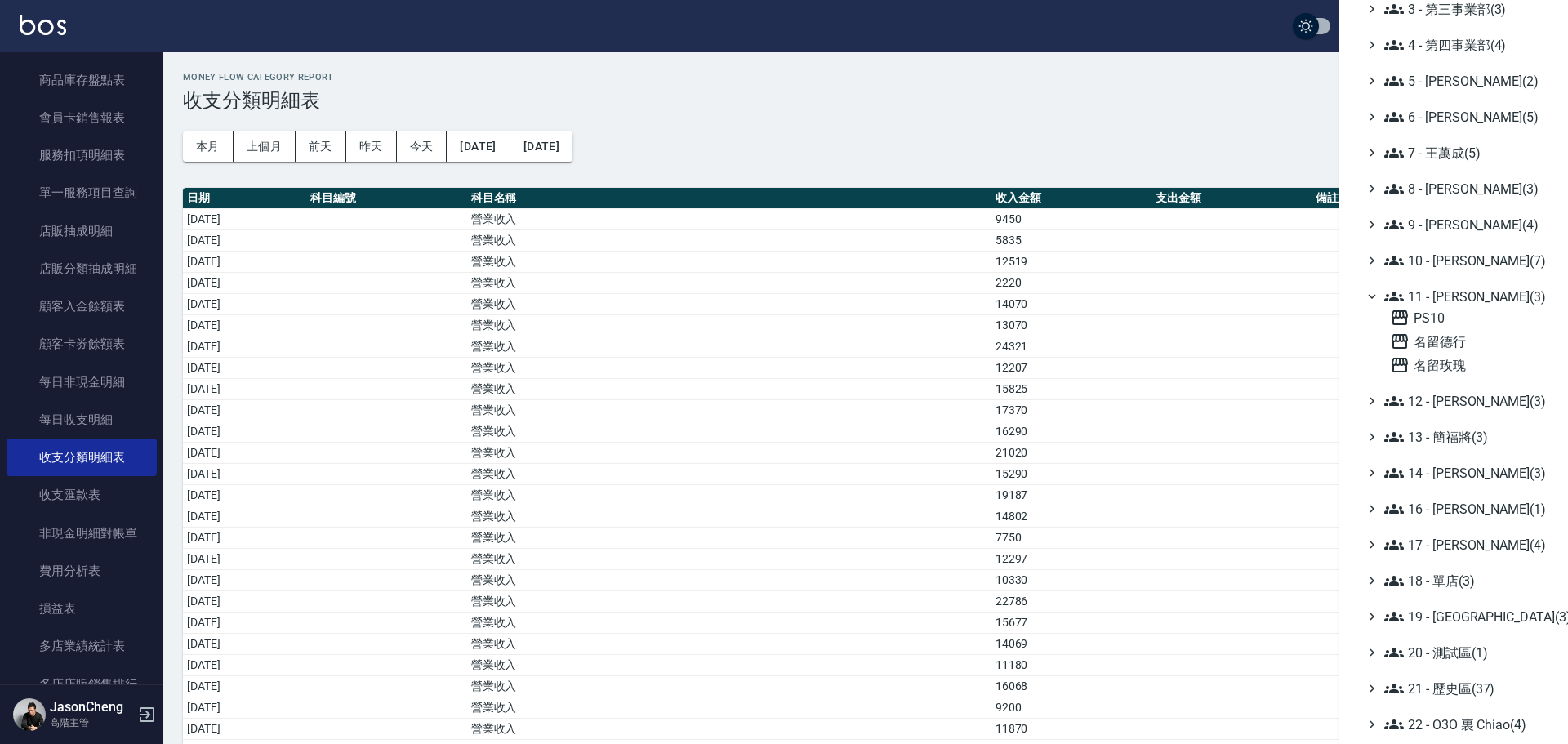
click at [1445, 363] on span "名留玫瑰" at bounding box center [1466, 365] width 152 height 19
